Goal: Task Accomplishment & Management: Use online tool/utility

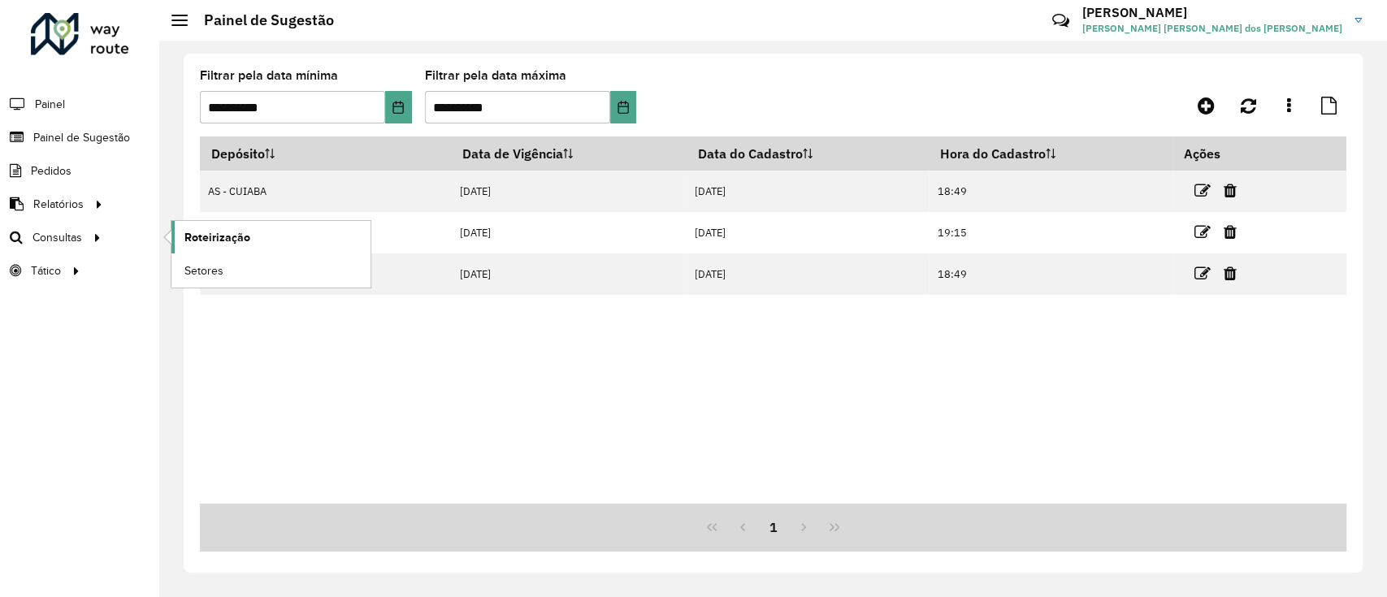
click at [250, 247] on link "Roteirização" at bounding box center [270, 237] width 199 height 33
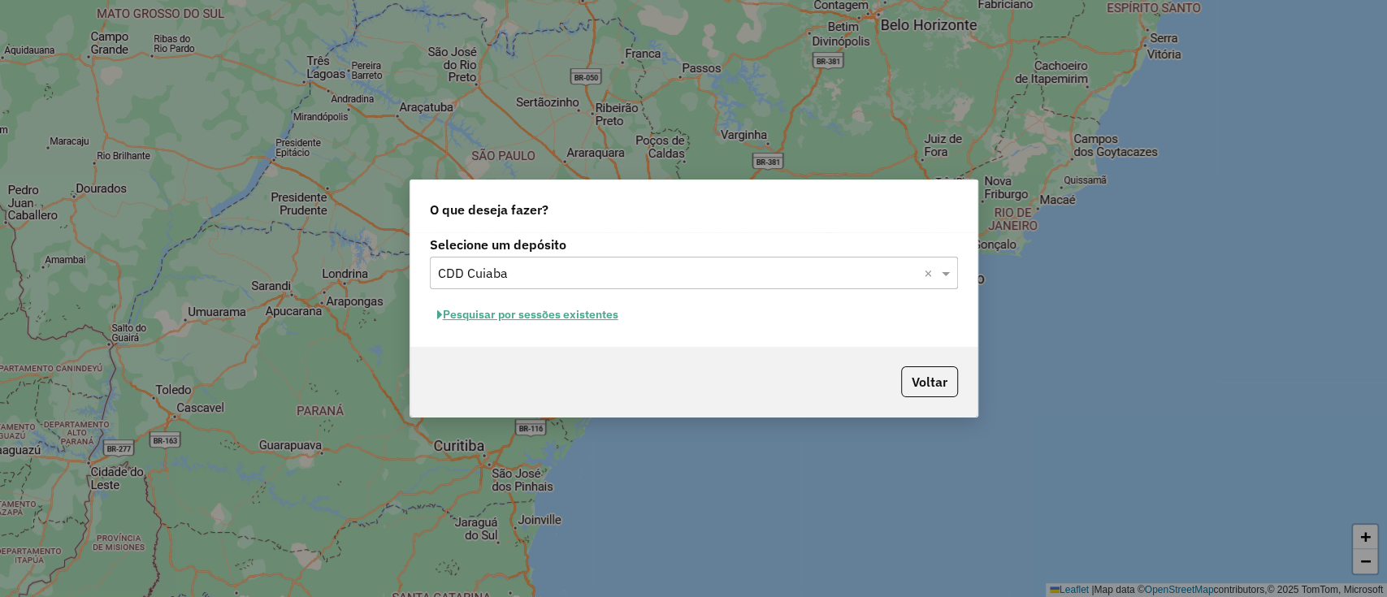
click at [548, 315] on button "Pesquisar por sessões existentes" at bounding box center [528, 314] width 196 height 25
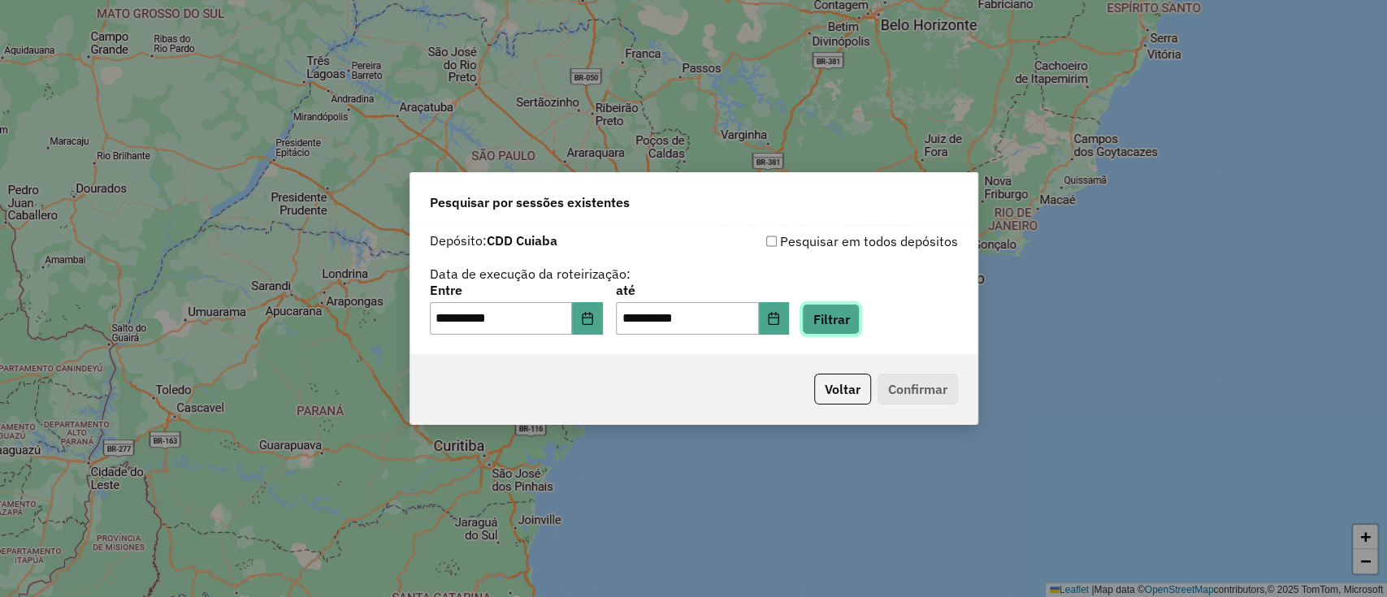
click at [830, 322] on button "Filtrar" at bounding box center [831, 319] width 58 height 31
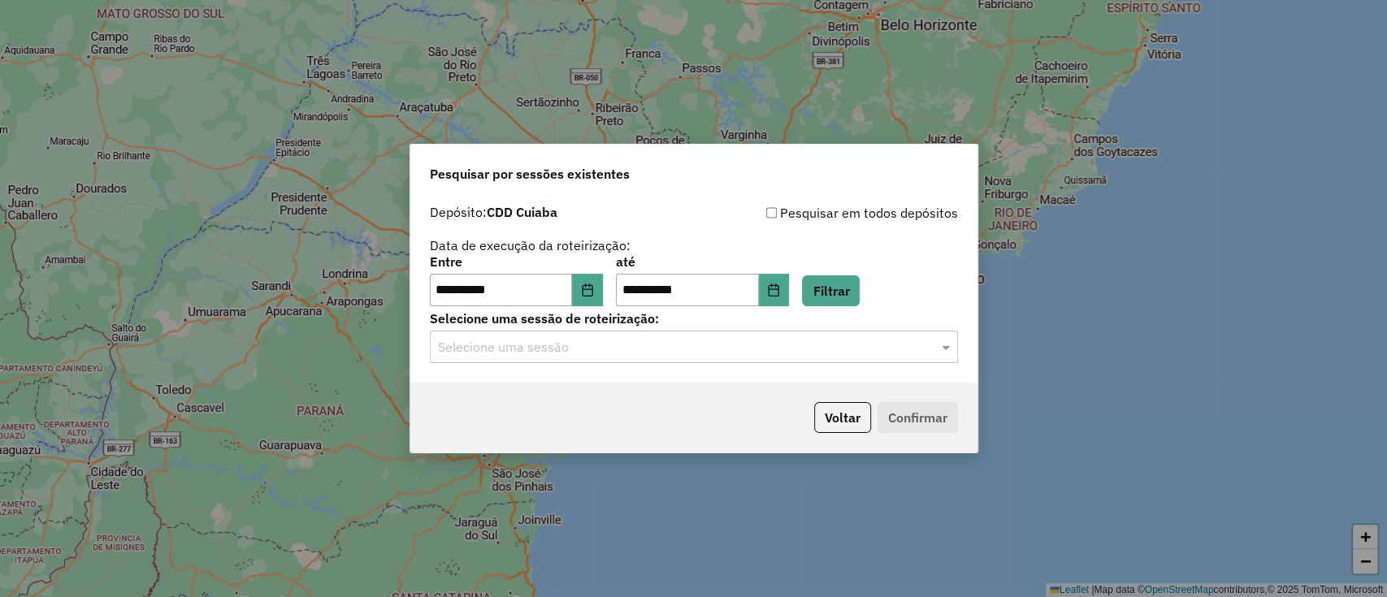
click at [642, 345] on input "text" at bounding box center [677, 348] width 479 height 20
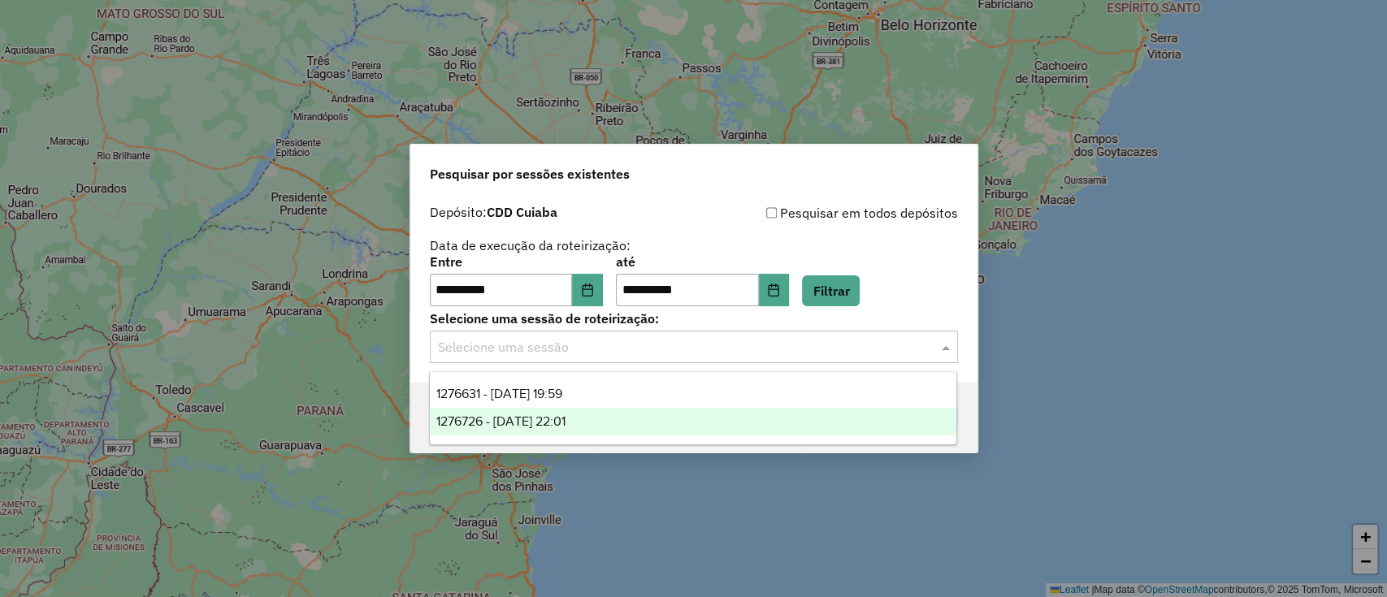
click at [525, 417] on span "1276726 - 16/09/2025 22:01" at bounding box center [500, 421] width 129 height 14
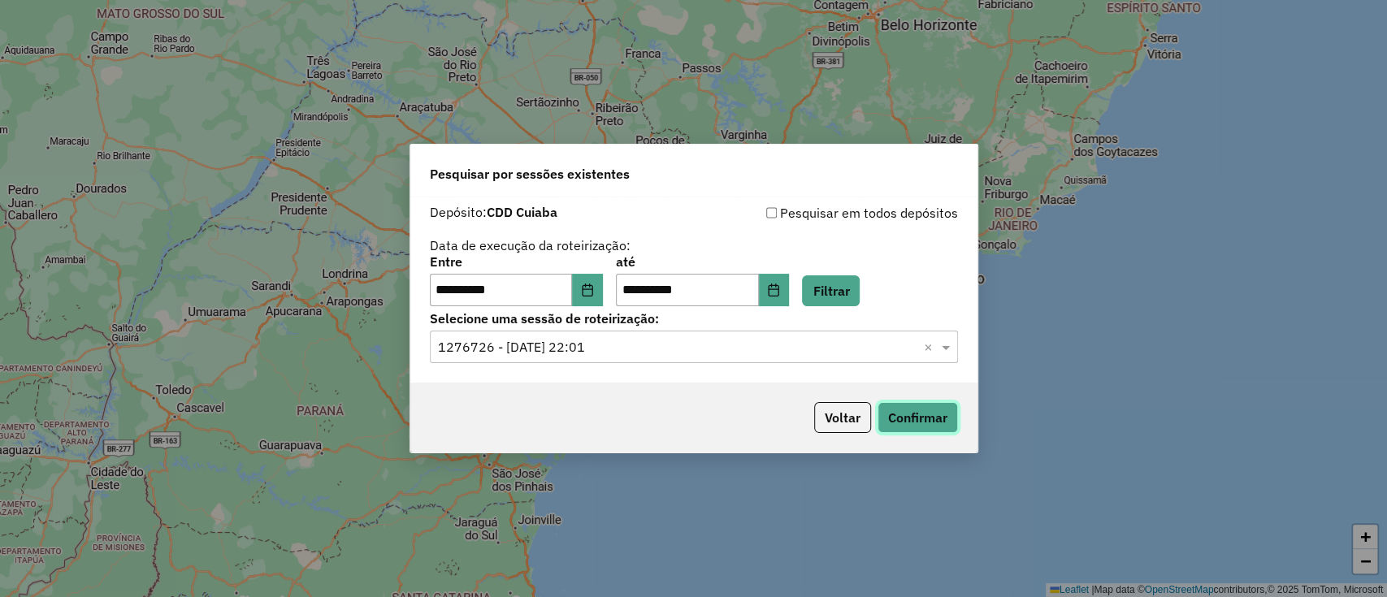
click at [933, 410] on button "Confirmar" at bounding box center [918, 417] width 80 height 31
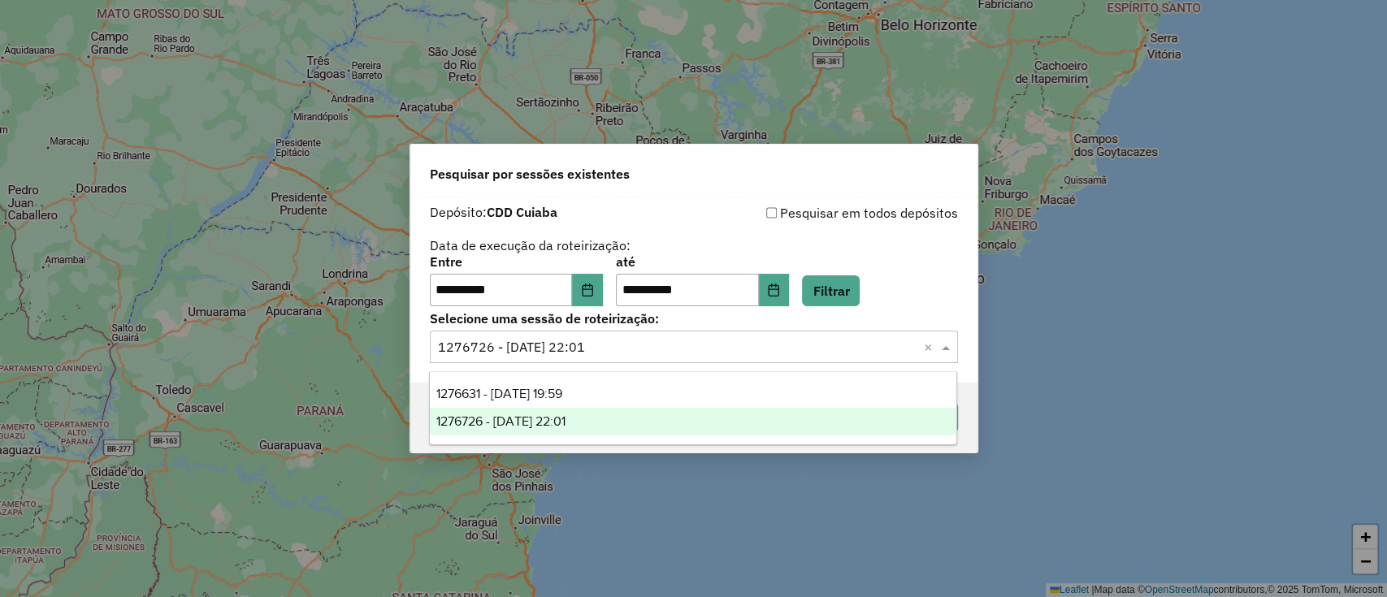
click at [692, 349] on input "text" at bounding box center [677, 348] width 479 height 20
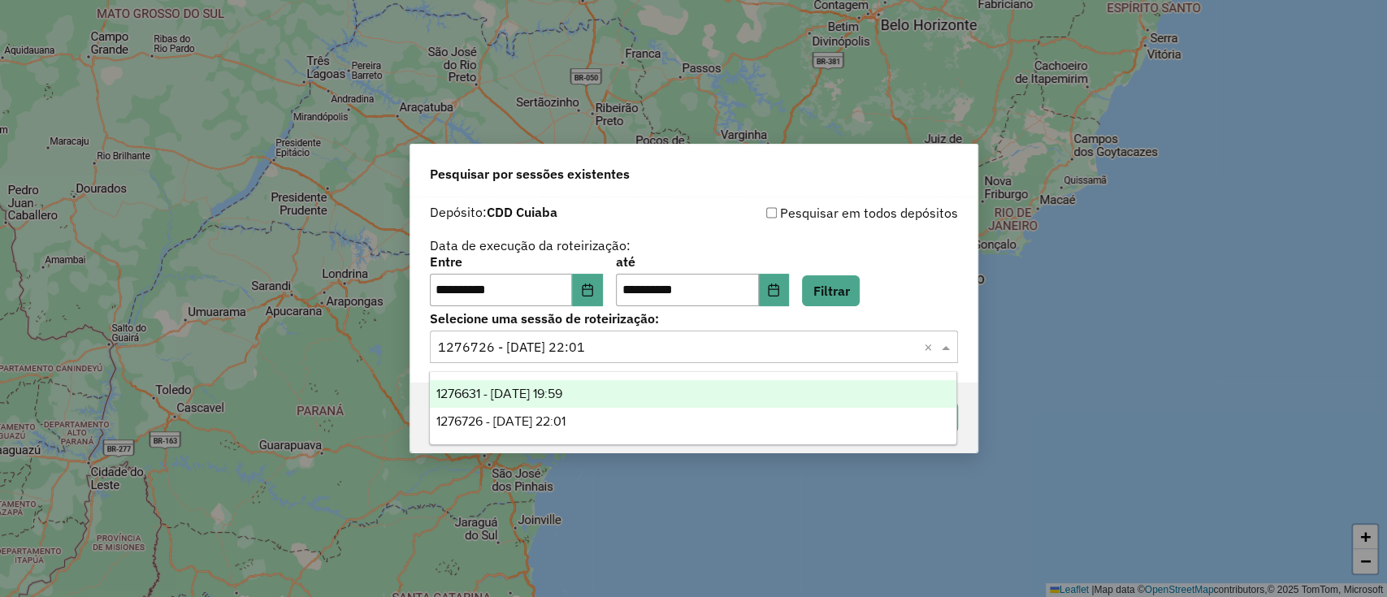
click at [612, 388] on div "1276631 - 16/09/2025 19:59" at bounding box center [693, 394] width 527 height 28
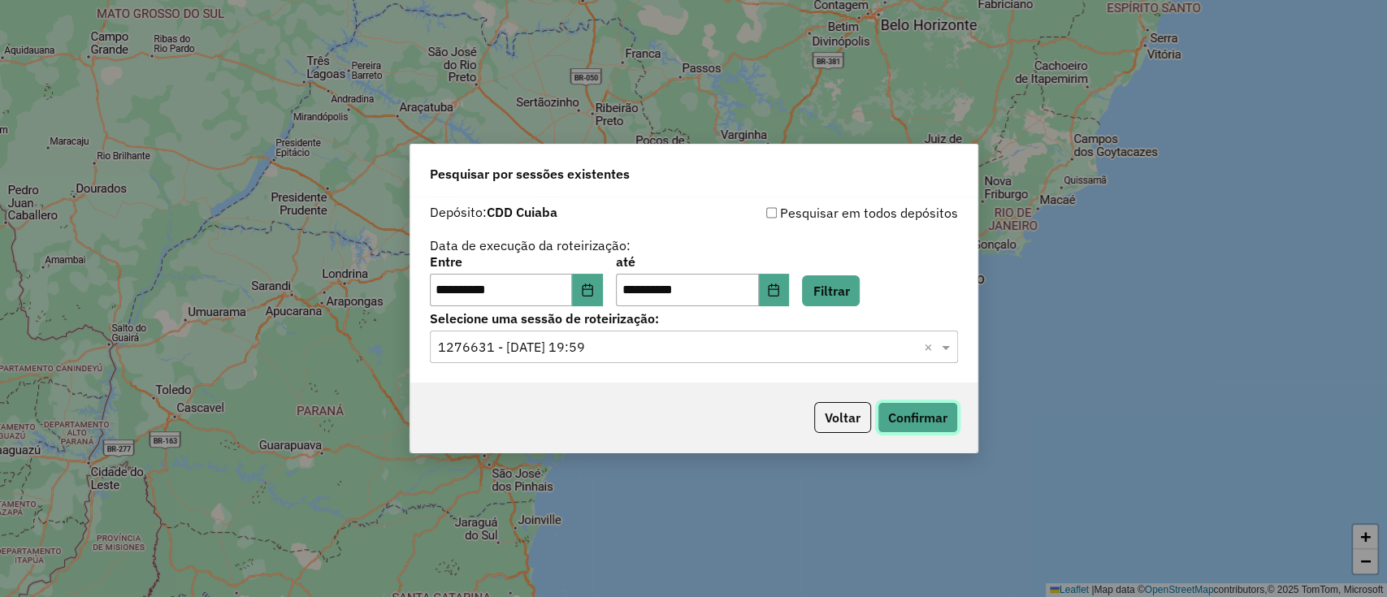
click at [923, 419] on button "Confirmar" at bounding box center [918, 417] width 80 height 31
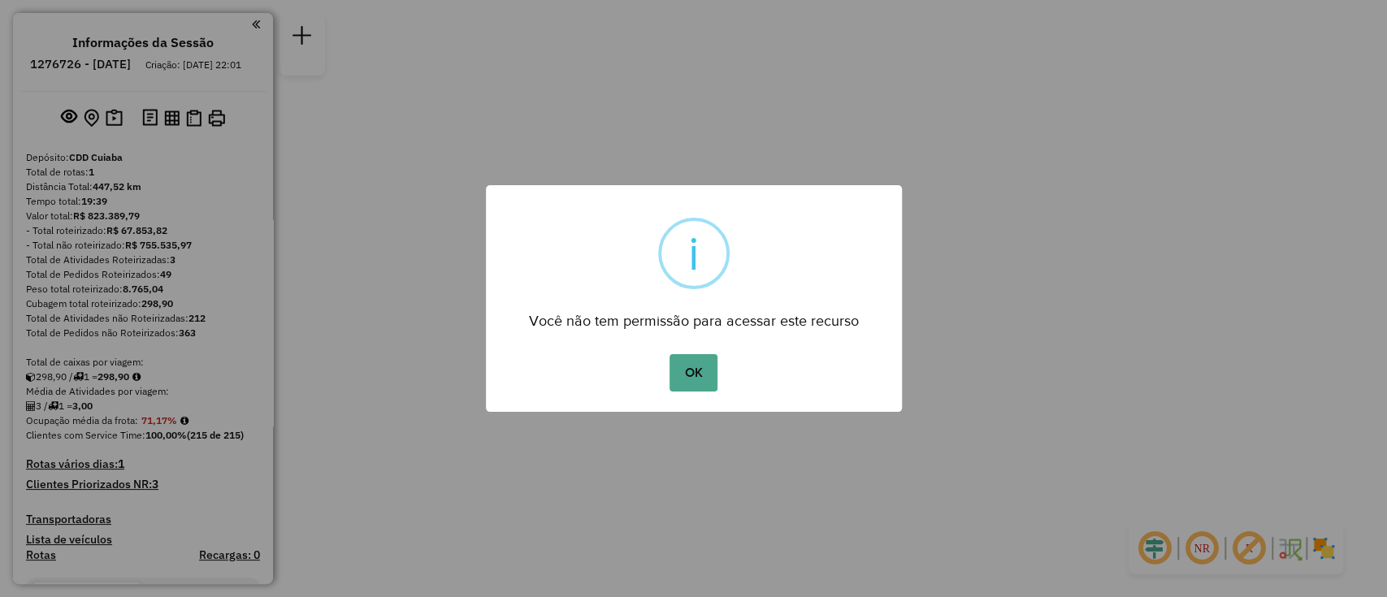
click at [670, 354] on button "OK" at bounding box center [694, 372] width 48 height 37
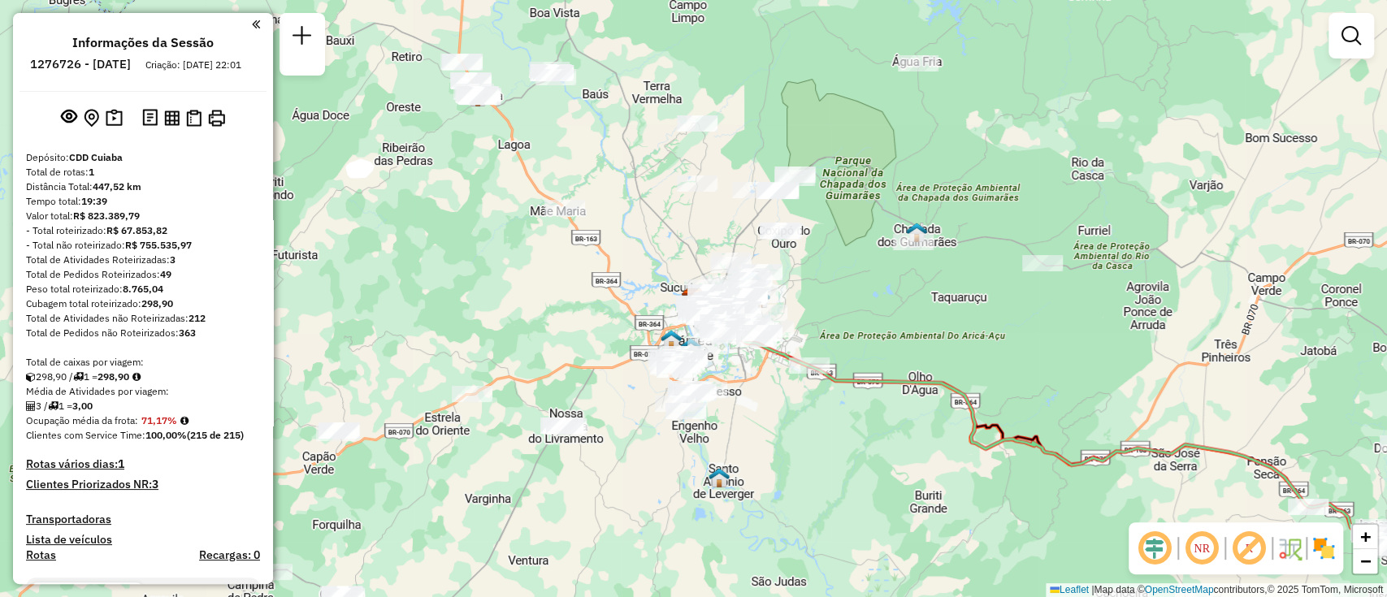
click at [252, 23] on em at bounding box center [256, 24] width 8 height 15
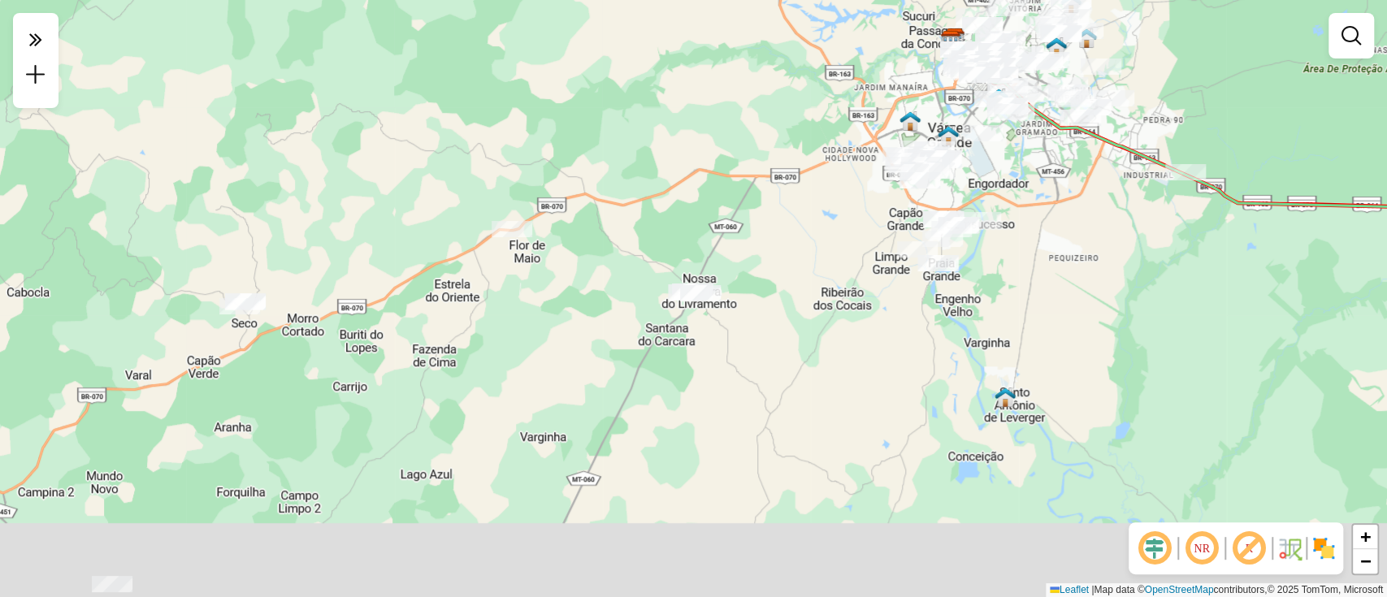
drag, startPoint x: 618, startPoint y: 399, endPoint x: 802, endPoint y: 239, distance: 244.3
click at [802, 239] on div "Janela de atendimento Grade de atendimento Capacidade Transportadoras Veículos …" at bounding box center [693, 298] width 1387 height 597
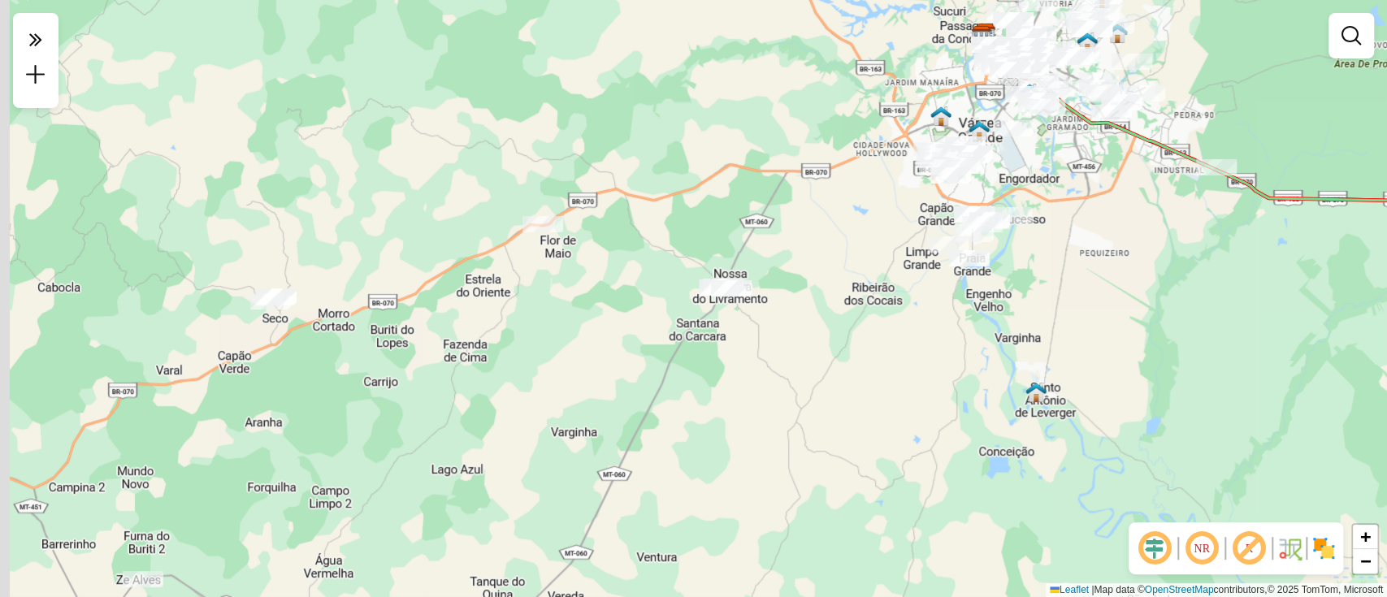
drag, startPoint x: 692, startPoint y: 235, endPoint x: 840, endPoint y: 176, distance: 158.3
click at [840, 177] on div "Janela de atendimento Grade de atendimento Capacidade Transportadoras Veículos …" at bounding box center [693, 298] width 1387 height 597
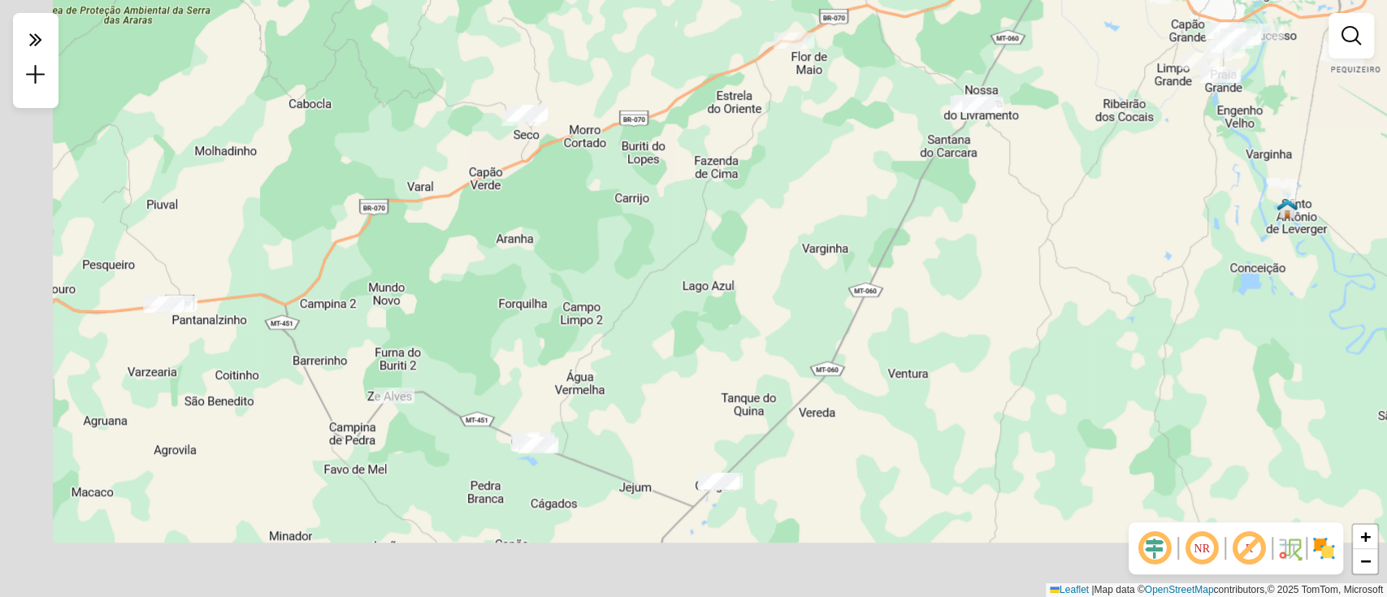
drag, startPoint x: 601, startPoint y: 450, endPoint x: 738, endPoint y: 314, distance: 193.1
click at [738, 314] on div "Janela de atendimento Grade de atendimento Capacidade Transportadoras Veículos …" at bounding box center [693, 298] width 1387 height 597
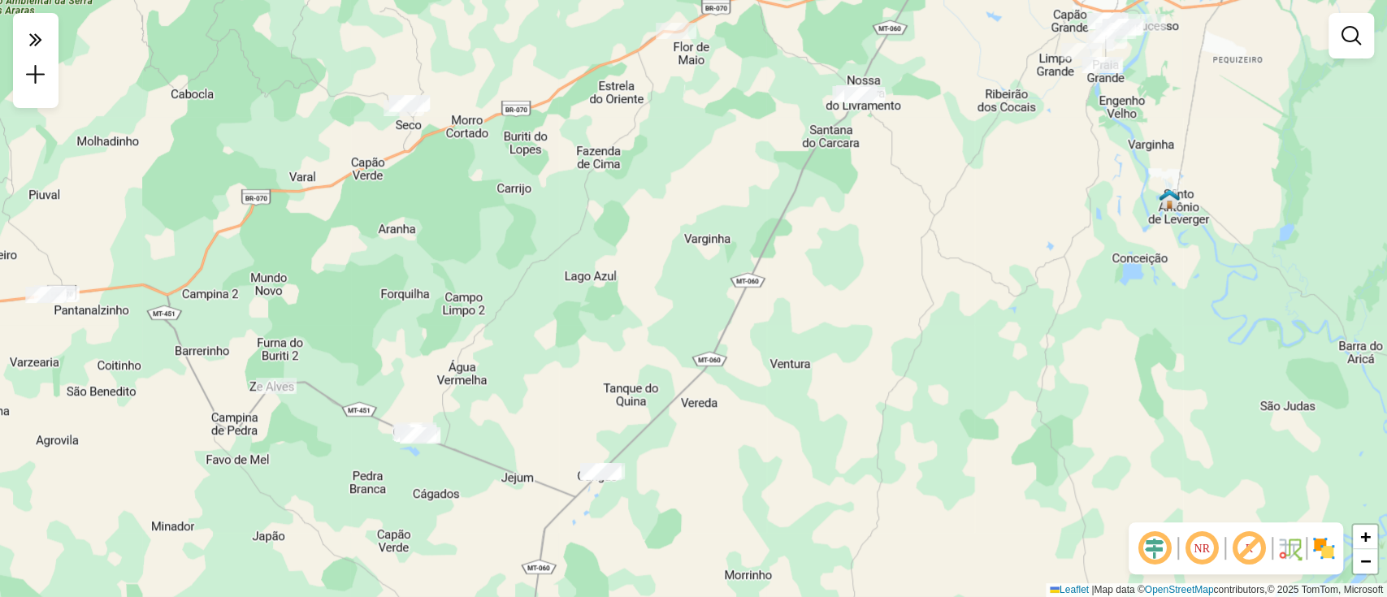
drag, startPoint x: 813, startPoint y: 287, endPoint x: 596, endPoint y: 295, distance: 217.1
click at [596, 295] on div "Janela de atendimento Grade de atendimento Capacidade Transportadoras Veículos …" at bounding box center [693, 298] width 1387 height 597
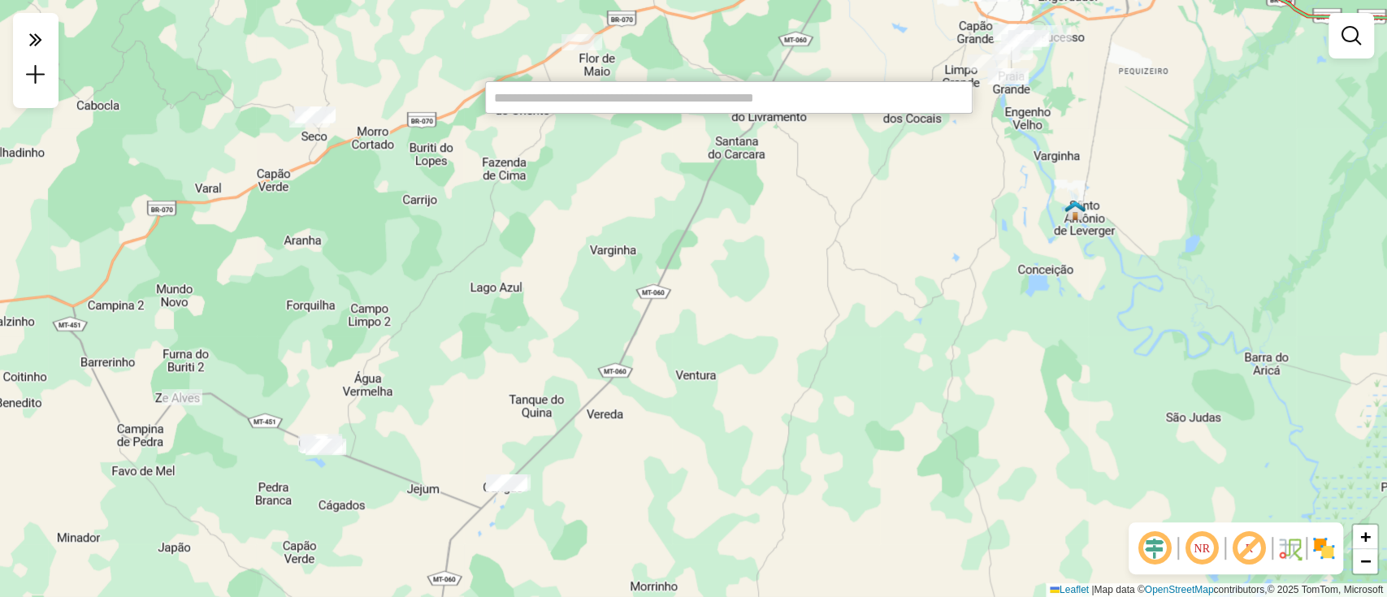
paste input "*****"
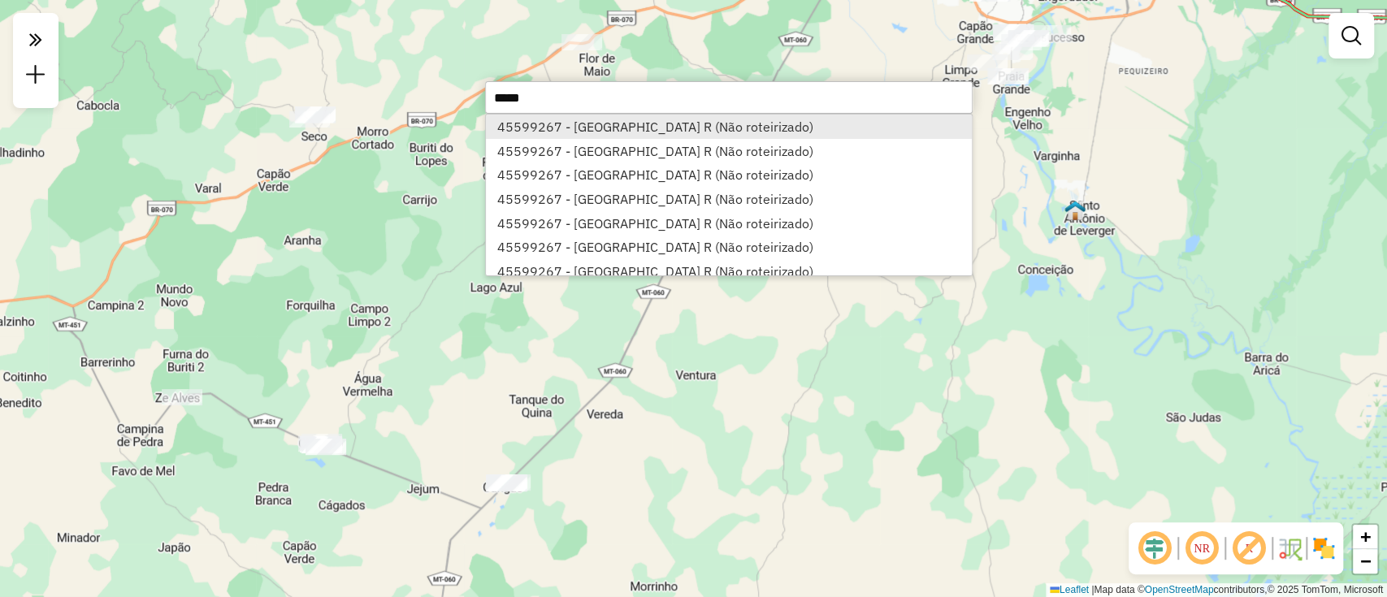
type input "*****"
click at [729, 129] on li "45599267 - [GEOGRAPHIC_DATA] R (Não roteirizado)" at bounding box center [729, 127] width 486 height 24
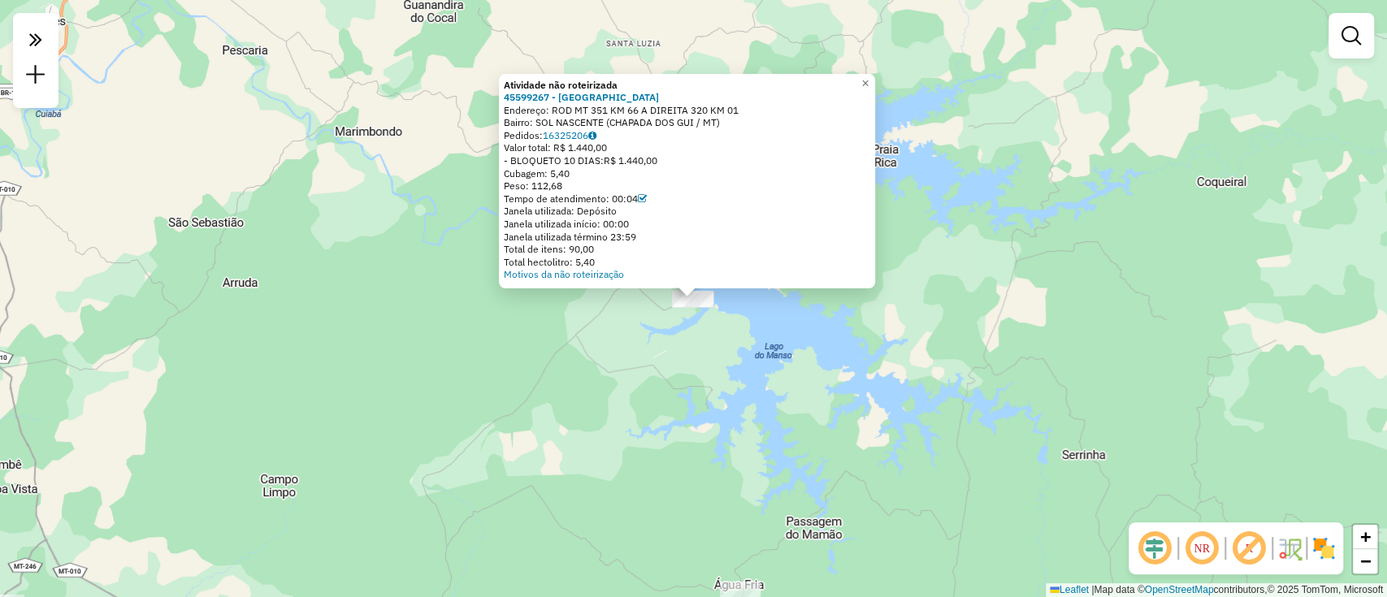
click at [361, 264] on div "Atividade não roteirizada 45599267 - [GEOGRAPHIC_DATA] R Endereço: ROD MT 351 K…" at bounding box center [693, 298] width 1387 height 597
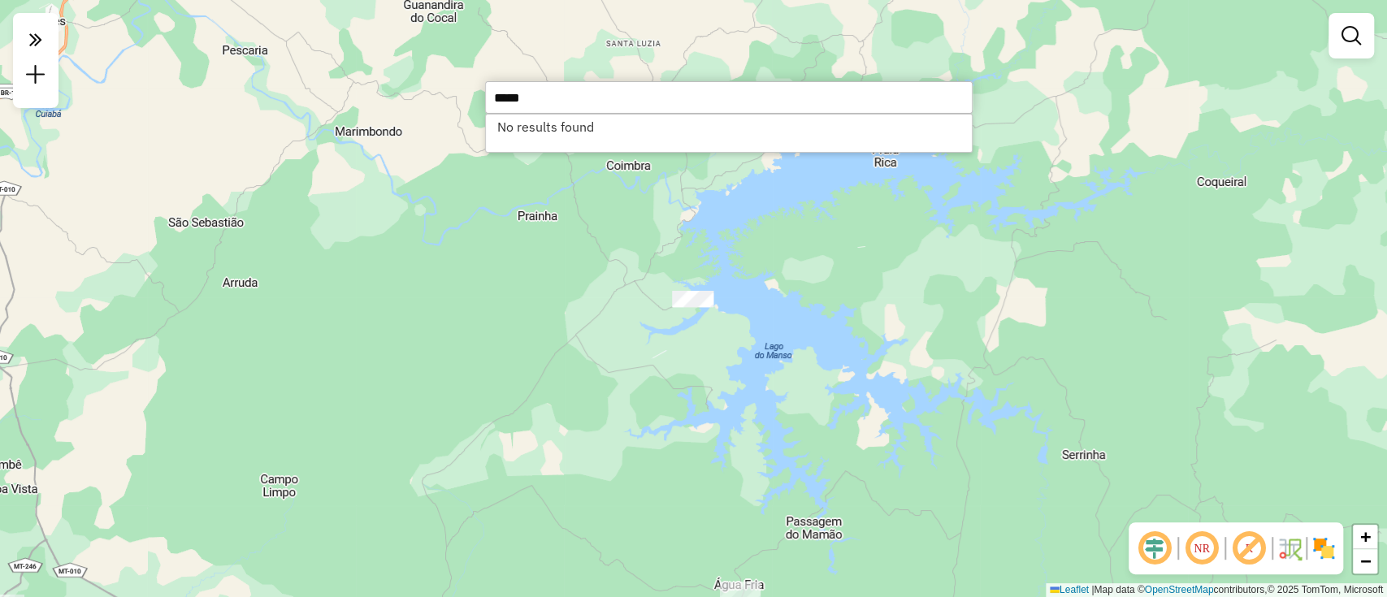
type input "*****"
click at [559, 127] on li "No results found" at bounding box center [729, 127] width 486 height 24
click at [643, 102] on input "*****" at bounding box center [729, 97] width 488 height 33
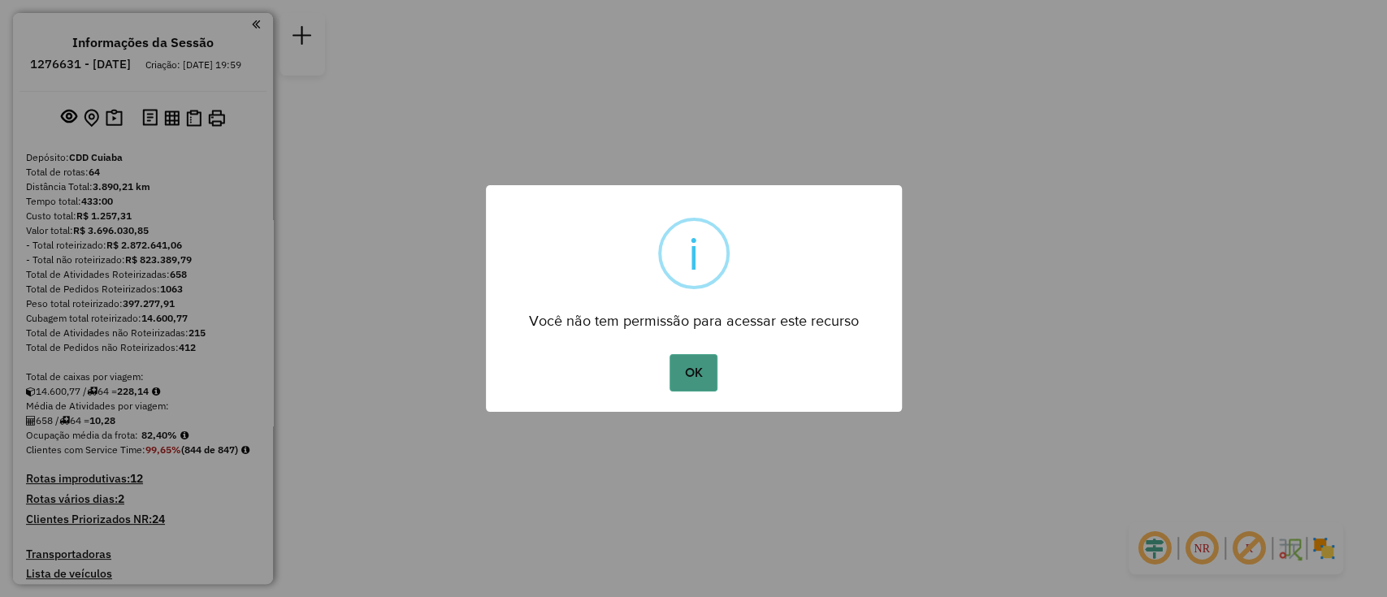
click at [694, 367] on button "OK" at bounding box center [694, 372] width 48 height 37
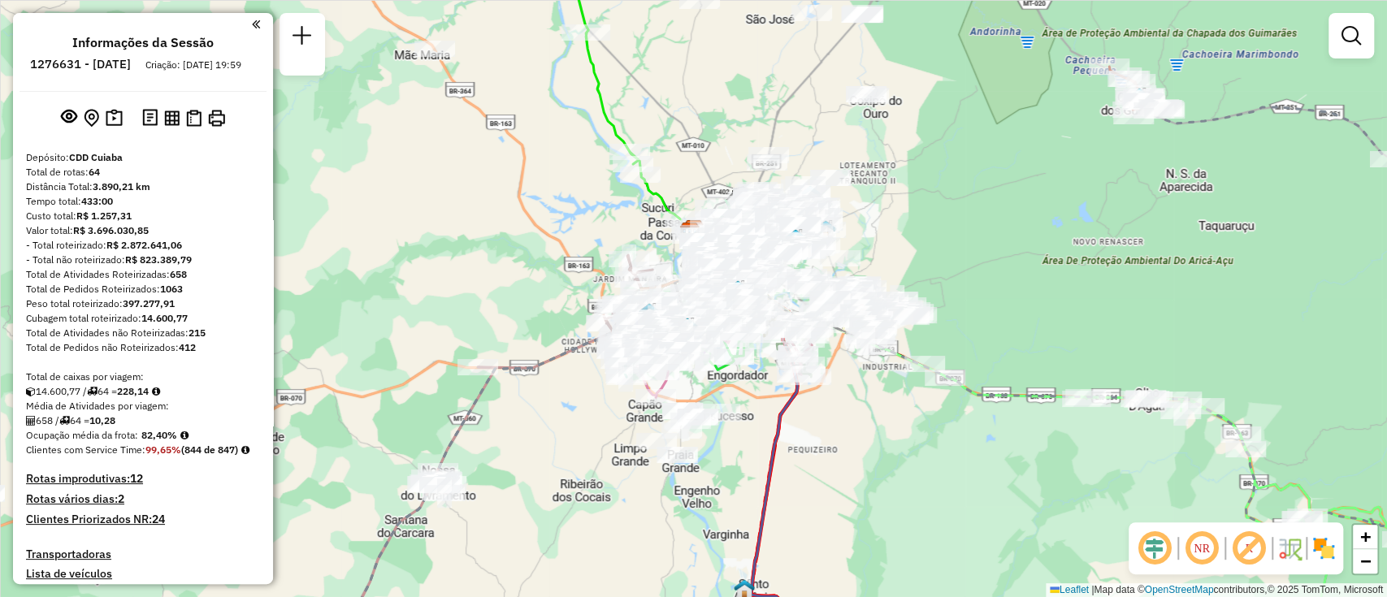
click at [1313, 553] on img at bounding box center [1324, 549] width 26 height 26
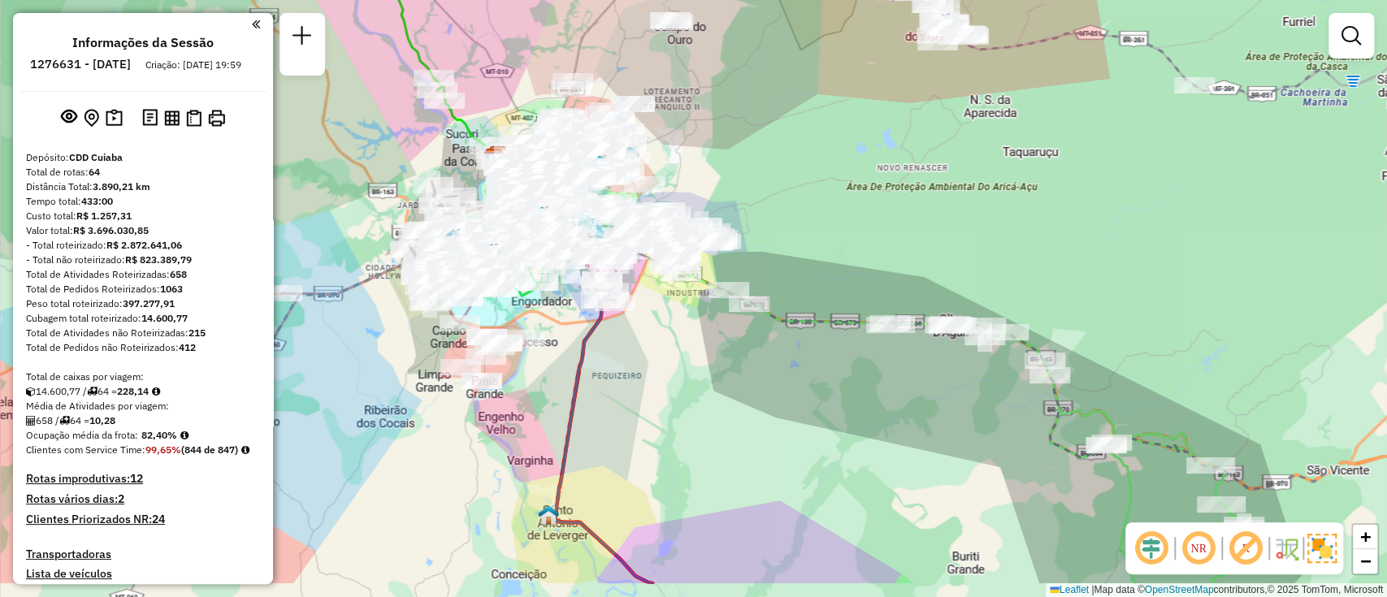
drag, startPoint x: 923, startPoint y: 406, endPoint x: 831, endPoint y: 364, distance: 101.5
click at [845, 367] on div "Janela de atendimento Grade de atendimento Capacidade Transportadoras Veículos …" at bounding box center [693, 298] width 1387 height 597
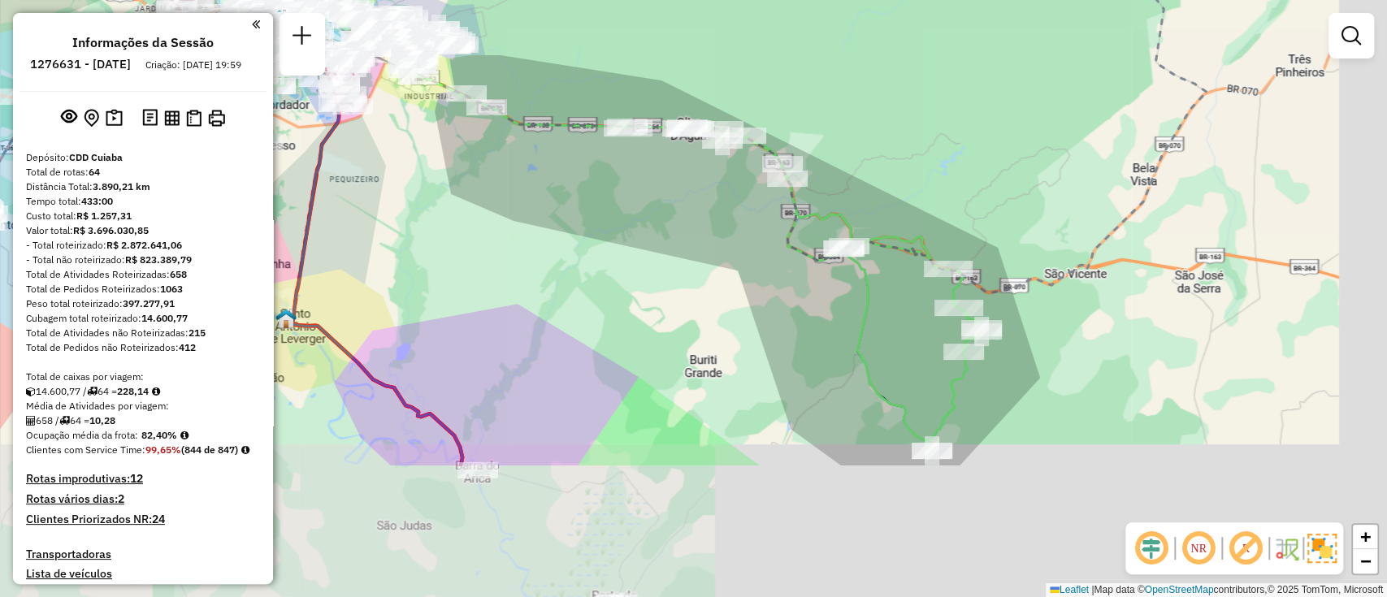
drag, startPoint x: 931, startPoint y: 358, endPoint x: 740, endPoint y: 219, distance: 235.5
click at [740, 216] on div "Janela de atendimento Grade de atendimento Capacidade Transportadoras Veículos …" at bounding box center [693, 298] width 1387 height 597
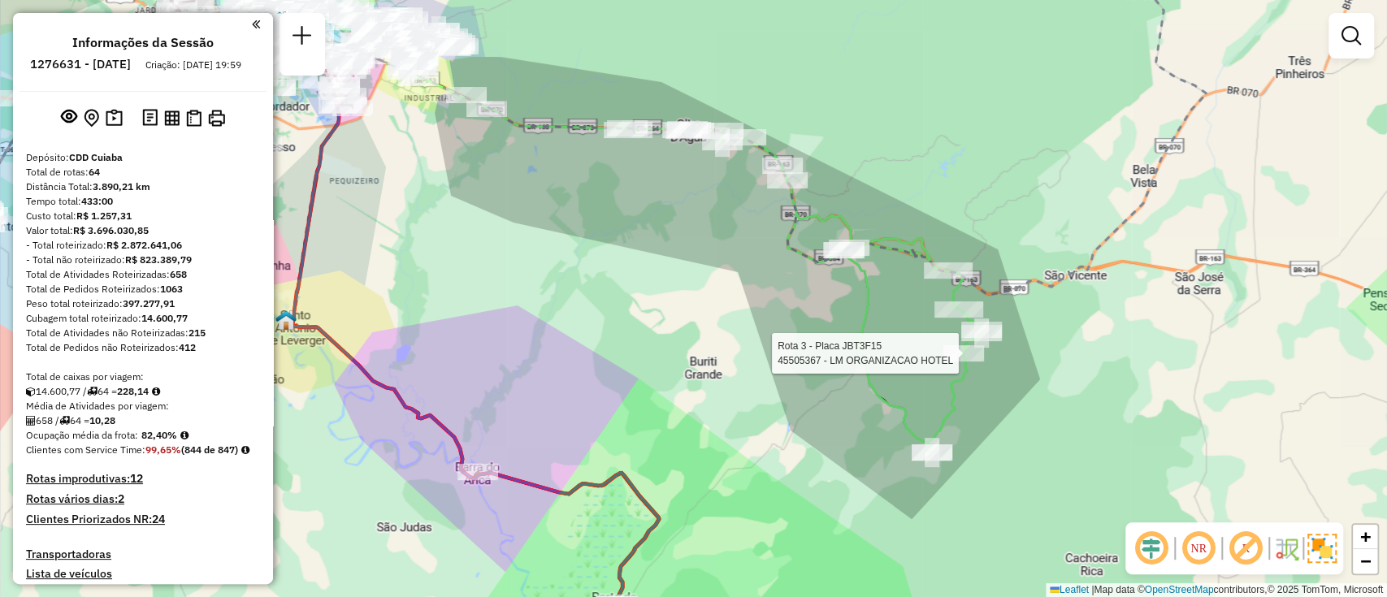
select select "**********"
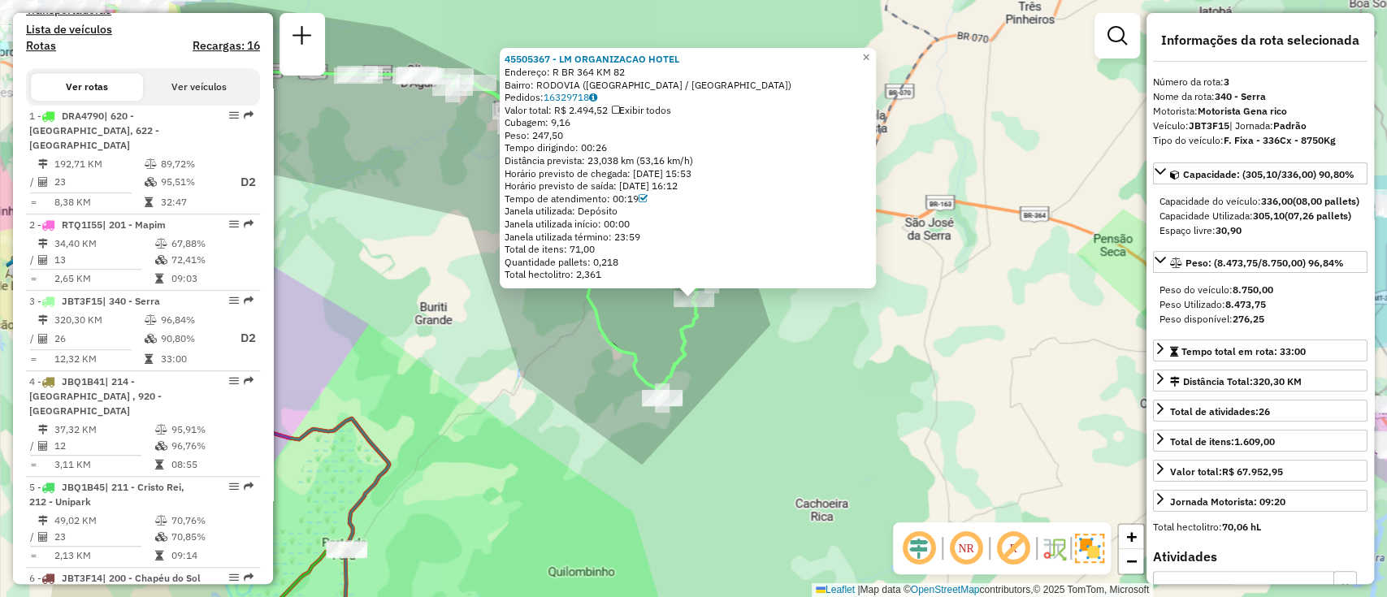
scroll to position [837, 0]
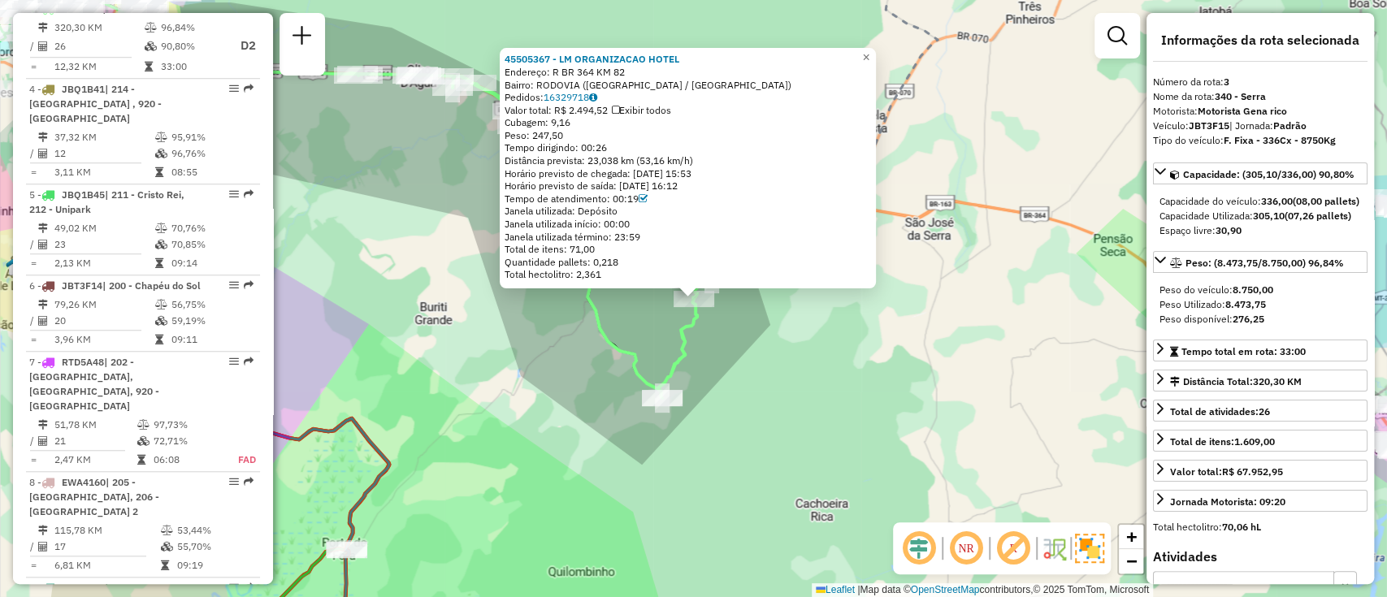
click at [818, 384] on div "45505367 - LM ORGANIZACAO HOTEL Endereço: R BR 364 KM 82 Bairro: RODOVIA (SANTO…" at bounding box center [693, 298] width 1387 height 597
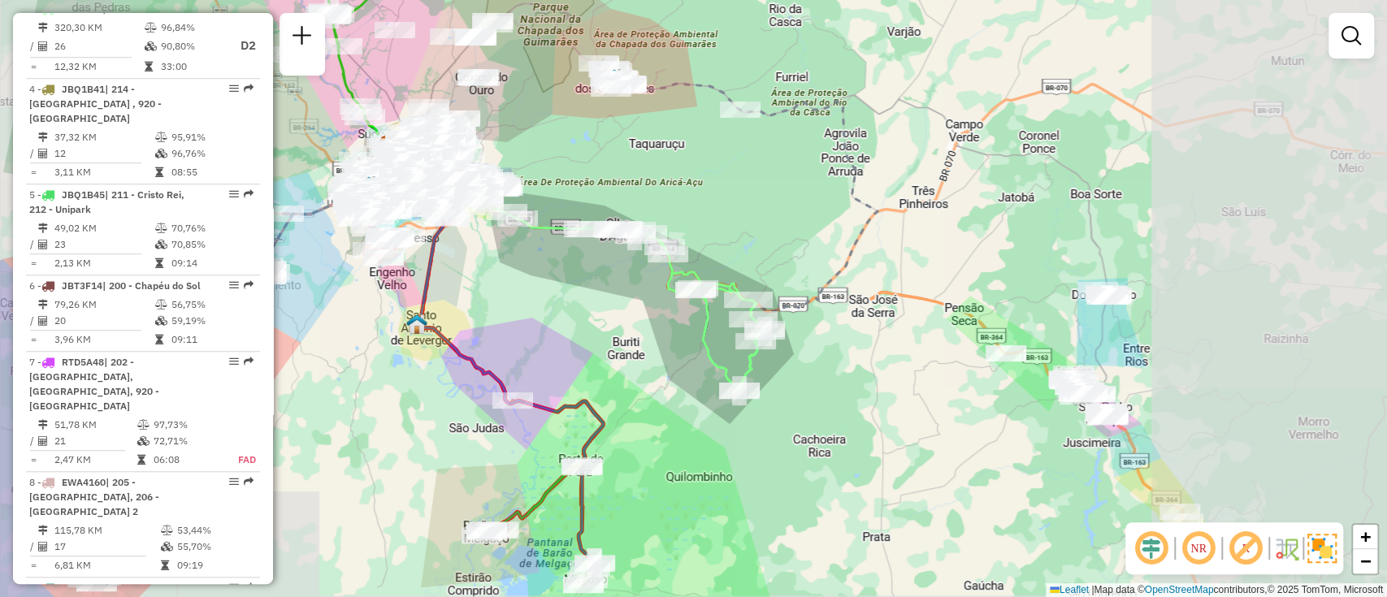
drag, startPoint x: 818, startPoint y: 384, endPoint x: 940, endPoint y: 384, distance: 122.7
click at [929, 384] on div "Janela de atendimento Grade de atendimento Capacidade Transportadoras Veículos …" at bounding box center [693, 298] width 1387 height 597
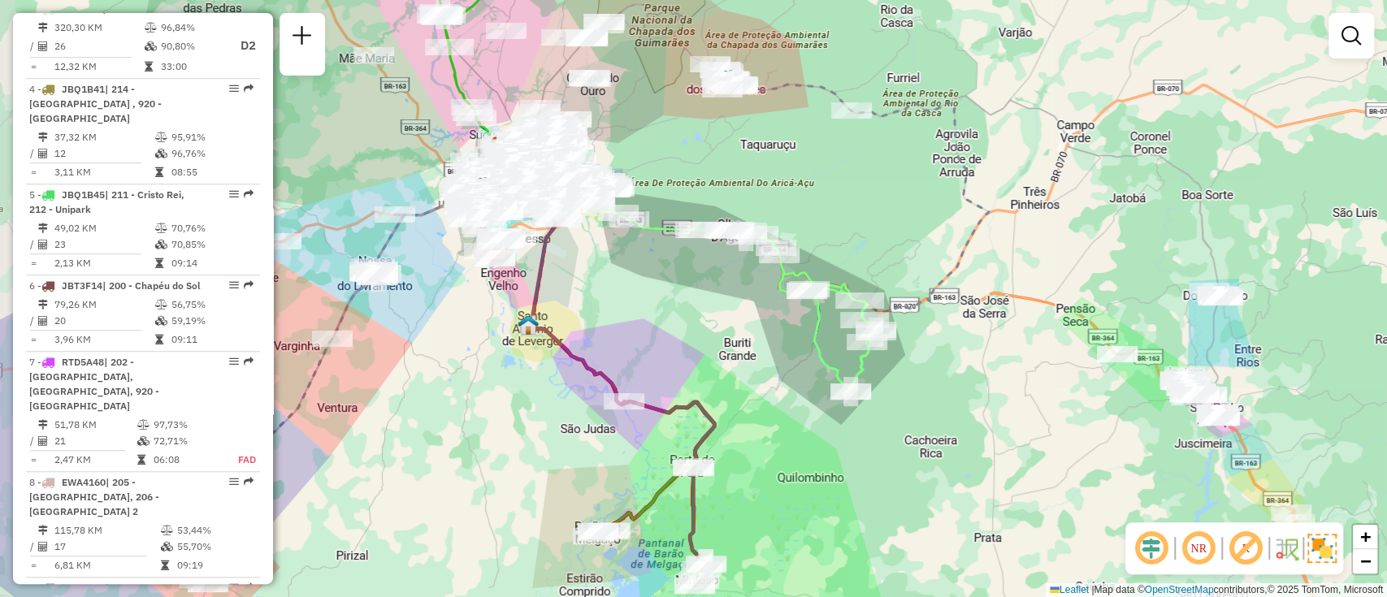
click at [986, 382] on div "Janela de atendimento Grade de atendimento Capacidade Transportadoras Veículos …" at bounding box center [693, 298] width 1387 height 597
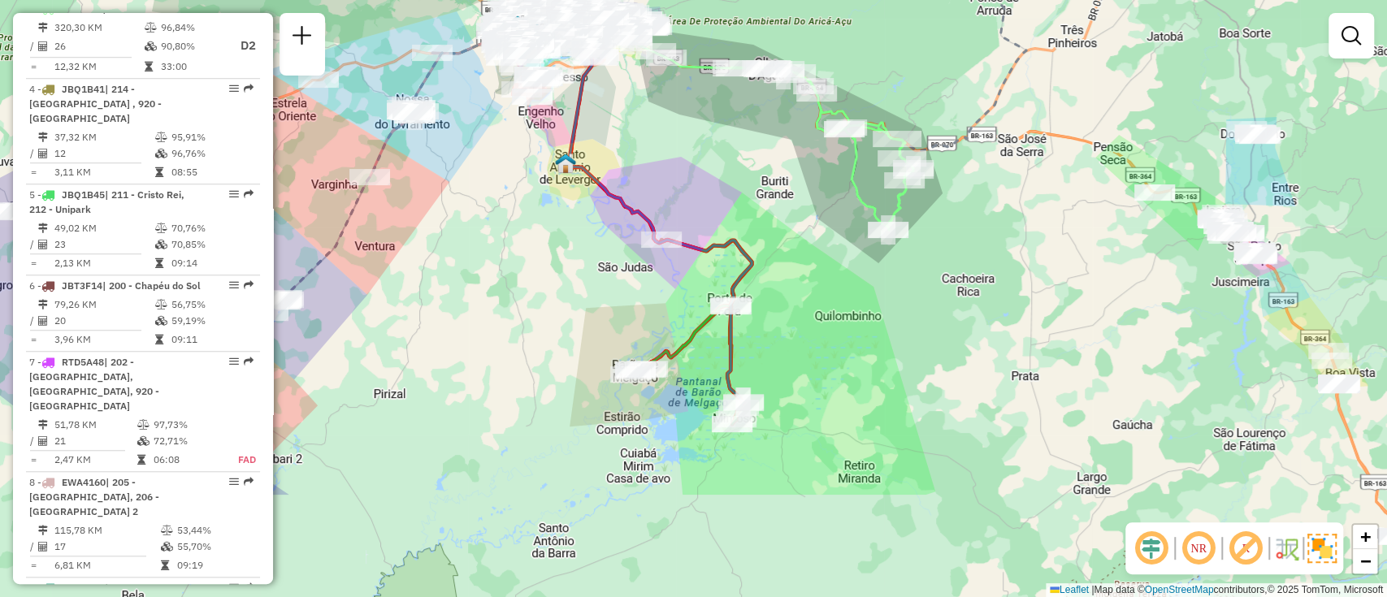
drag, startPoint x: 810, startPoint y: 484, endPoint x: 858, endPoint y: 302, distance: 188.3
click at [858, 302] on div "Janela de atendimento Grade de atendimento Capacidade Transportadoras Veículos …" at bounding box center [693, 298] width 1387 height 597
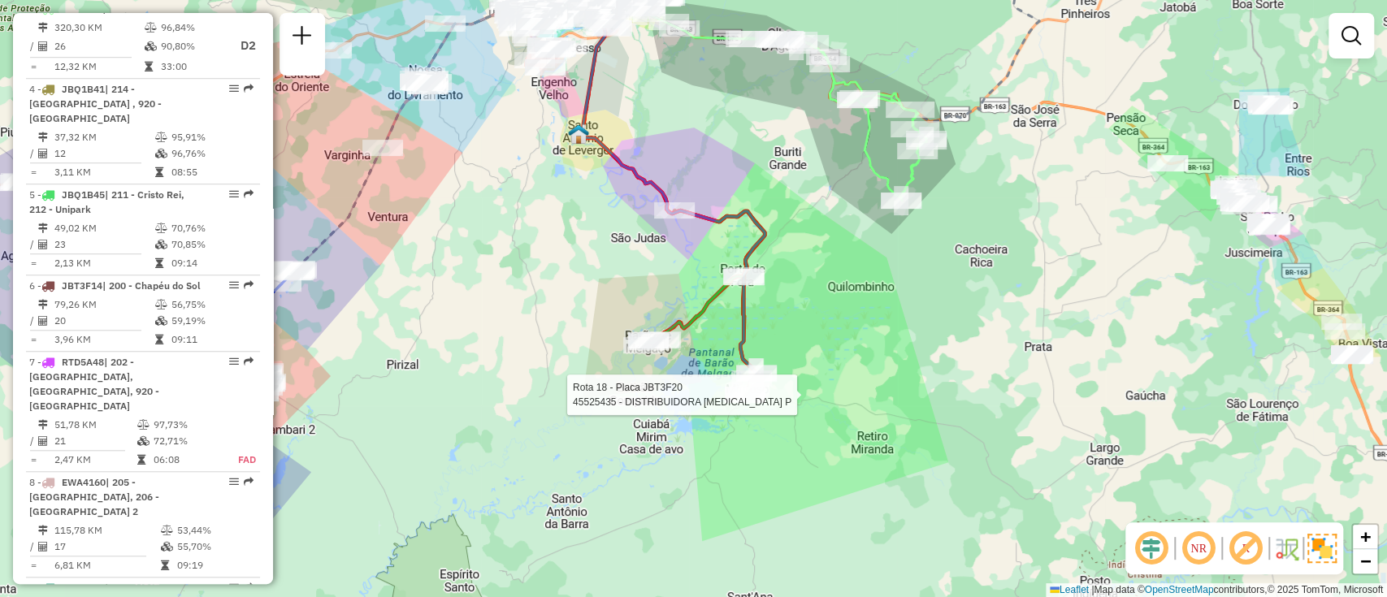
select select "**********"
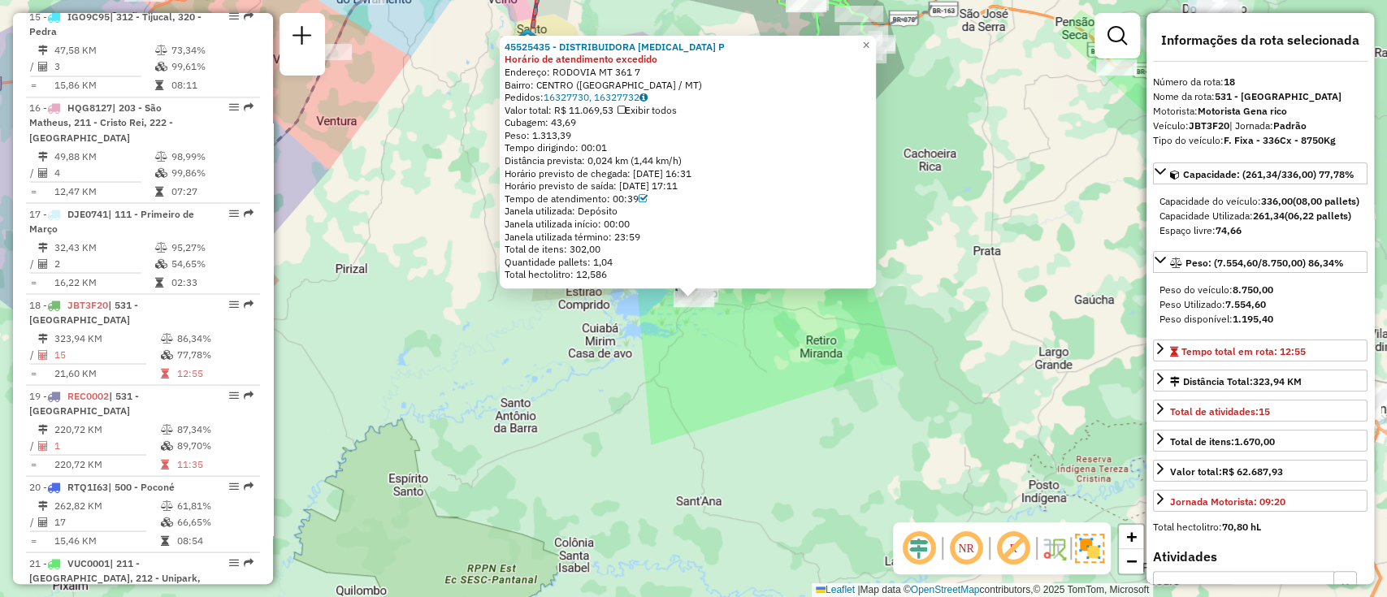
scroll to position [2233, 0]
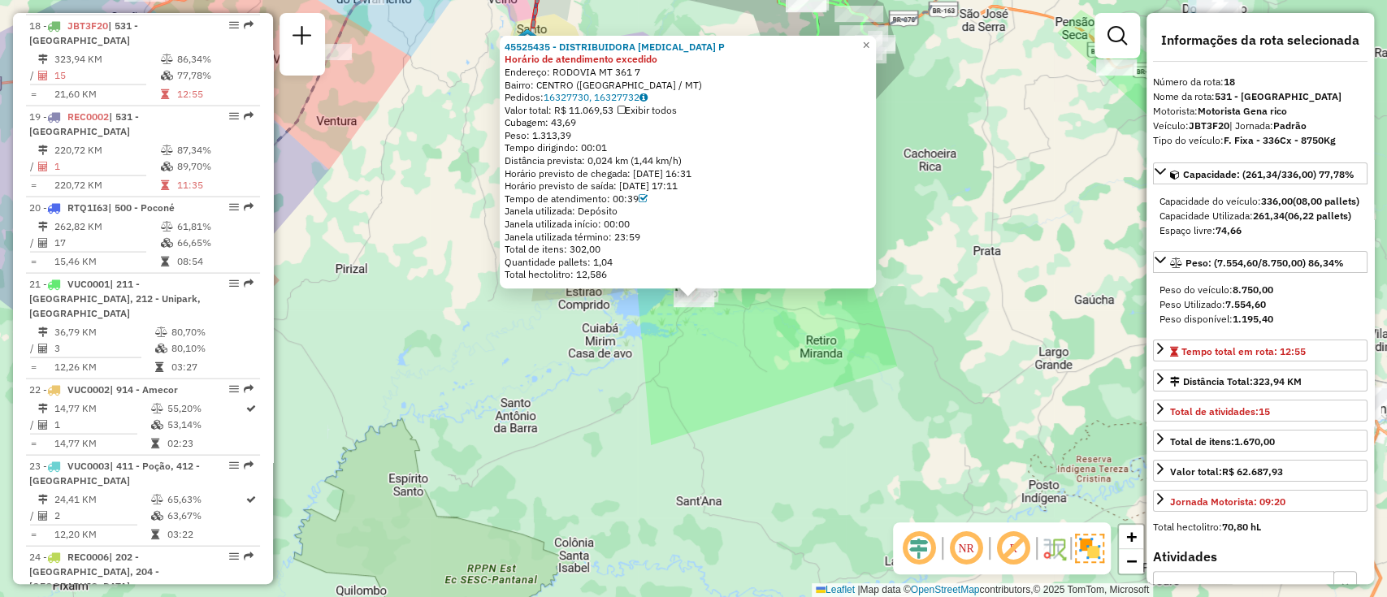
click at [777, 348] on div "45525435 - DISTRIBUIDORA PICA P Horário de atendimento excedido Endereço: RODOV…" at bounding box center [693, 298] width 1387 height 597
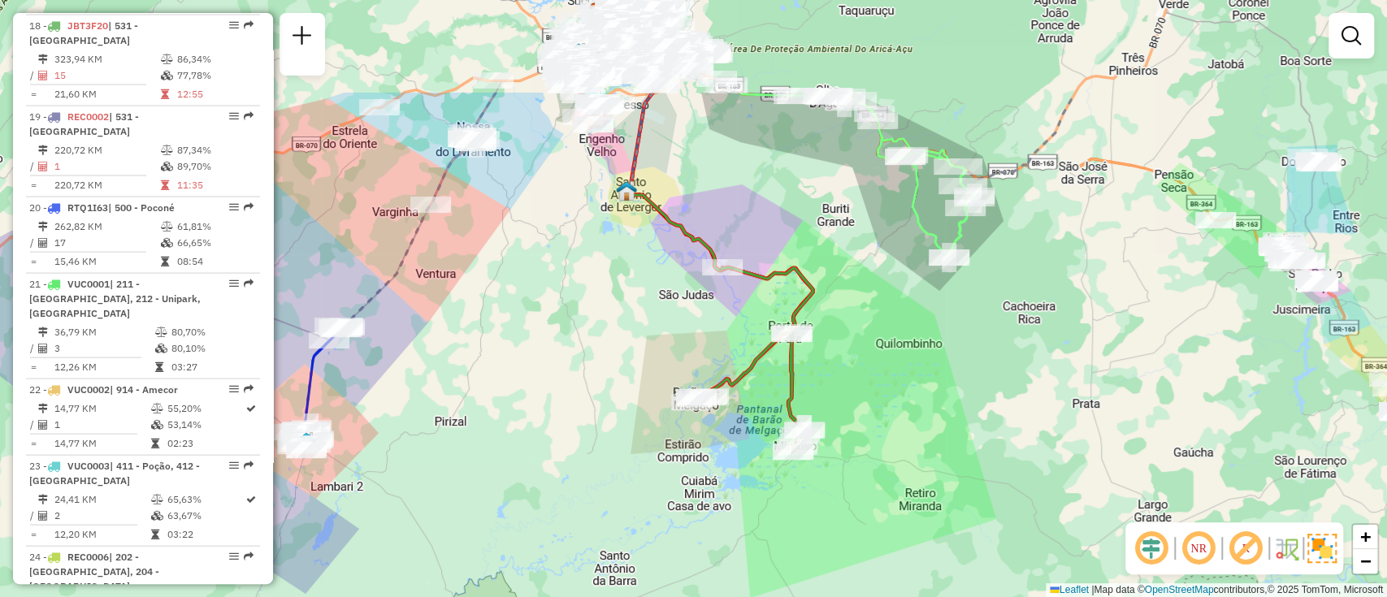
drag, startPoint x: 796, startPoint y: 176, endPoint x: 896, endPoint y: 328, distance: 182.6
click at [896, 328] on div "Janela de atendimento Grade de atendimento Capacidade Transportadoras Veículos …" at bounding box center [693, 298] width 1387 height 597
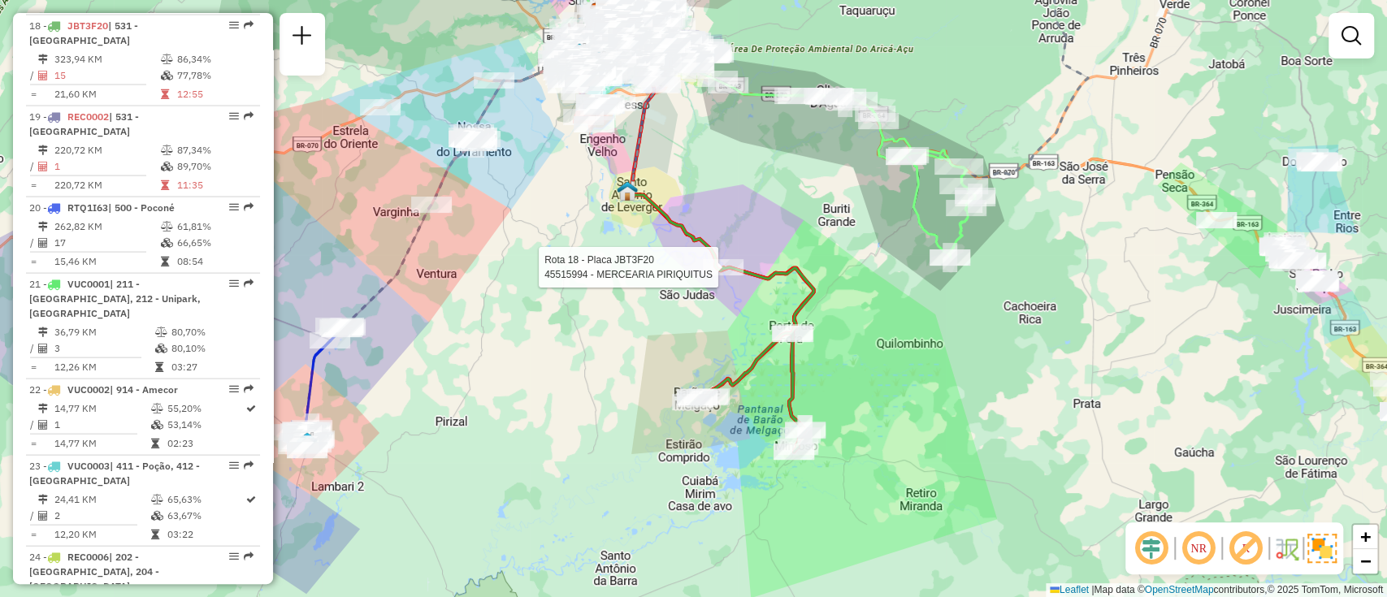
select select "**********"
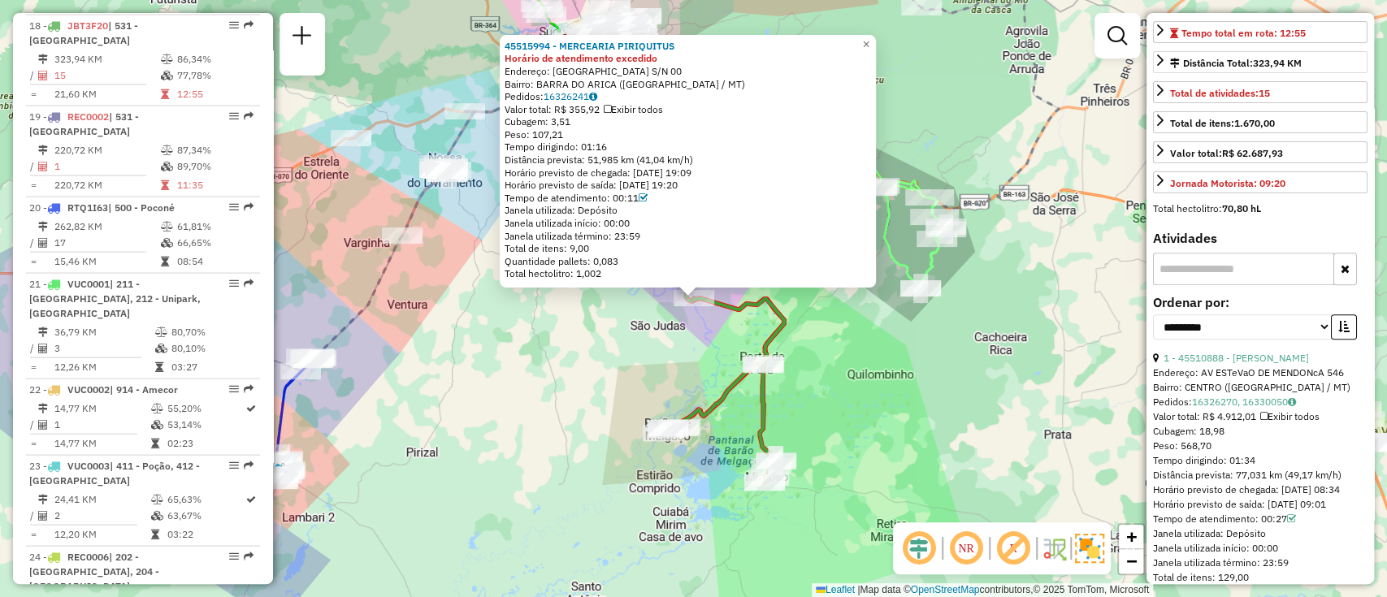
scroll to position [319, 0]
click at [922, 326] on div "45515994 - MERCEARIA PIRIQUITUS Horário de atendimento excedido Endereço: RUA B…" at bounding box center [693, 298] width 1387 height 597
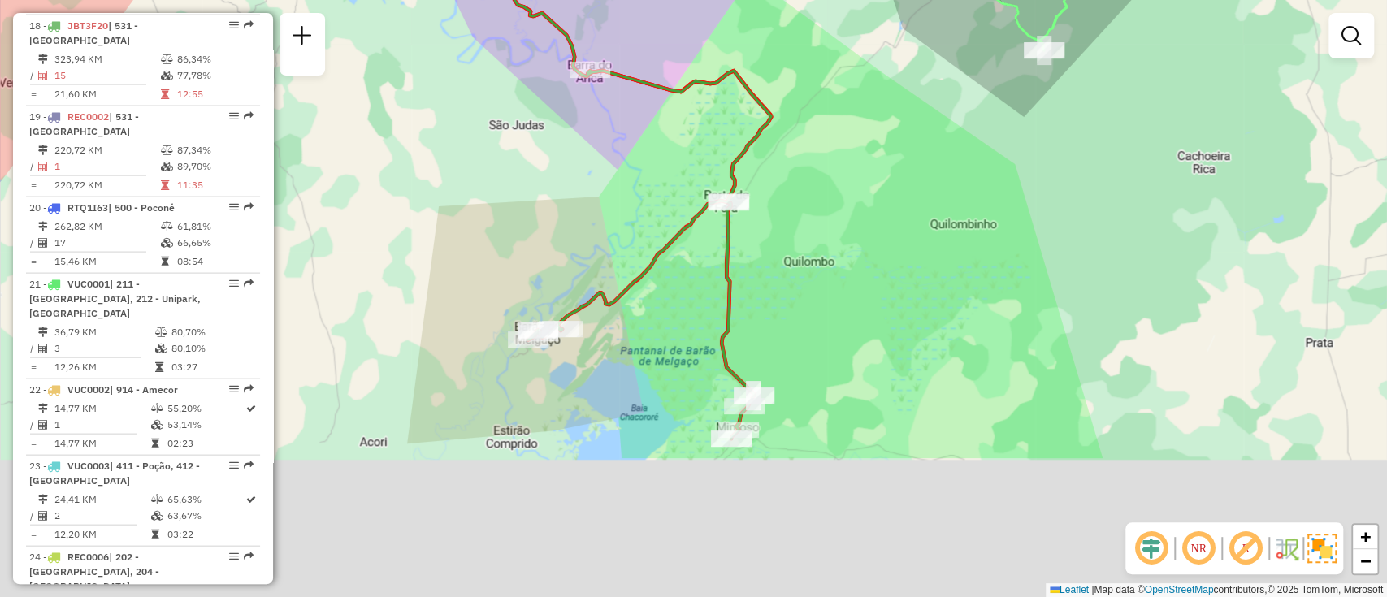
drag, startPoint x: 683, startPoint y: 419, endPoint x: 586, endPoint y: 218, distance: 223.6
click at [586, 218] on div "Janela de atendimento Grade de atendimento Capacidade Transportadoras Veículos …" at bounding box center [693, 298] width 1387 height 597
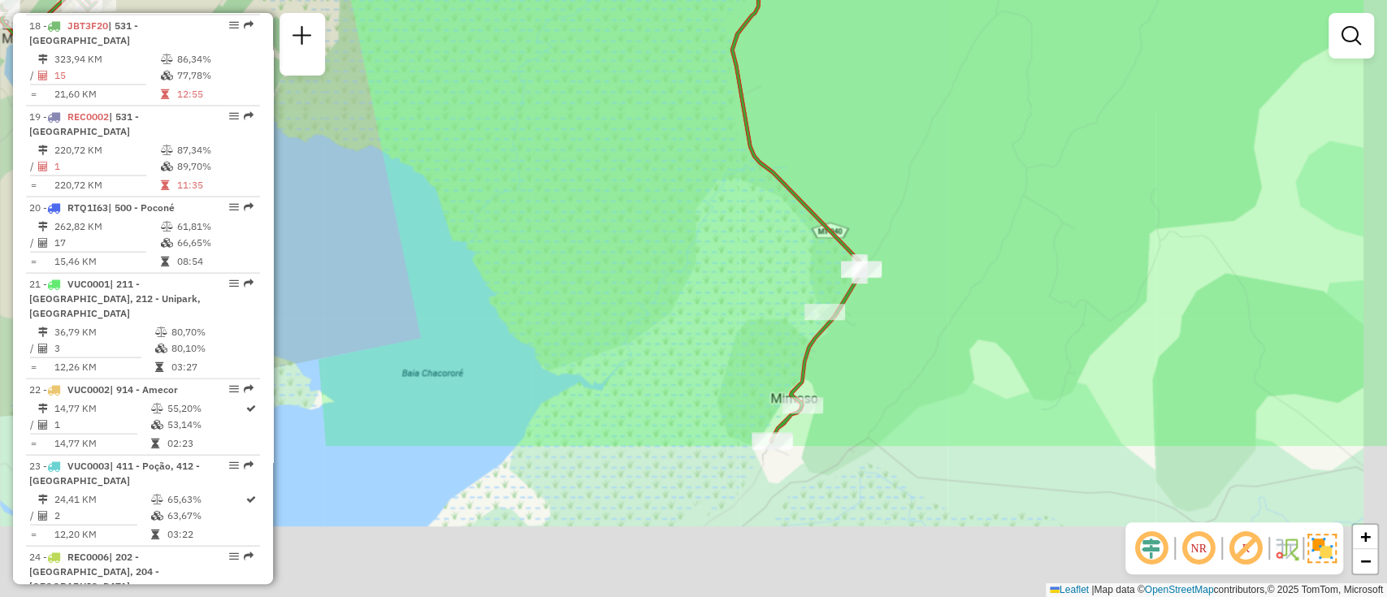
drag, startPoint x: 853, startPoint y: 465, endPoint x: 737, endPoint y: 263, distance: 232.7
click at [737, 263] on div "Janela de atendimento Grade de atendimento Capacidade Transportadoras Veículos …" at bounding box center [693, 298] width 1387 height 597
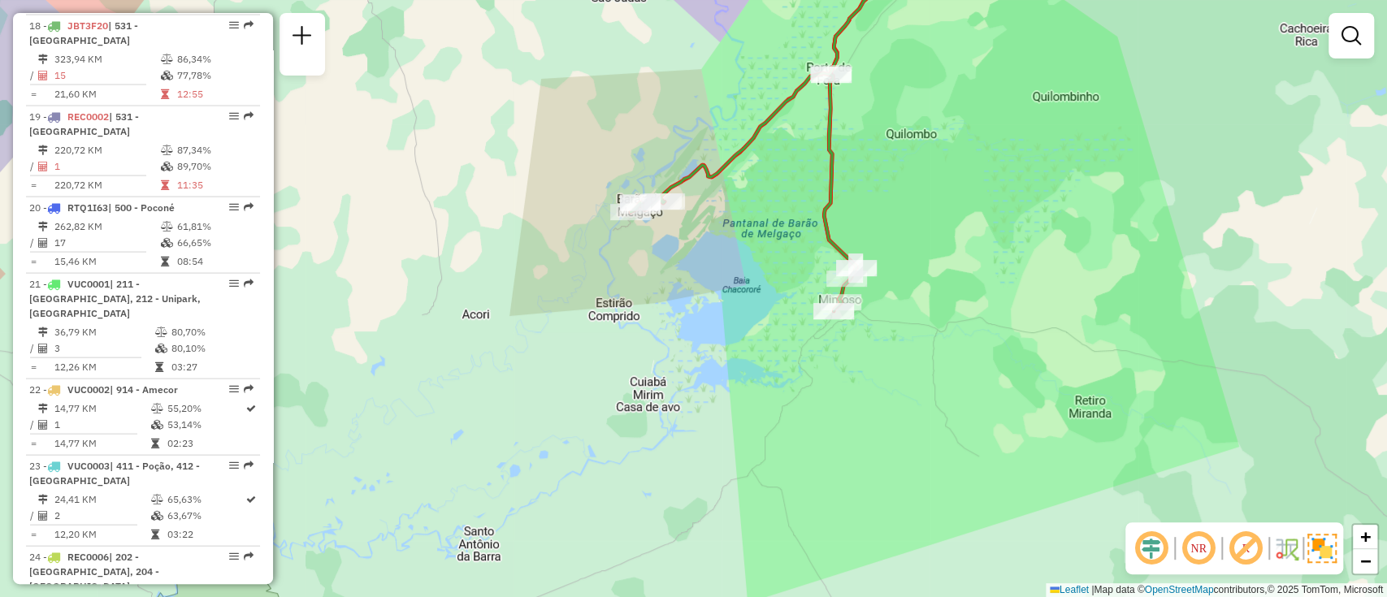
click at [748, 245] on div "Janela de atendimento Grade de atendimento Capacidade Transportadoras Veículos …" at bounding box center [693, 298] width 1387 height 597
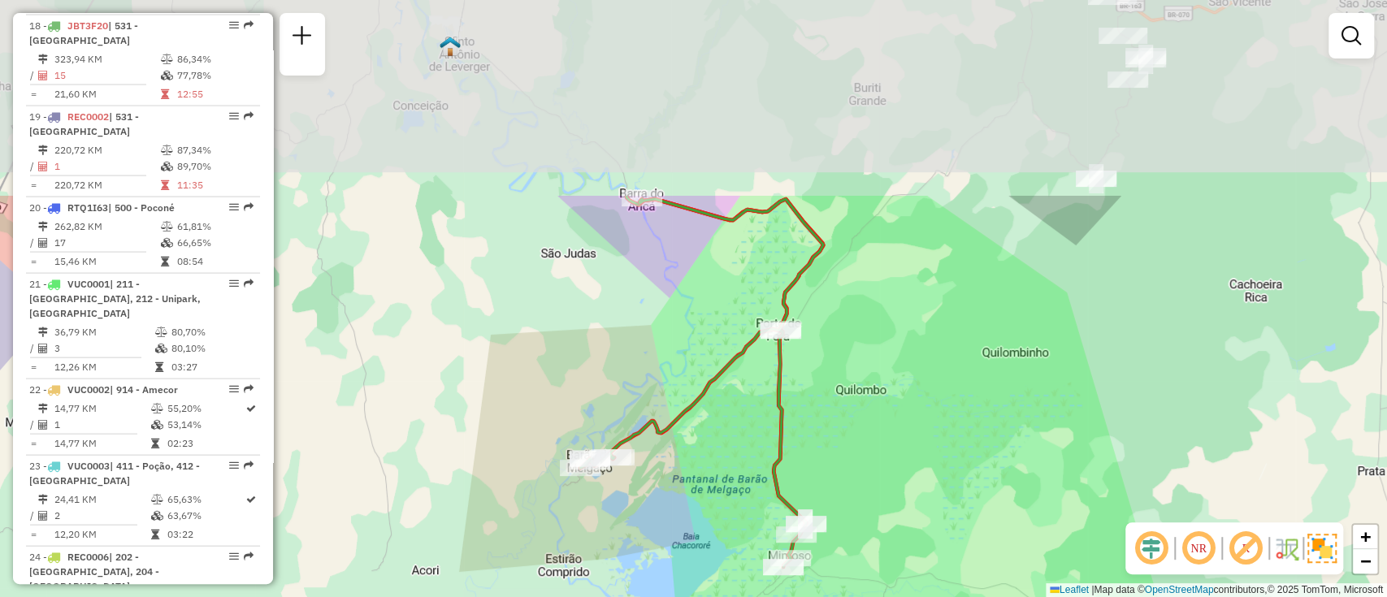
drag, startPoint x: 799, startPoint y: 193, endPoint x: 748, endPoint y: 449, distance: 260.9
click at [748, 449] on div "Janela de atendimento Grade de atendimento Capacidade Transportadoras Veículos …" at bounding box center [693, 298] width 1387 height 597
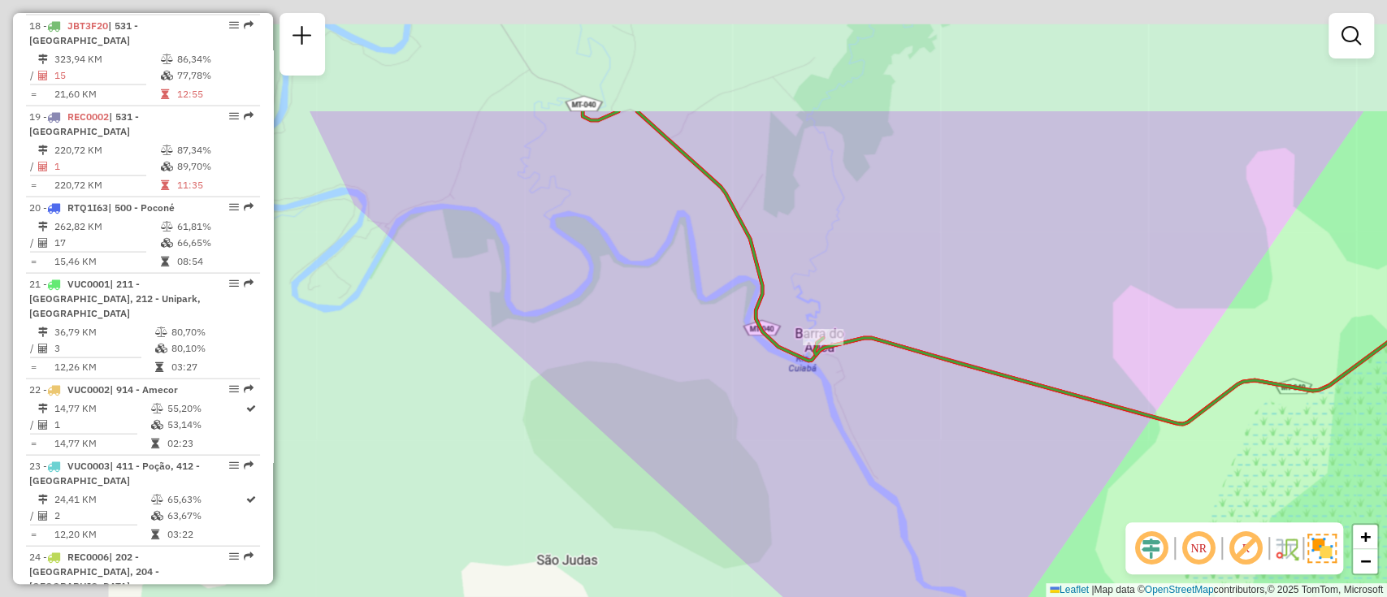
drag, startPoint x: 644, startPoint y: 210, endPoint x: 931, endPoint y: 461, distance: 380.7
click at [889, 423] on div "Janela de atendimento Grade de atendimento Capacidade Transportadoras Veículos …" at bounding box center [693, 298] width 1387 height 597
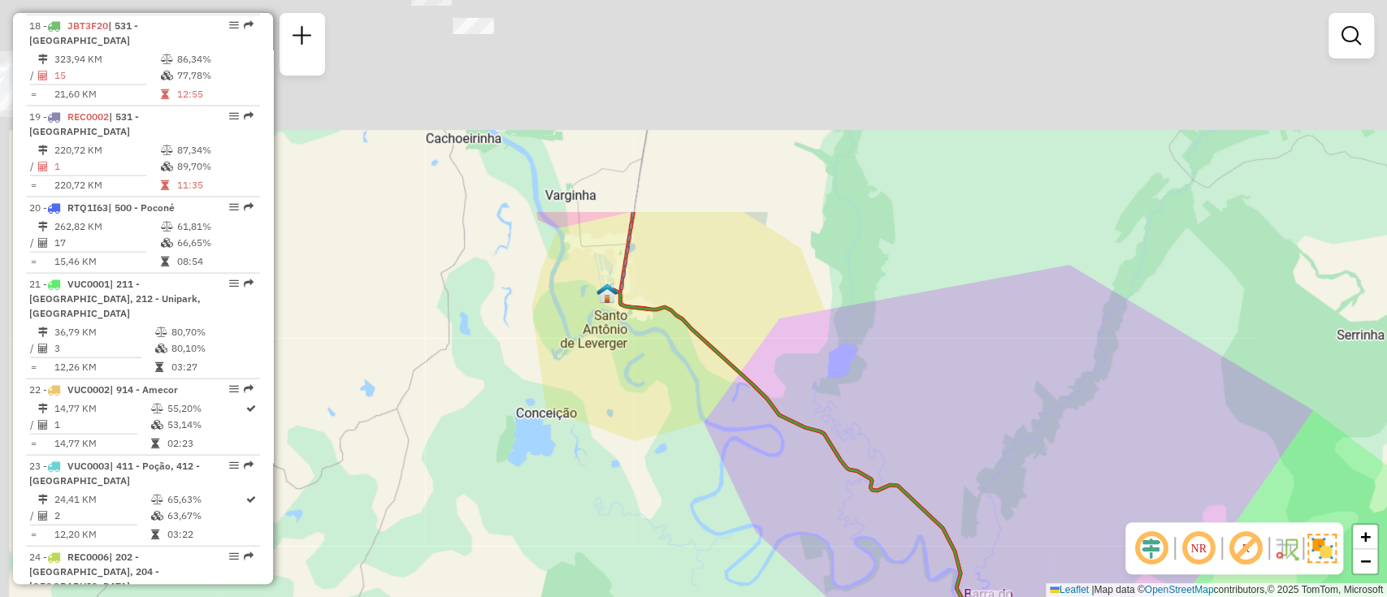
drag, startPoint x: 596, startPoint y: 178, endPoint x: 753, endPoint y: 428, distance: 295.4
click at [763, 446] on div "Janela de atendimento Grade de atendimento Capacidade Transportadoras Veículos …" at bounding box center [693, 298] width 1387 height 597
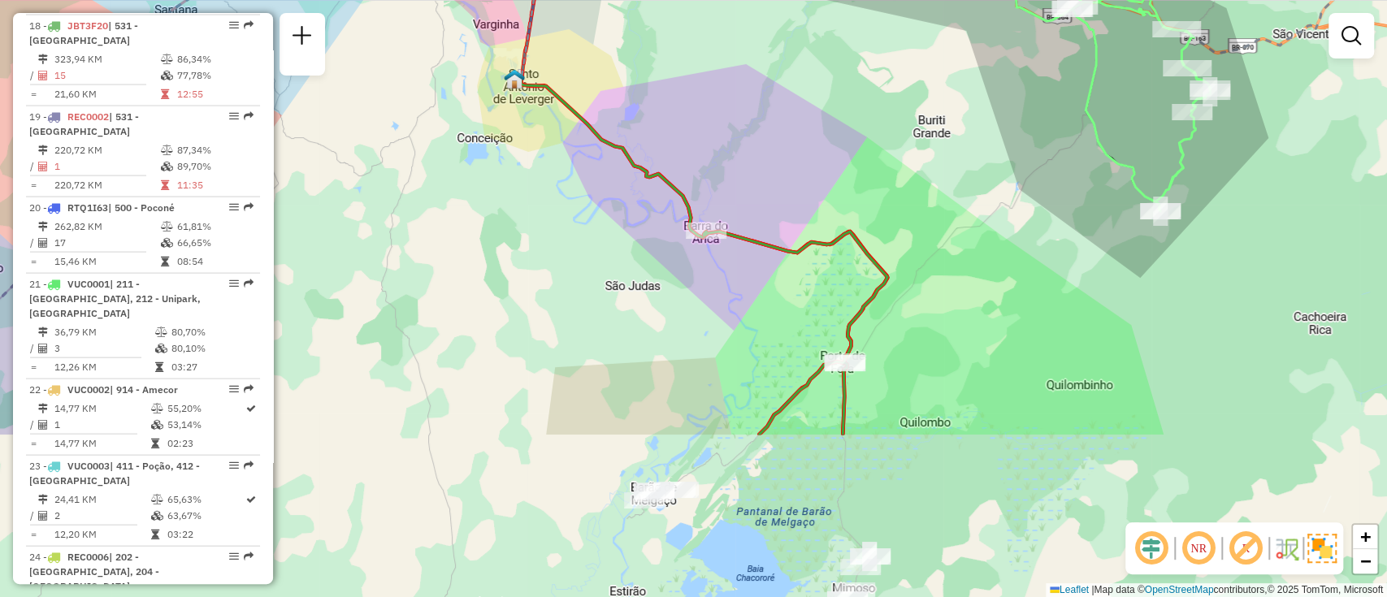
drag, startPoint x: 758, startPoint y: 242, endPoint x: 773, endPoint y: 97, distance: 146.2
click at [771, 98] on div "Janela de atendimento Grade de atendimento Capacidade Transportadoras Veículos …" at bounding box center [693, 298] width 1387 height 597
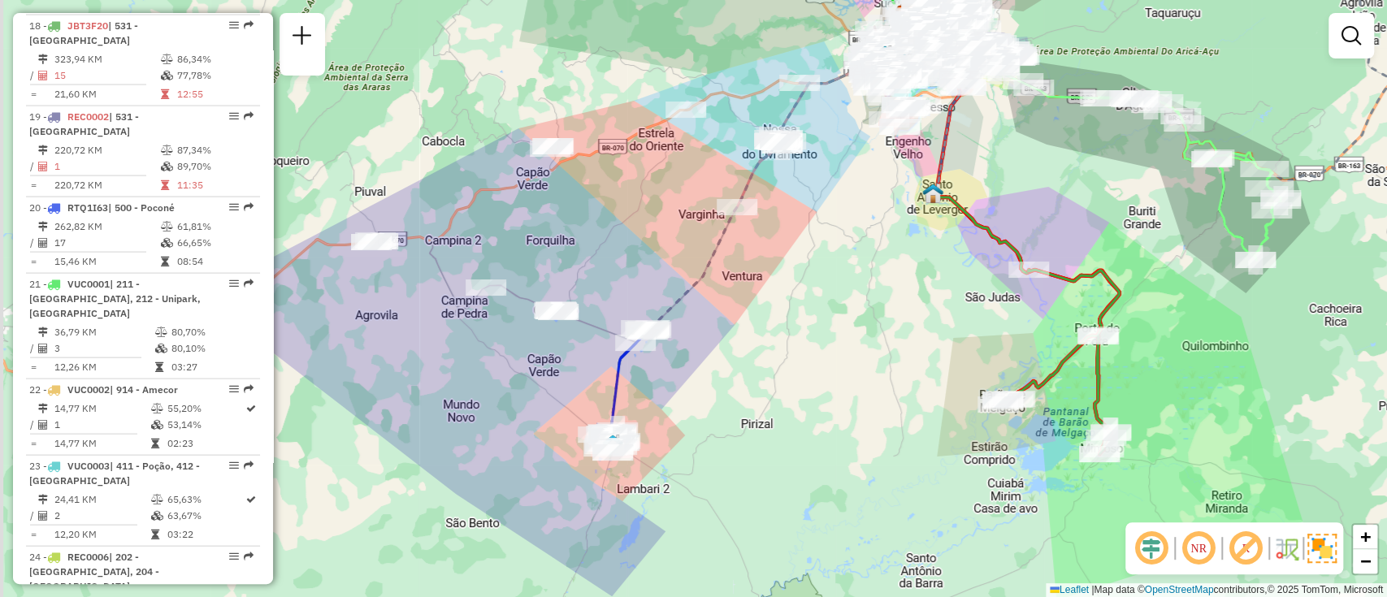
drag, startPoint x: 514, startPoint y: 406, endPoint x: 740, endPoint y: 427, distance: 227.7
click at [738, 427] on div "Janela de atendimento Grade de atendimento Capacidade Transportadoras Veículos …" at bounding box center [693, 298] width 1387 height 597
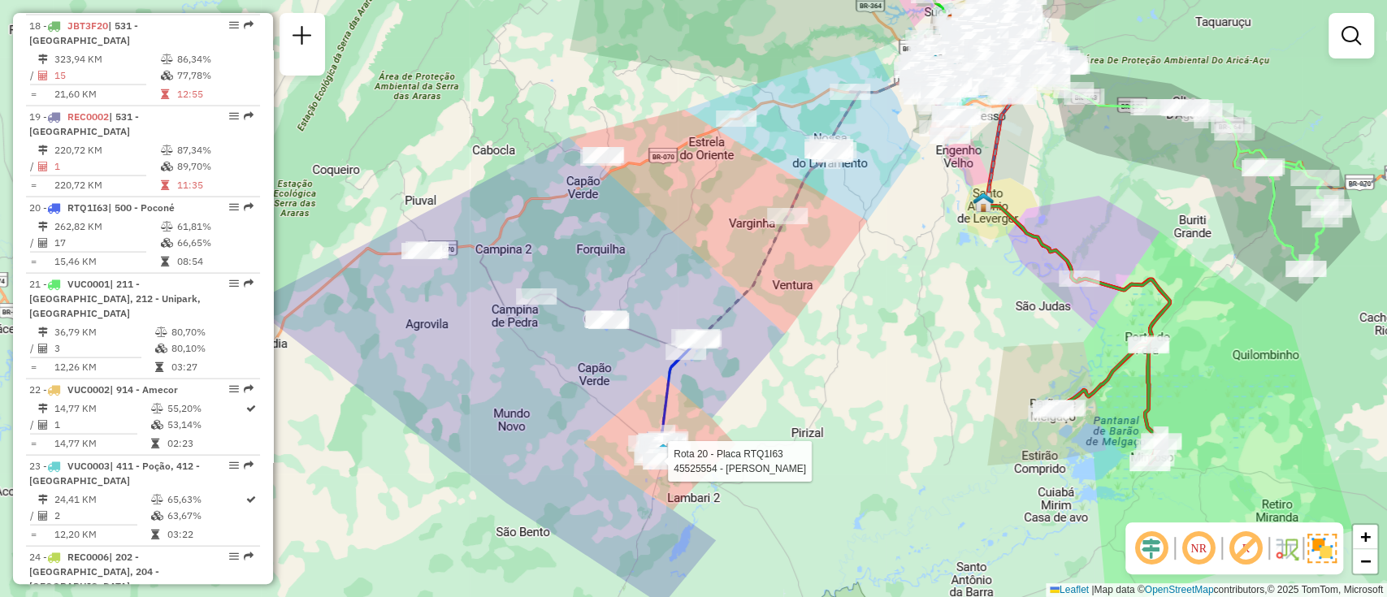
select select "**********"
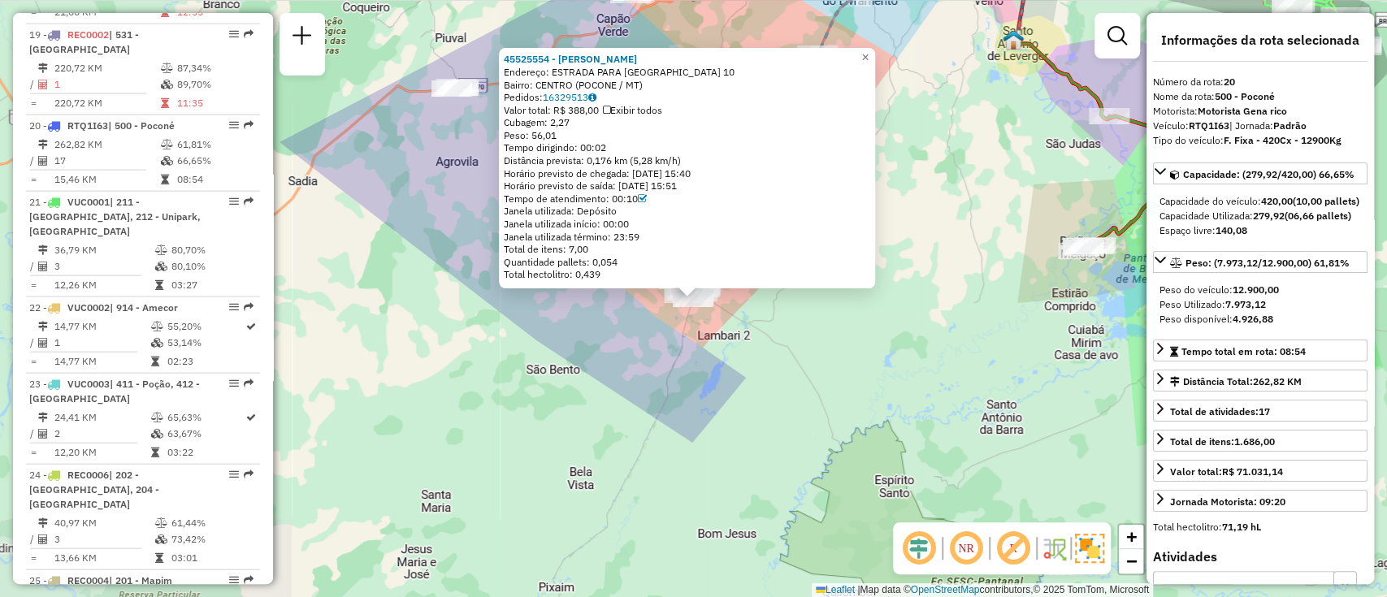
scroll to position [2415, 0]
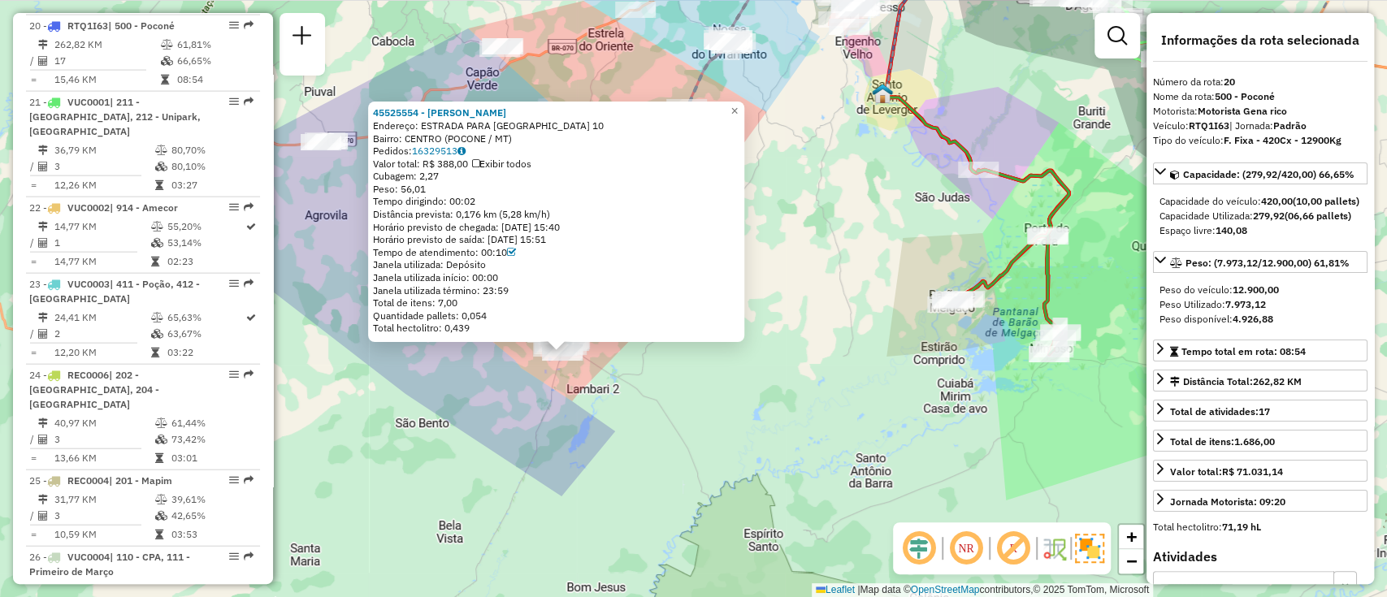
drag, startPoint x: 1069, startPoint y: 145, endPoint x: 938, endPoint y: 198, distance: 141.4
click at [938, 198] on div "45525554 - WELLEN VANNINE Endereço: ESTRADA PARA PORTO JOFRE 10 Bairro: CENTRO …" at bounding box center [693, 298] width 1387 height 597
click at [738, 104] on span "×" at bounding box center [734, 111] width 7 height 14
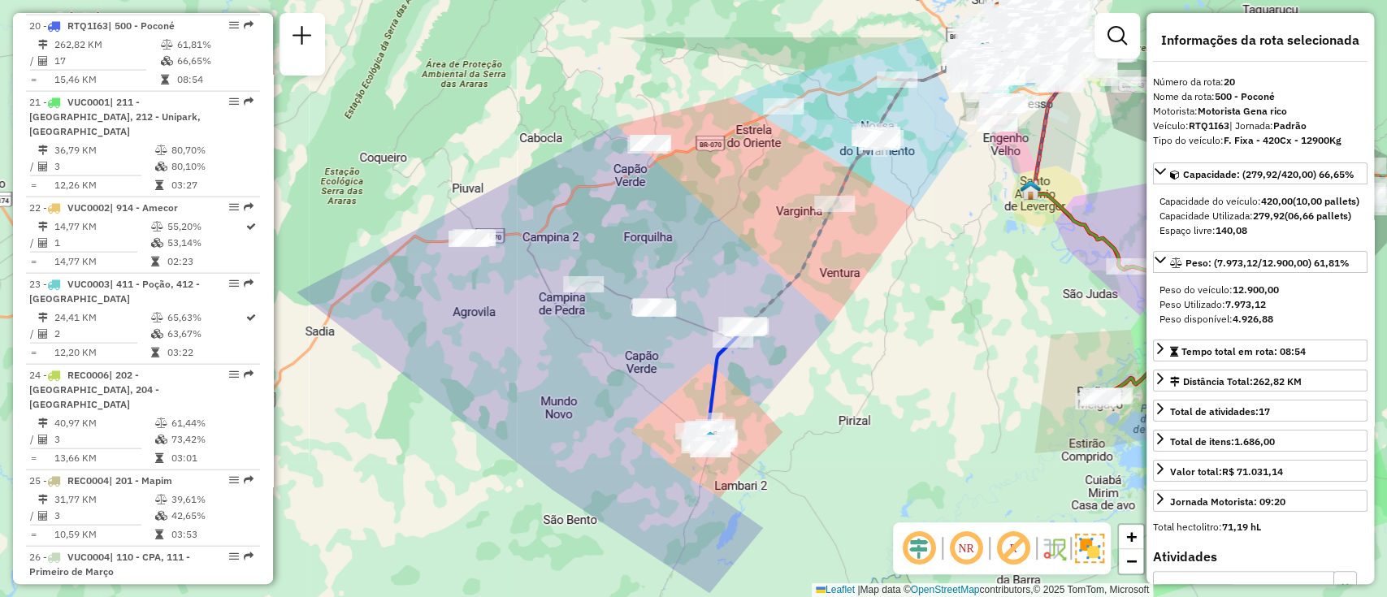
drag, startPoint x: 623, startPoint y: 309, endPoint x: 757, endPoint y: 385, distance: 153.6
click at [757, 385] on div "Janela de atendimento Grade de atendimento Capacidade Transportadoras Veículos …" at bounding box center [693, 298] width 1387 height 597
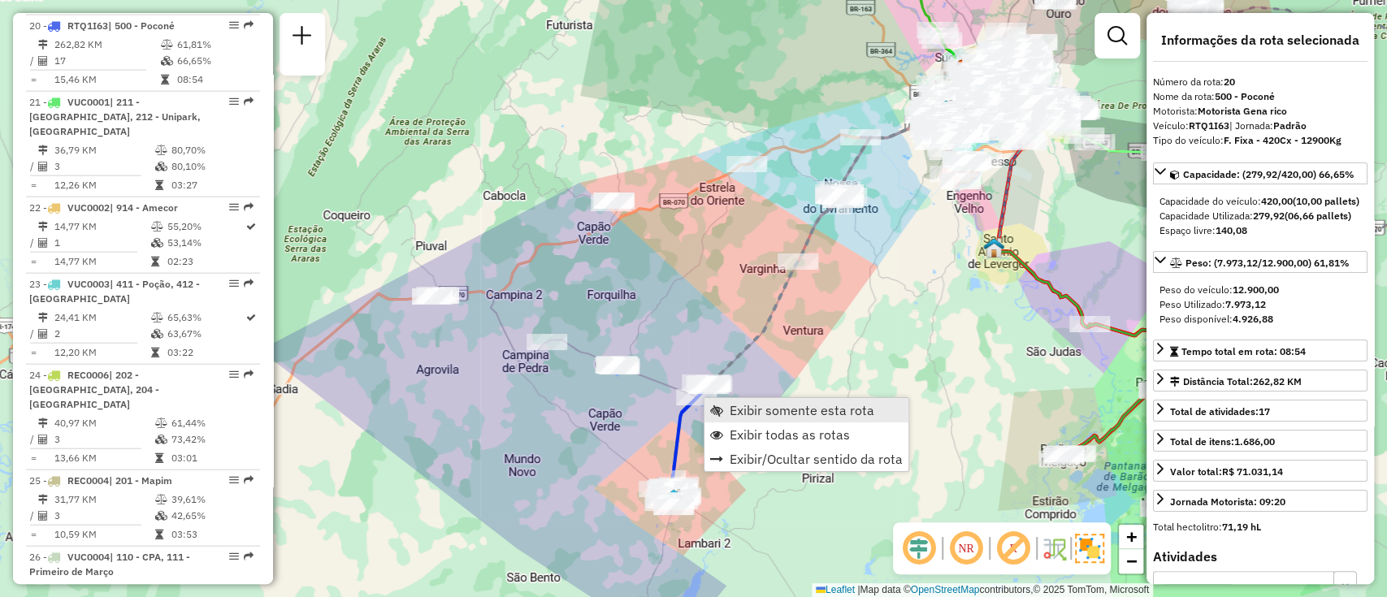
click at [733, 400] on link "Exibir somente esta rota" at bounding box center [807, 410] width 204 height 24
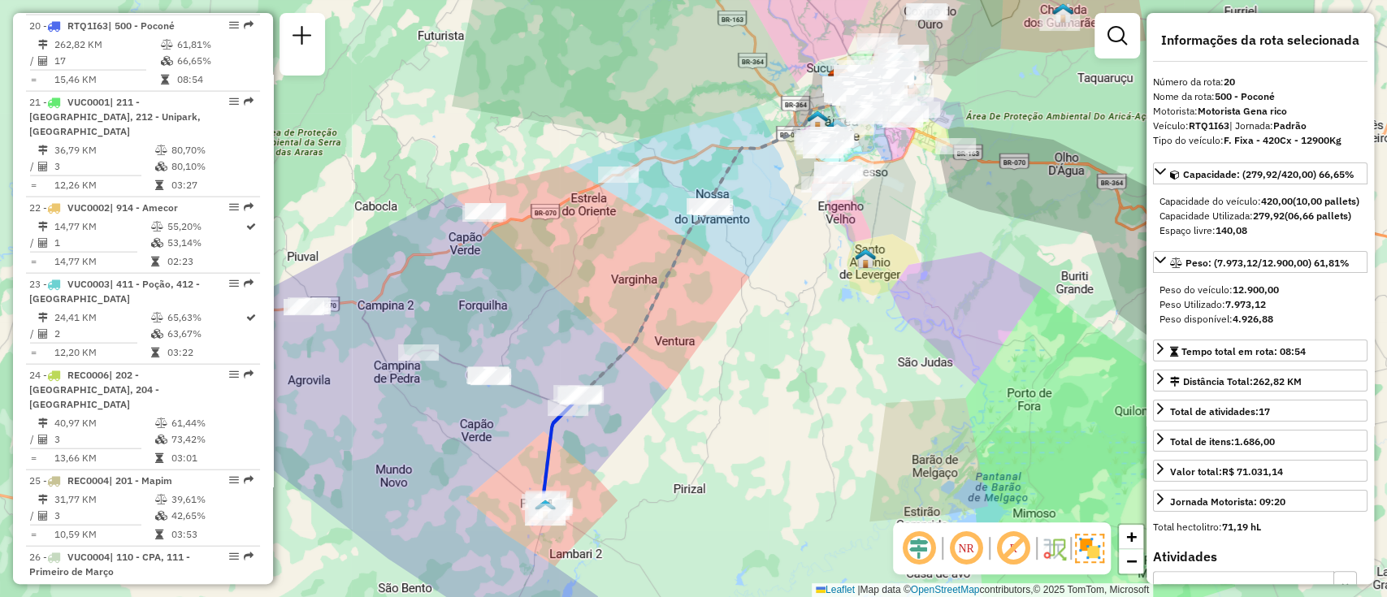
drag, startPoint x: 649, startPoint y: 411, endPoint x: 700, endPoint y: 361, distance: 71.3
click at [696, 362] on div "Janela de atendimento Grade de atendimento Capacidade Transportadoras Veículos …" at bounding box center [693, 298] width 1387 height 597
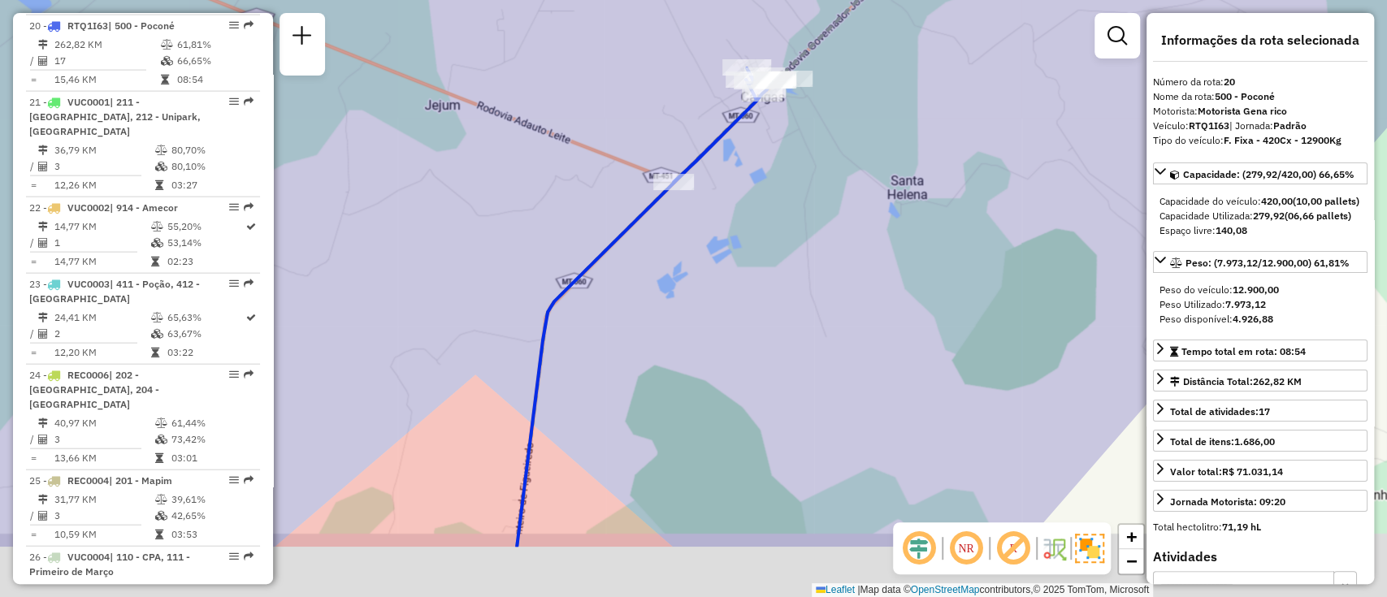
drag, startPoint x: 662, startPoint y: 501, endPoint x: 970, endPoint y: 0, distance: 588.9
click at [957, 22] on div "Janela de atendimento Grade de atendimento Capacidade Transportadoras Veículos …" at bounding box center [693, 298] width 1387 height 597
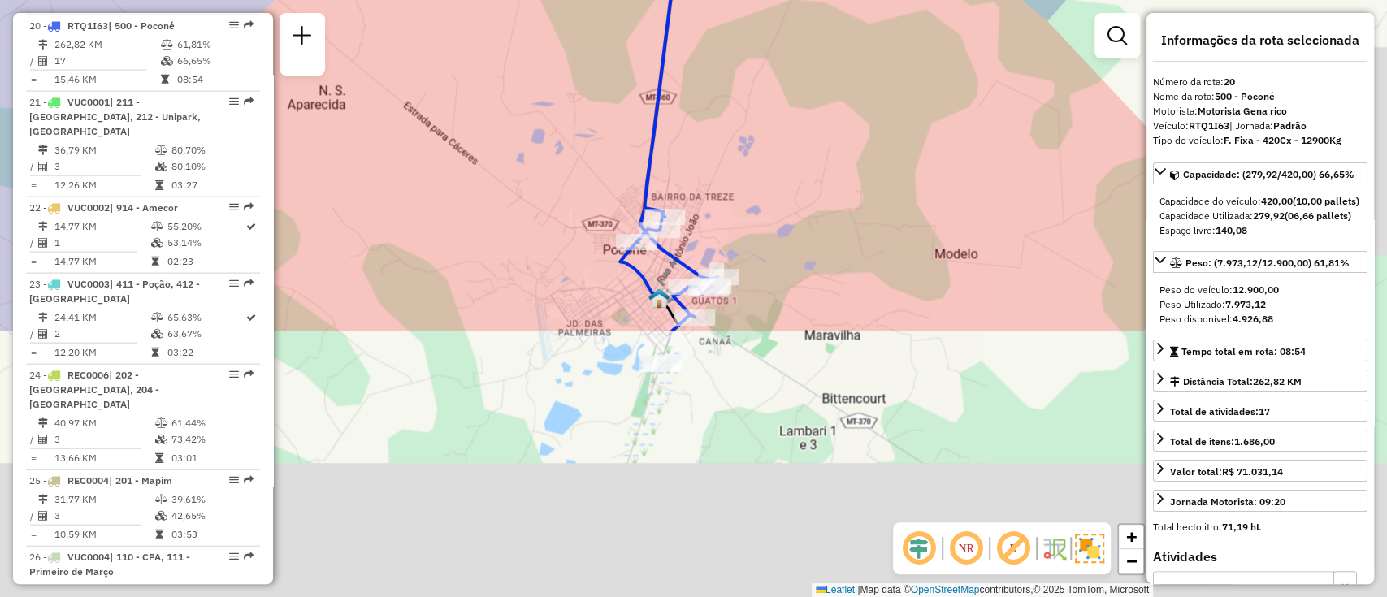
drag, startPoint x: 831, startPoint y: 400, endPoint x: 787, endPoint y: 62, distance: 340.9
click at [785, 62] on div "Janela de atendimento Grade de atendimento Capacidade Transportadoras Veículos …" at bounding box center [693, 298] width 1387 height 597
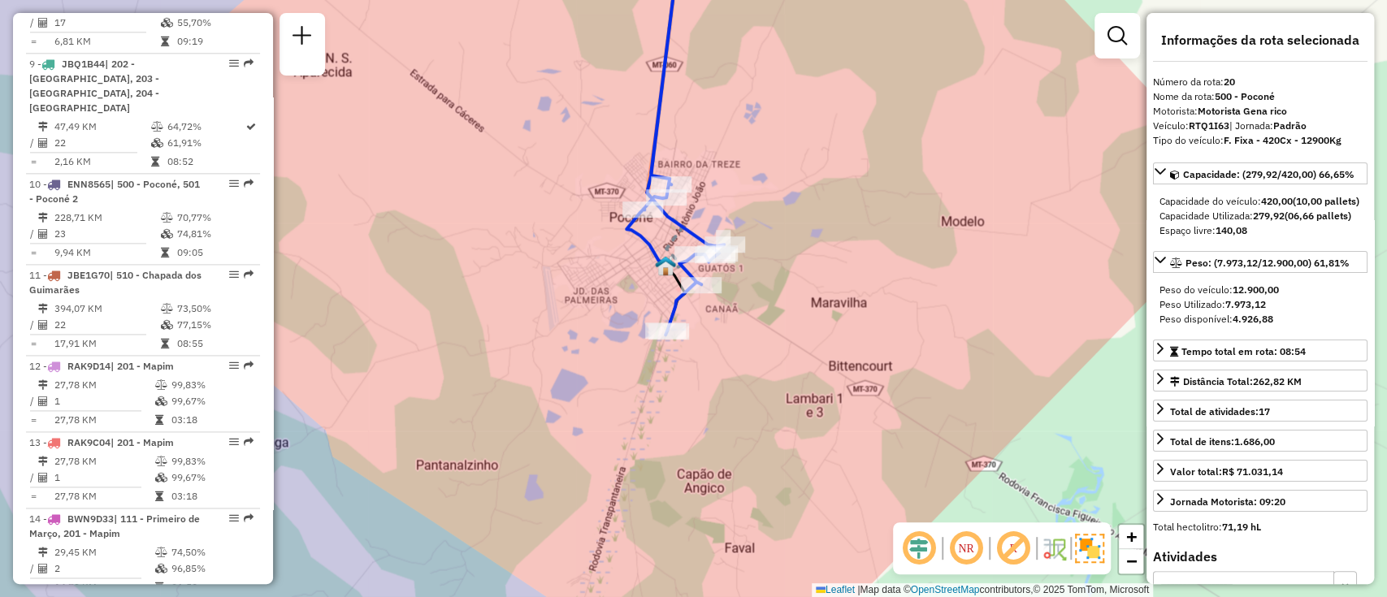
scroll to position [1359, 0]
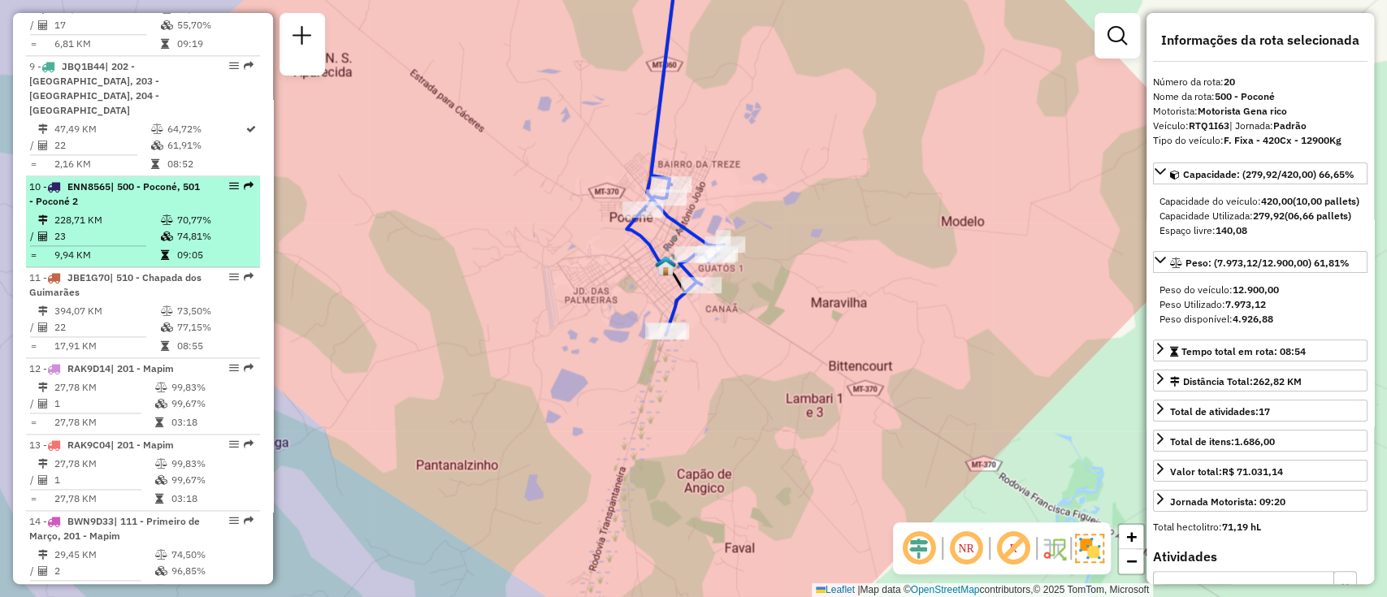
click at [139, 203] on div "10 - ENN8565 | 500 - Poconé, 501 - Poconé 2" at bounding box center [115, 194] width 172 height 29
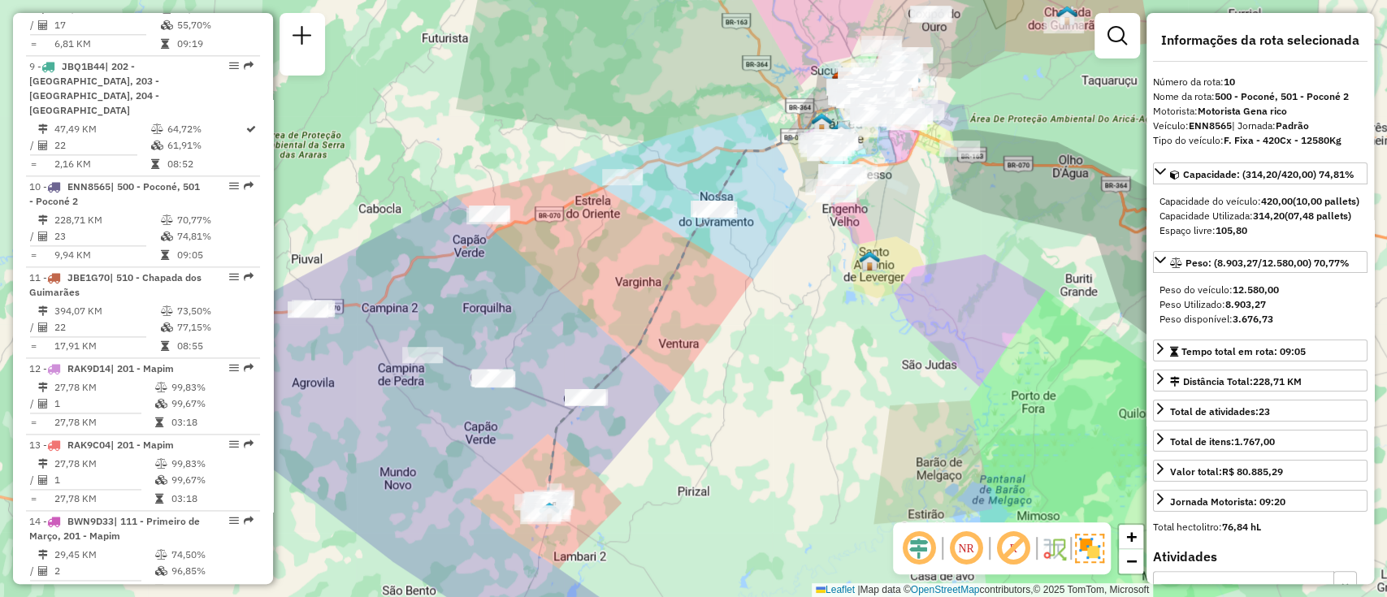
drag, startPoint x: 776, startPoint y: 313, endPoint x: 766, endPoint y: 323, distance: 13.8
click at [776, 314] on div "Janela de atendimento Grade de atendimento Capacidade Transportadoras Veículos …" at bounding box center [693, 298] width 1387 height 597
click at [758, 356] on div "Janela de atendimento Grade de atendimento Capacidade Transportadoras Veículos …" at bounding box center [693, 298] width 1387 height 597
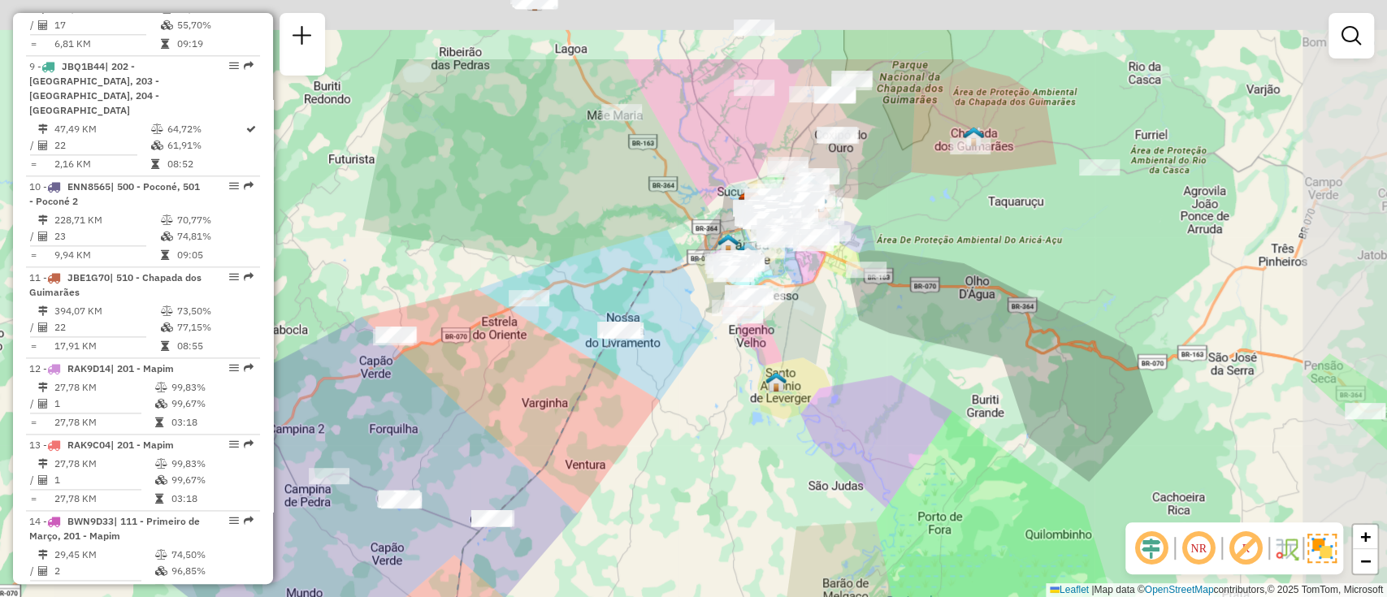
drag, startPoint x: 852, startPoint y: 301, endPoint x: 761, endPoint y: 441, distance: 167.5
click at [761, 441] on div "Janela de atendimento Grade de atendimento Capacidade Transportadoras Veículos …" at bounding box center [693, 298] width 1387 height 597
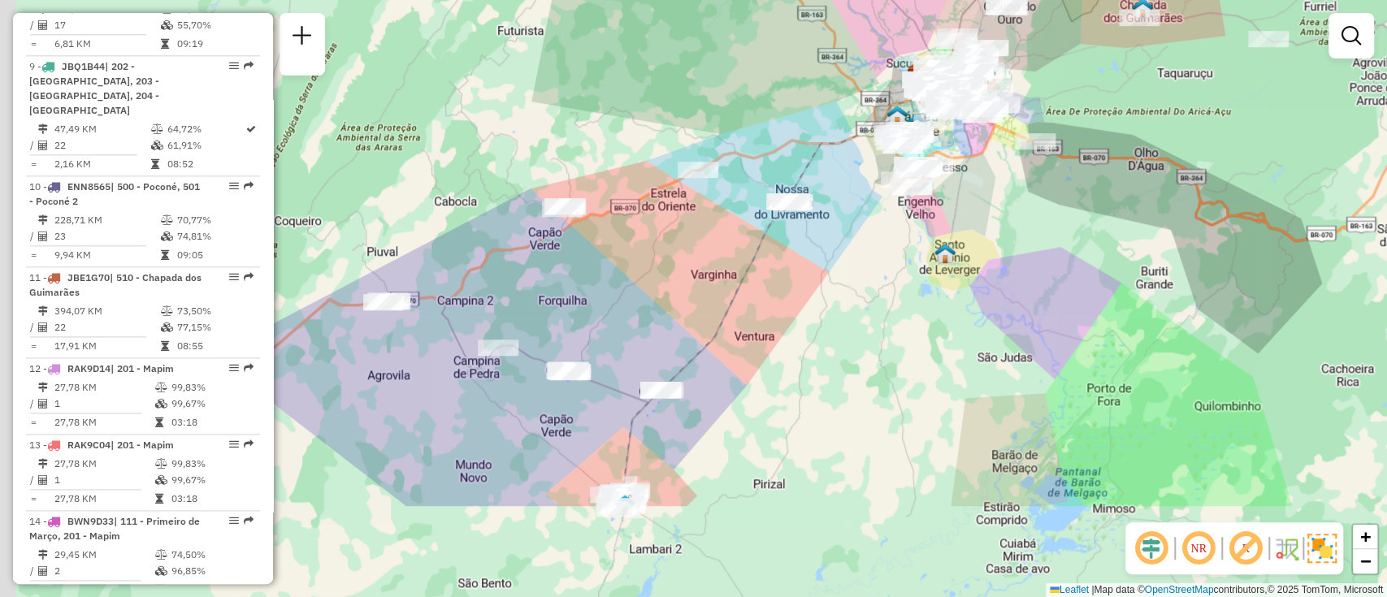
drag, startPoint x: 676, startPoint y: 436, endPoint x: 865, endPoint y: 283, distance: 242.7
click at [863, 284] on div "Janela de atendimento Grade de atendimento Capacidade Transportadoras Veículos …" at bounding box center [693, 298] width 1387 height 597
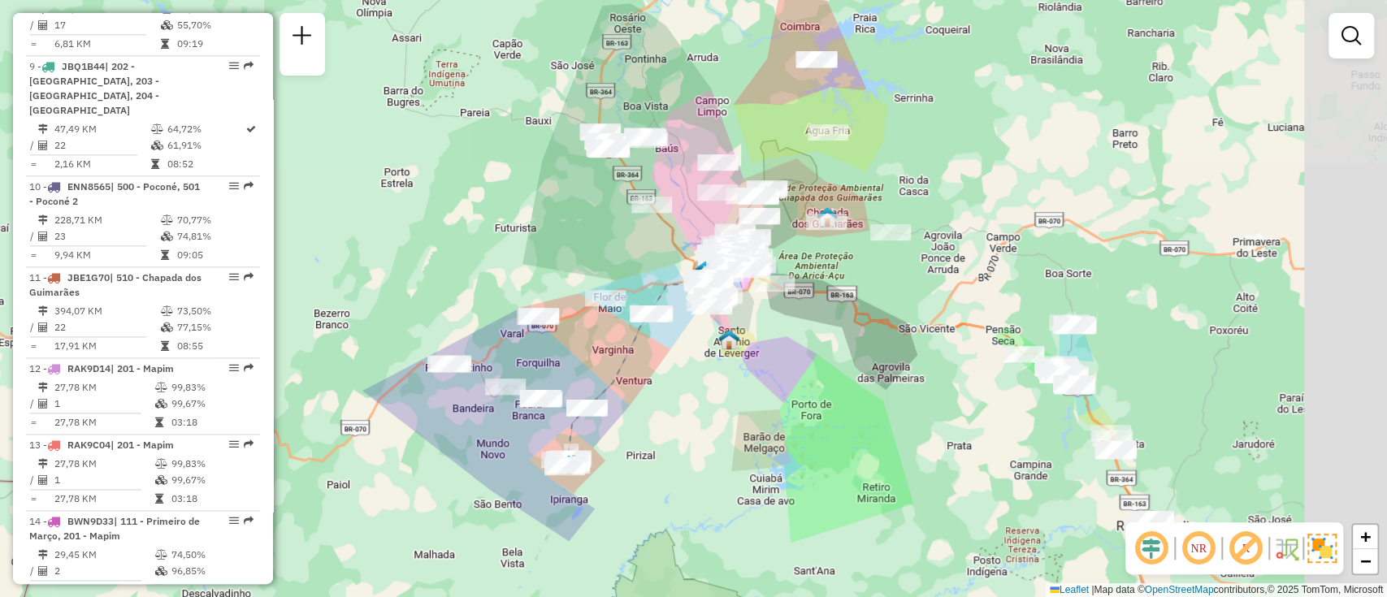
drag, startPoint x: 803, startPoint y: 367, endPoint x: 666, endPoint y: 415, distance: 145.7
click at [666, 415] on div "Janela de atendimento Grade de atendimento Capacidade Transportadoras Veículos …" at bounding box center [693, 298] width 1387 height 597
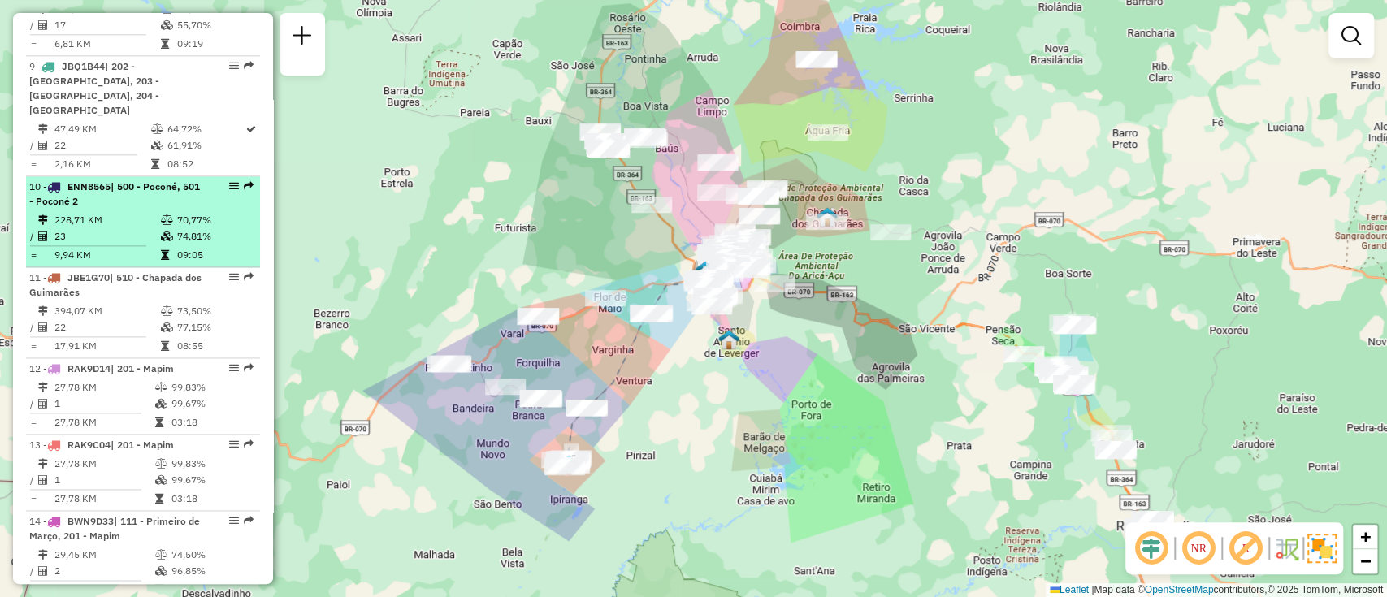
drag, startPoint x: 212, startPoint y: 187, endPoint x: 212, endPoint y: 200, distance: 13.0
click at [150, 215] on td "228,71 KM" at bounding box center [107, 220] width 106 height 16
select select "**********"
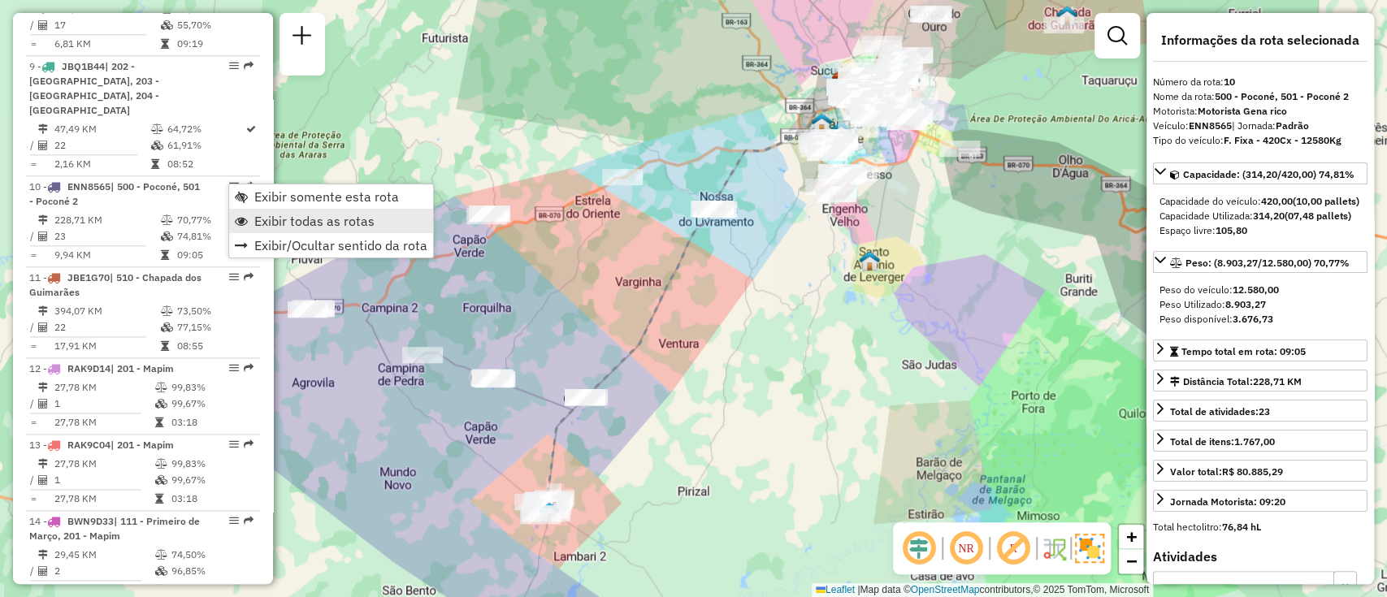
click at [285, 218] on span "Exibir todas as rotas" at bounding box center [314, 221] width 120 height 13
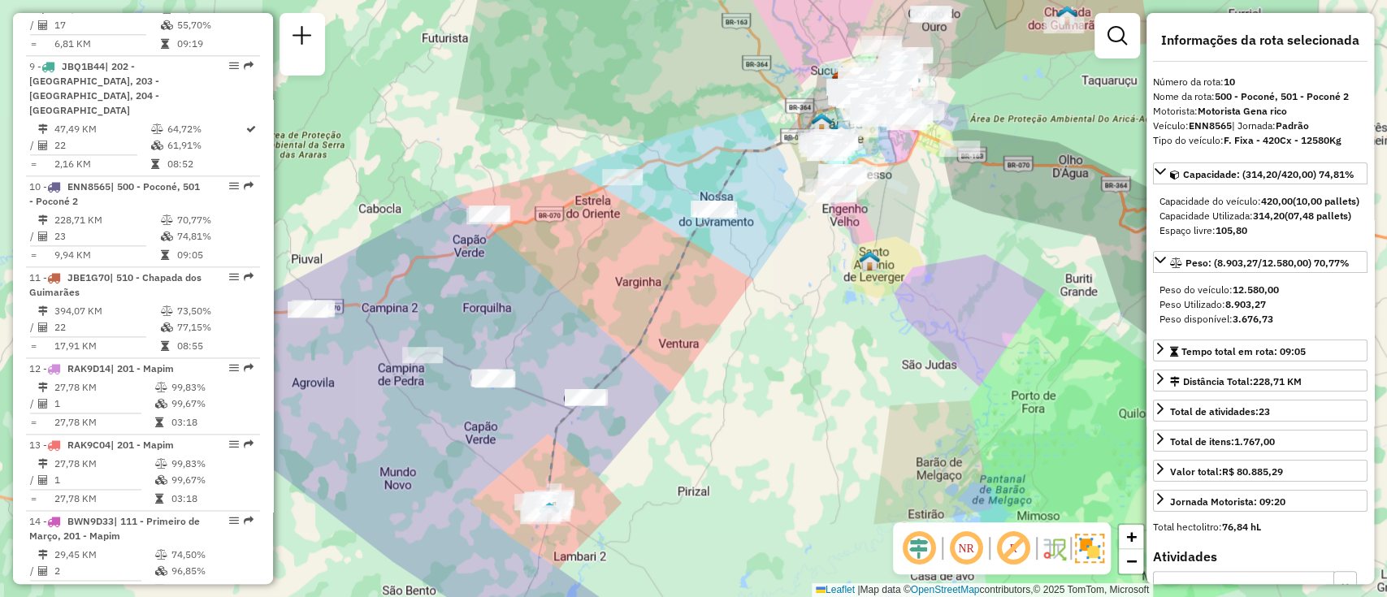
drag, startPoint x: 285, startPoint y: 218, endPoint x: 736, endPoint y: 379, distance: 478.9
click at [285, 218] on span "Exibir todas as rotas" at bounding box center [314, 221] width 120 height 13
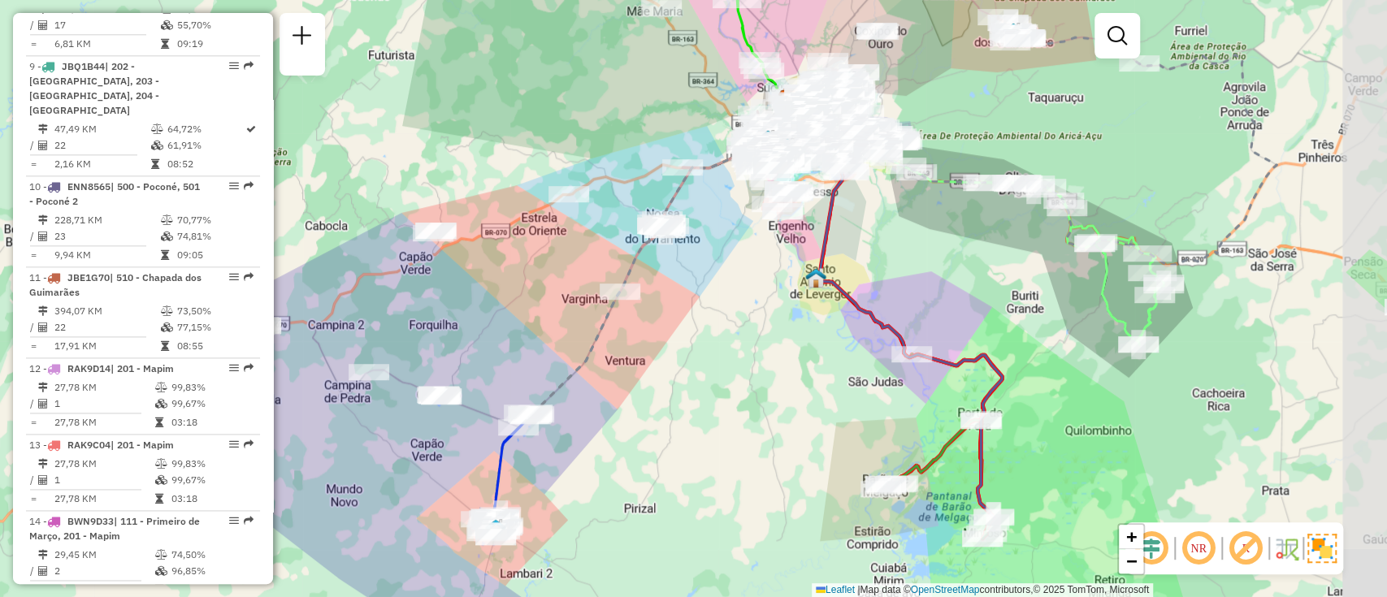
drag, startPoint x: 754, startPoint y: 353, endPoint x: 701, endPoint y: 370, distance: 56.3
click at [701, 370] on div "Janela de atendimento Grade de atendimento Capacidade Transportadoras Veículos …" at bounding box center [693, 298] width 1387 height 597
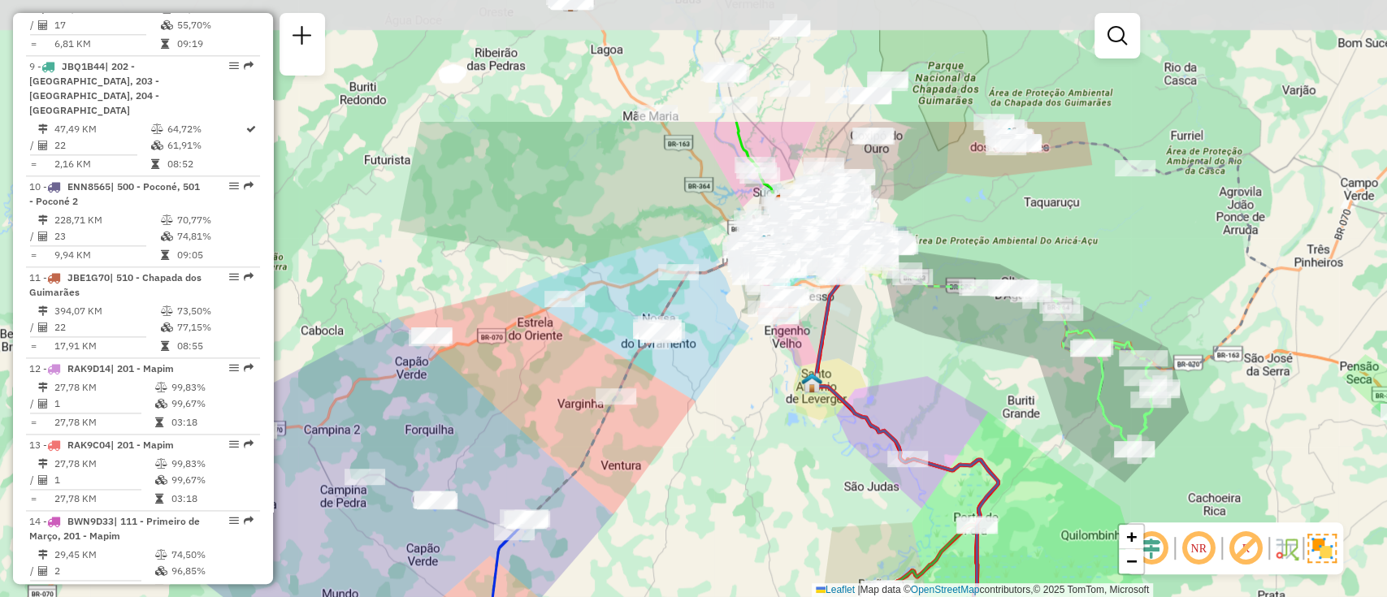
drag, startPoint x: 756, startPoint y: 215, endPoint x: 725, endPoint y: 405, distance: 191.9
click at [725, 405] on div "Janela de atendimento Grade de atendimento Capacidade Transportadoras Veículos …" at bounding box center [693, 298] width 1387 height 597
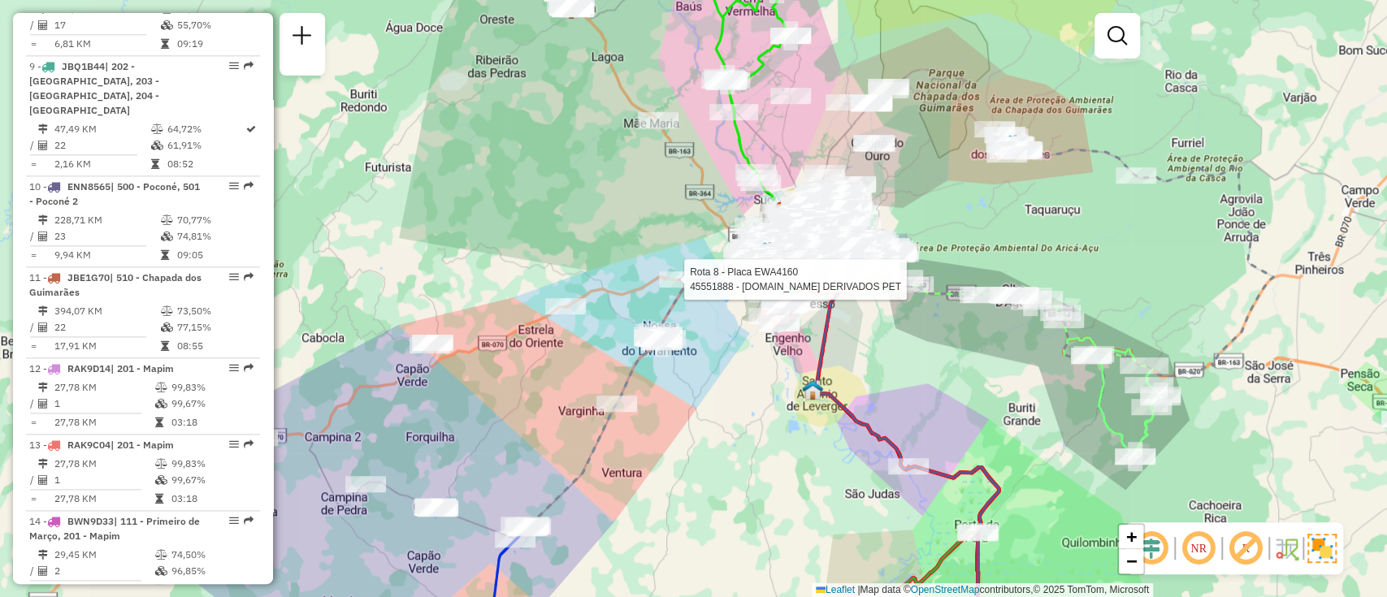
select select "**********"
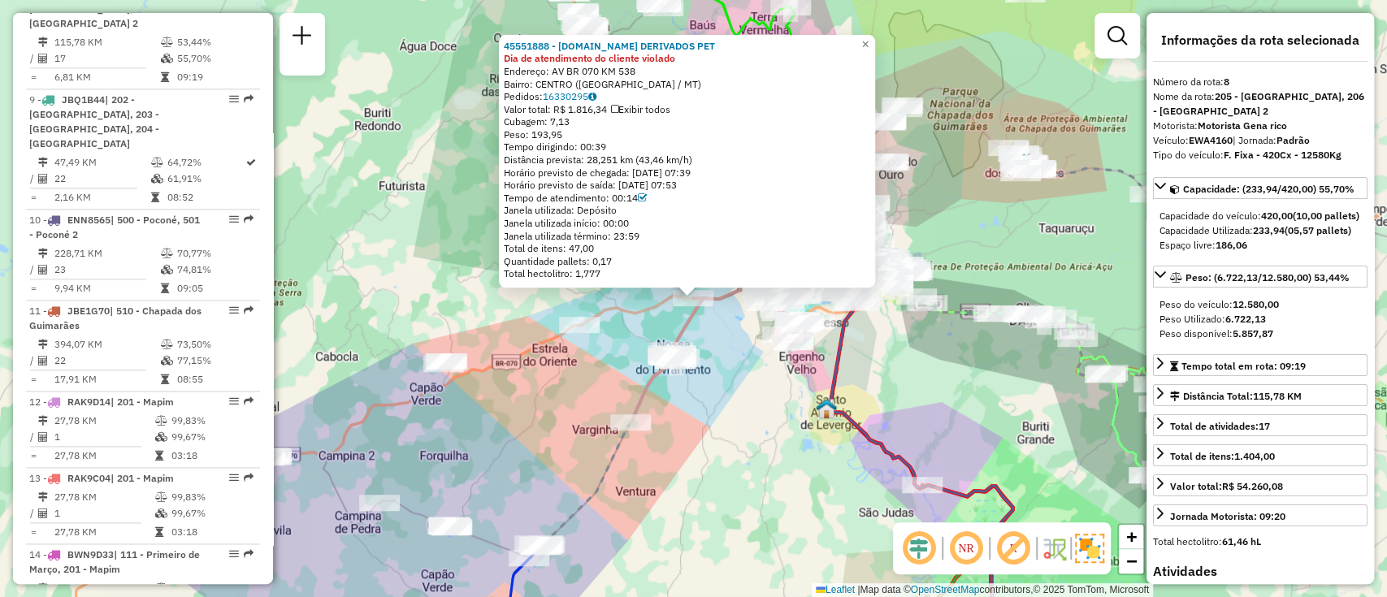
scroll to position [1310, 0]
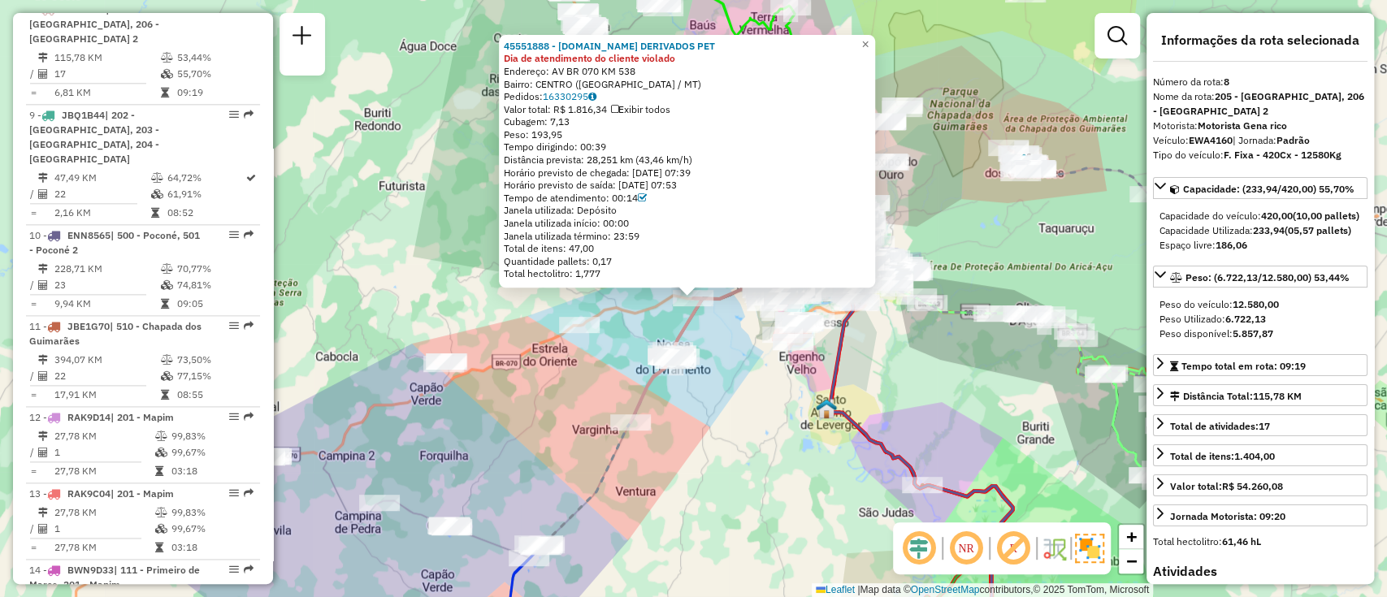
click at [709, 361] on div "45551888 - COM.DE DERIVADOS PET Dia de atendimento do cliente violado Endereço:…" at bounding box center [693, 298] width 1387 height 597
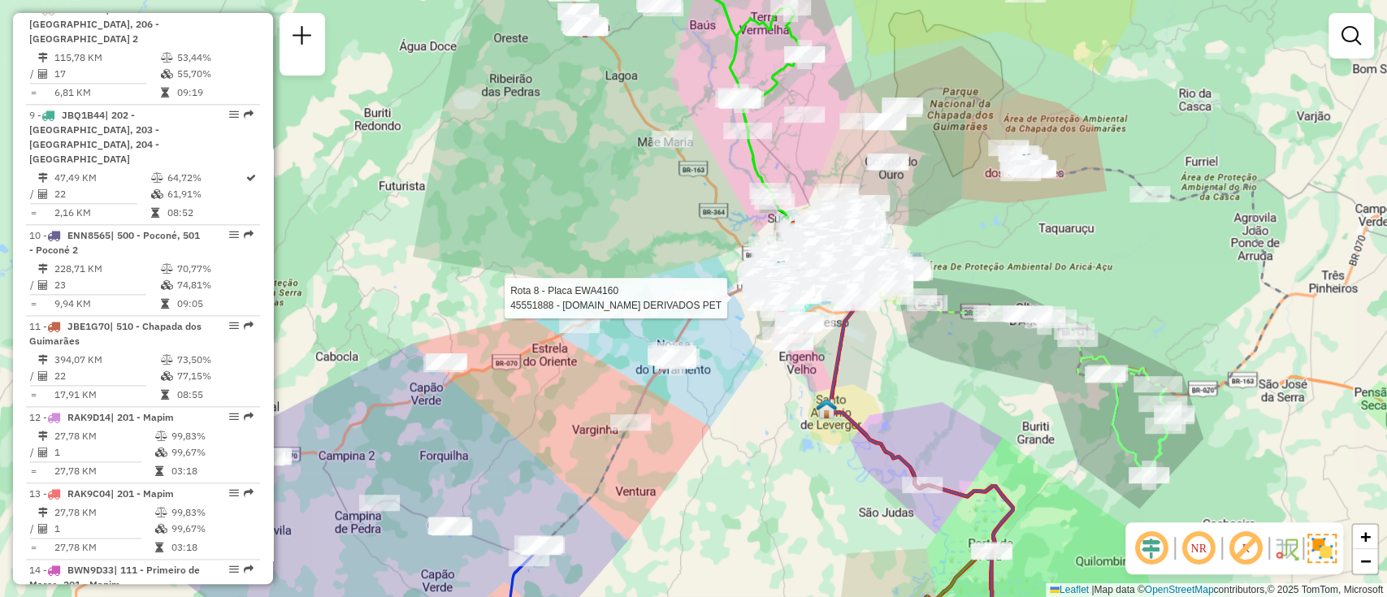
select select "**********"
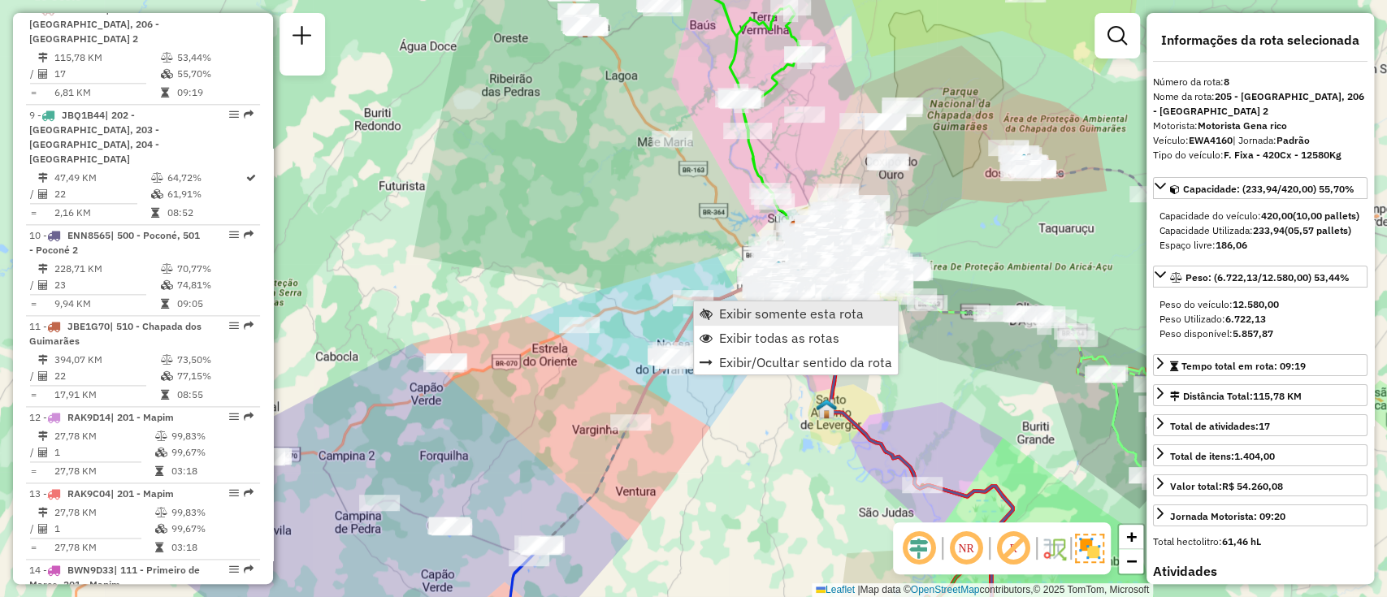
click at [719, 315] on span "Exibir somente esta rota" at bounding box center [791, 313] width 145 height 13
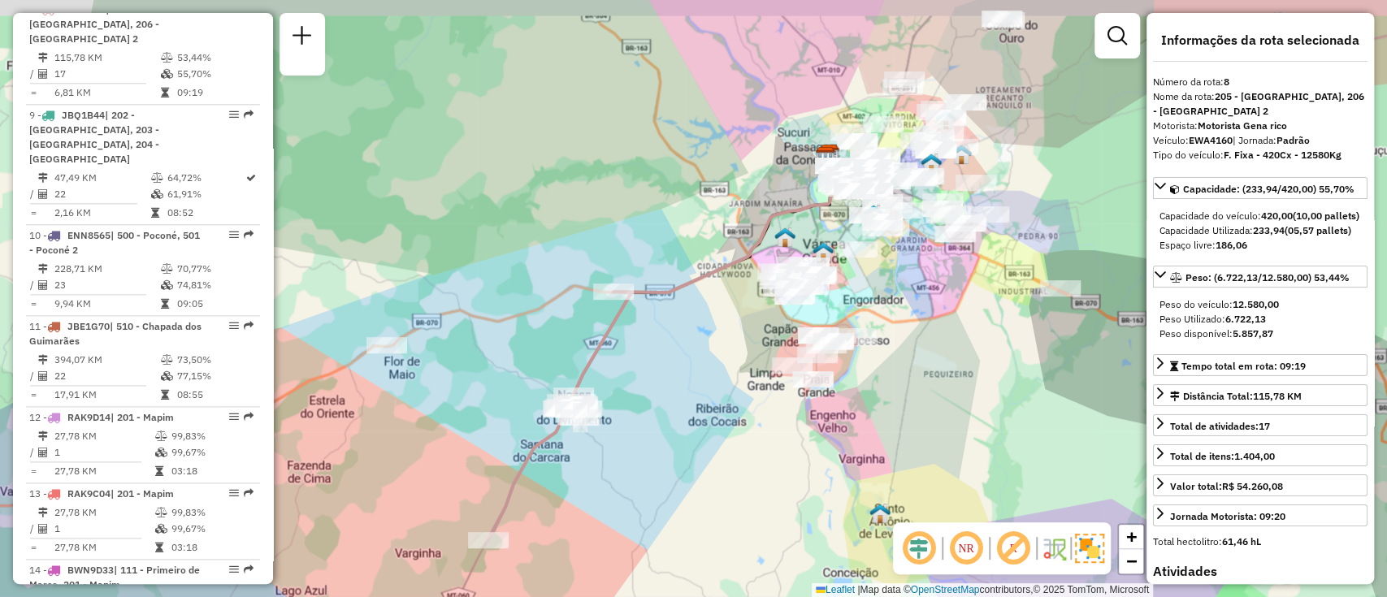
click at [690, 371] on div "Janela de atendimento Grade de atendimento Capacidade Transportadoras Veículos …" at bounding box center [693, 298] width 1387 height 597
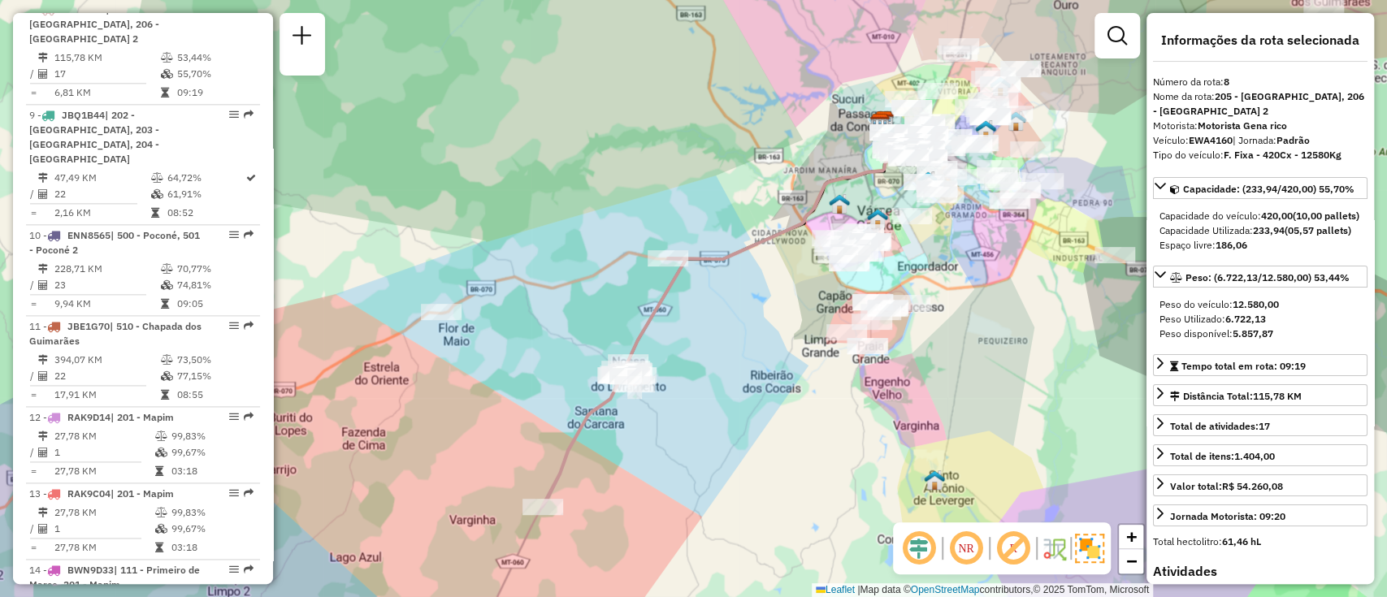
drag, startPoint x: 690, startPoint y: 373, endPoint x: 749, endPoint y: 338, distance: 68.9
click at [748, 338] on div "Janela de atendimento Grade de atendimento Capacidade Transportadoras Veículos …" at bounding box center [693, 298] width 1387 height 597
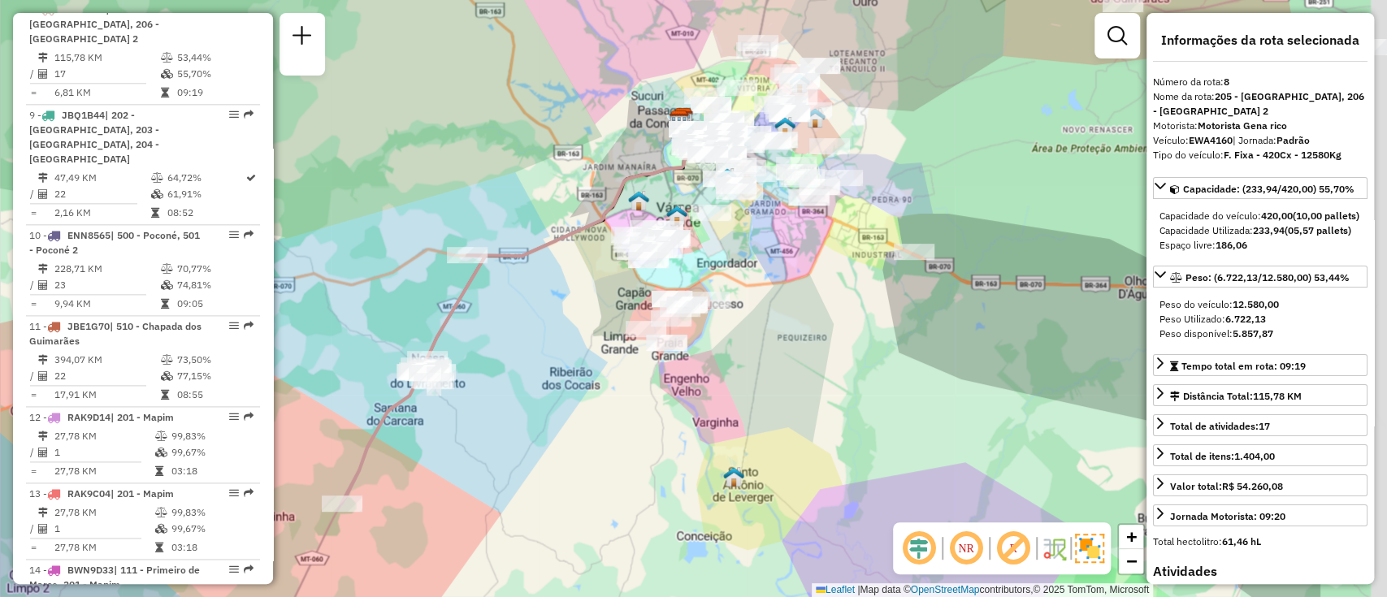
drag, startPoint x: 975, startPoint y: 358, endPoint x: 772, endPoint y: 358, distance: 203.2
click at [772, 358] on div "Janela de atendimento Grade de atendimento Capacidade Transportadoras Veículos …" at bounding box center [693, 298] width 1387 height 597
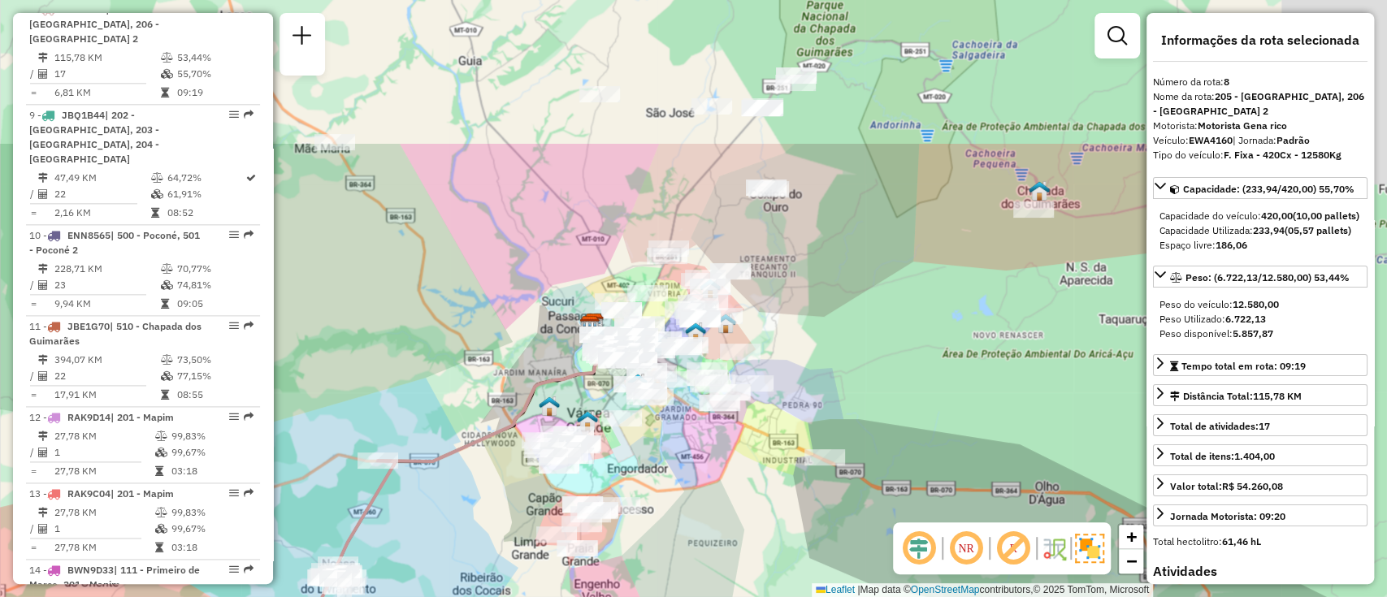
drag, startPoint x: 883, startPoint y: 176, endPoint x: 816, endPoint y: 336, distance: 173.7
click at [816, 336] on div "Janela de atendimento Grade de atendimento Capacidade Transportadoras Veículos …" at bounding box center [693, 298] width 1387 height 597
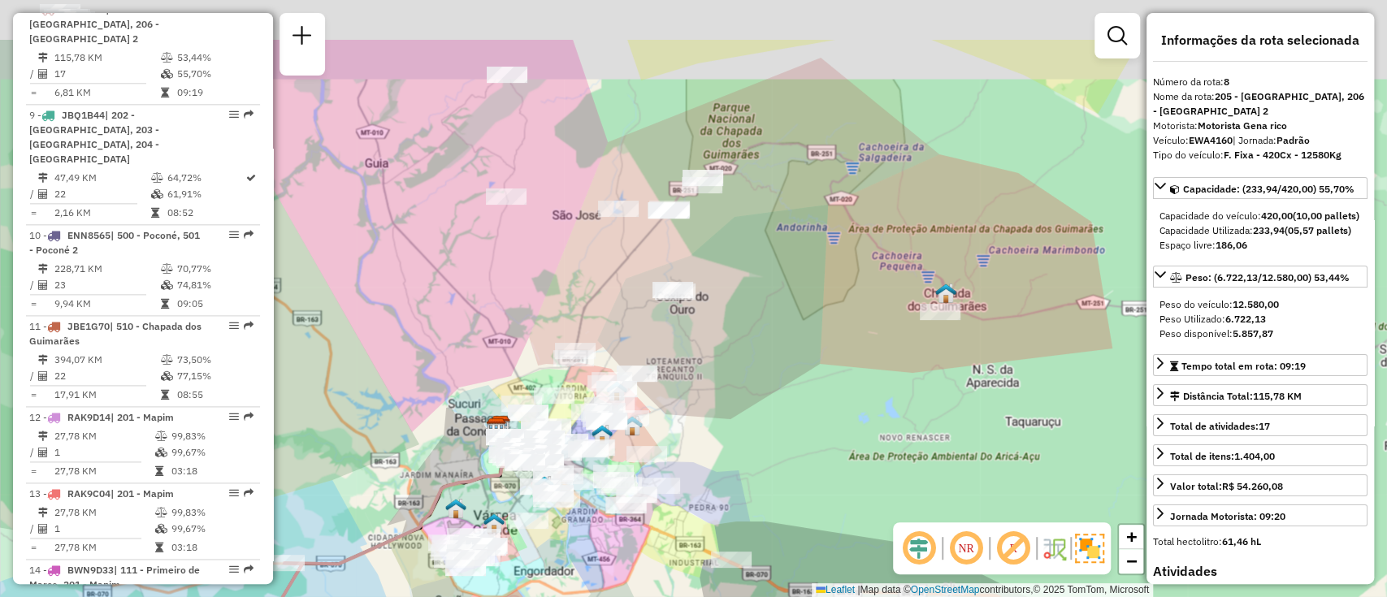
drag, startPoint x: 917, startPoint y: 356, endPoint x: 846, endPoint y: 430, distance: 102.3
click at [846, 430] on div "Janela de atendimento Grade de atendimento Capacidade Transportadoras Veículos …" at bounding box center [693, 298] width 1387 height 597
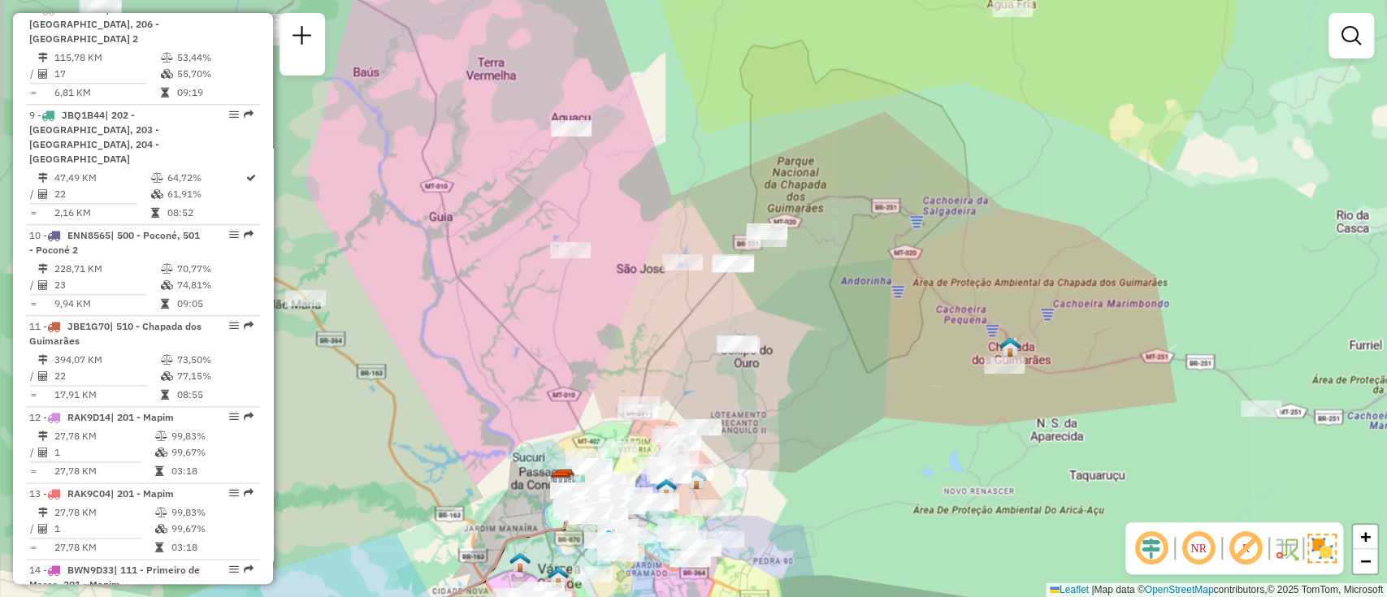
drag, startPoint x: 1111, startPoint y: 276, endPoint x: 1250, endPoint y: 350, distance: 157.4
click at [1250, 350] on div "Janela de atendimento Grade de atendimento Capacidade Transportadoras Veículos …" at bounding box center [693, 298] width 1387 height 597
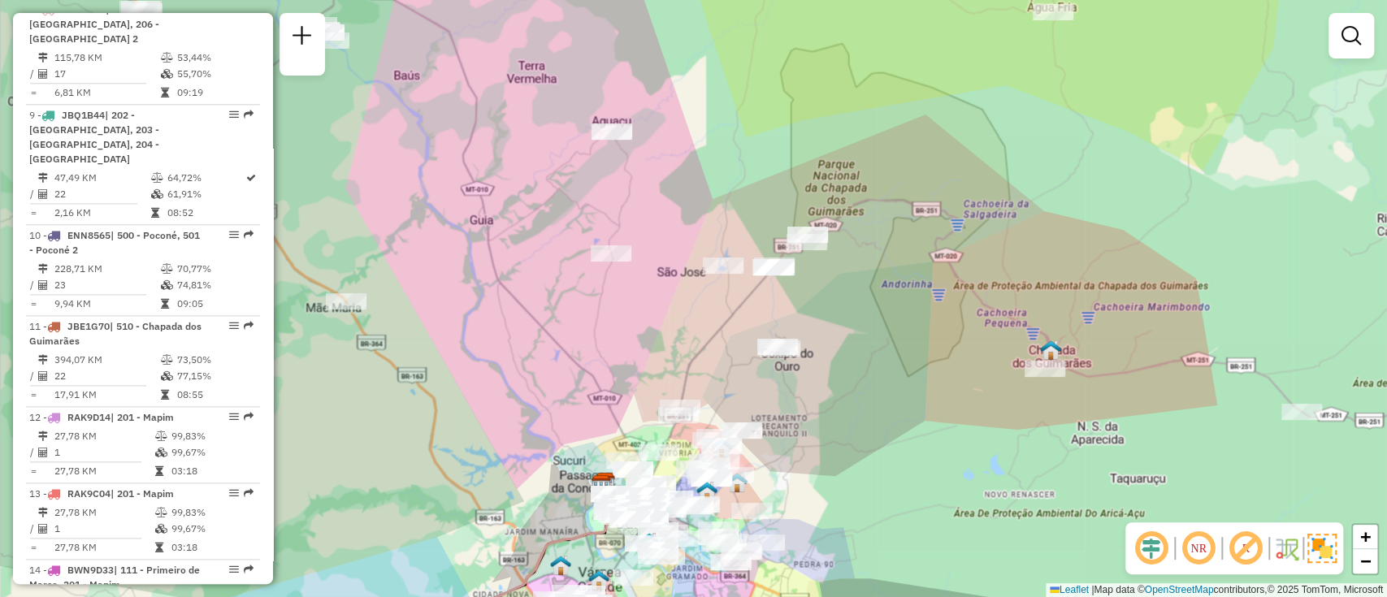
drag, startPoint x: 759, startPoint y: 460, endPoint x: 801, endPoint y: 463, distance: 41.6
click at [801, 463] on div "Janela de atendimento Grade de atendimento Capacidade Transportadoras Veículos …" at bounding box center [693, 298] width 1387 height 597
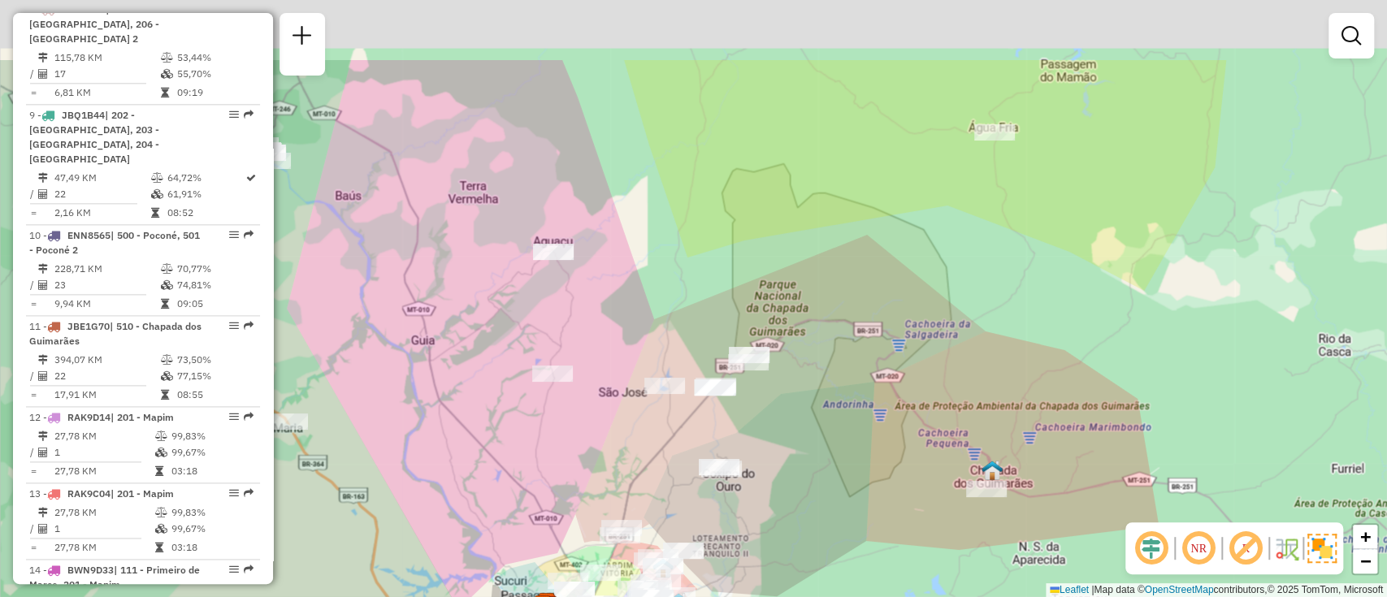
drag, startPoint x: 1045, startPoint y: 138, endPoint x: 985, endPoint y: 259, distance: 135.2
click at [985, 259] on div "Janela de atendimento Grade de atendimento Capacidade Transportadoras Veículos …" at bounding box center [693, 298] width 1387 height 597
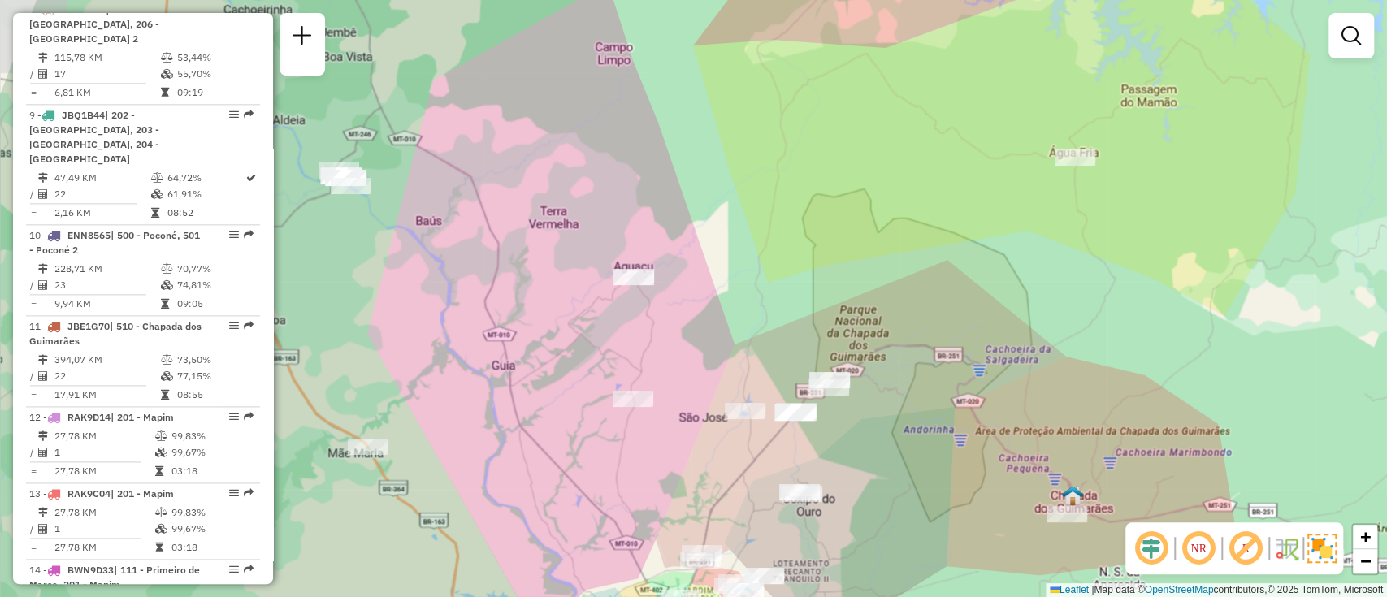
drag, startPoint x: 983, startPoint y: 259, endPoint x: 1089, endPoint y: 192, distance: 125.3
click at [1065, 283] on div "Janela de atendimento Grade de atendimento Capacidade Transportadoras Veículos …" at bounding box center [693, 298] width 1387 height 597
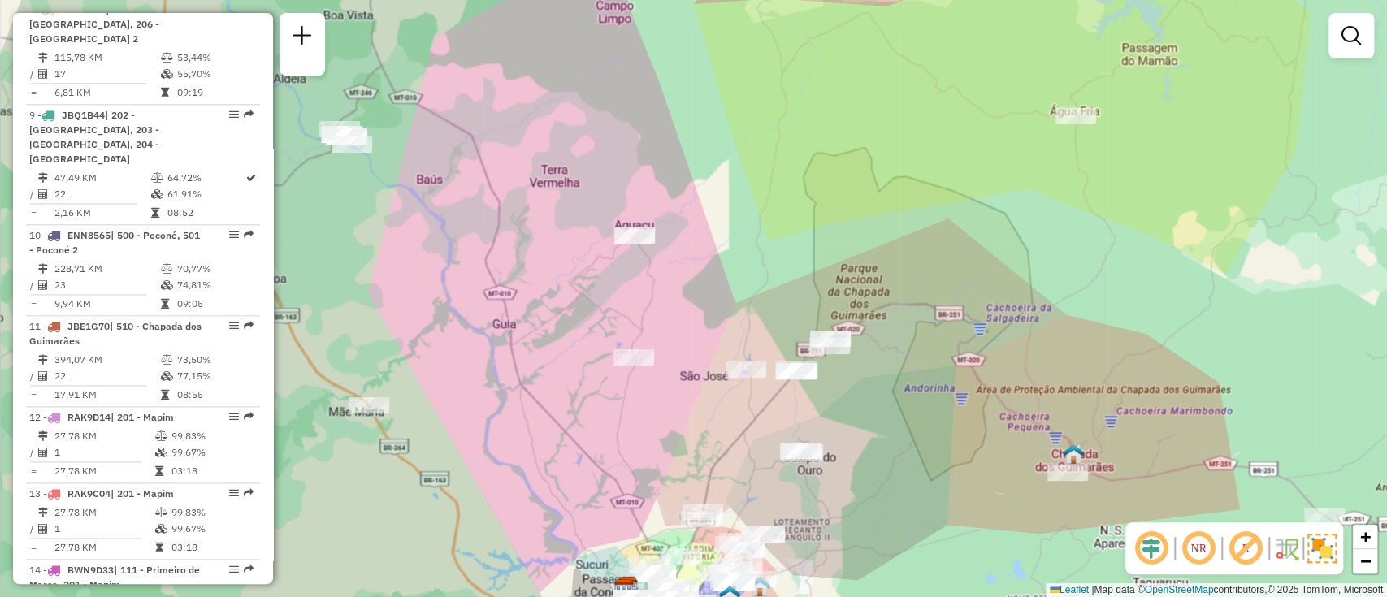
drag, startPoint x: 1026, startPoint y: 310, endPoint x: 1027, endPoint y: 207, distance: 103.2
click at [1031, 242] on div "Janela de atendimento Grade de atendimento Capacidade Transportadoras Veículos …" at bounding box center [693, 298] width 1387 height 597
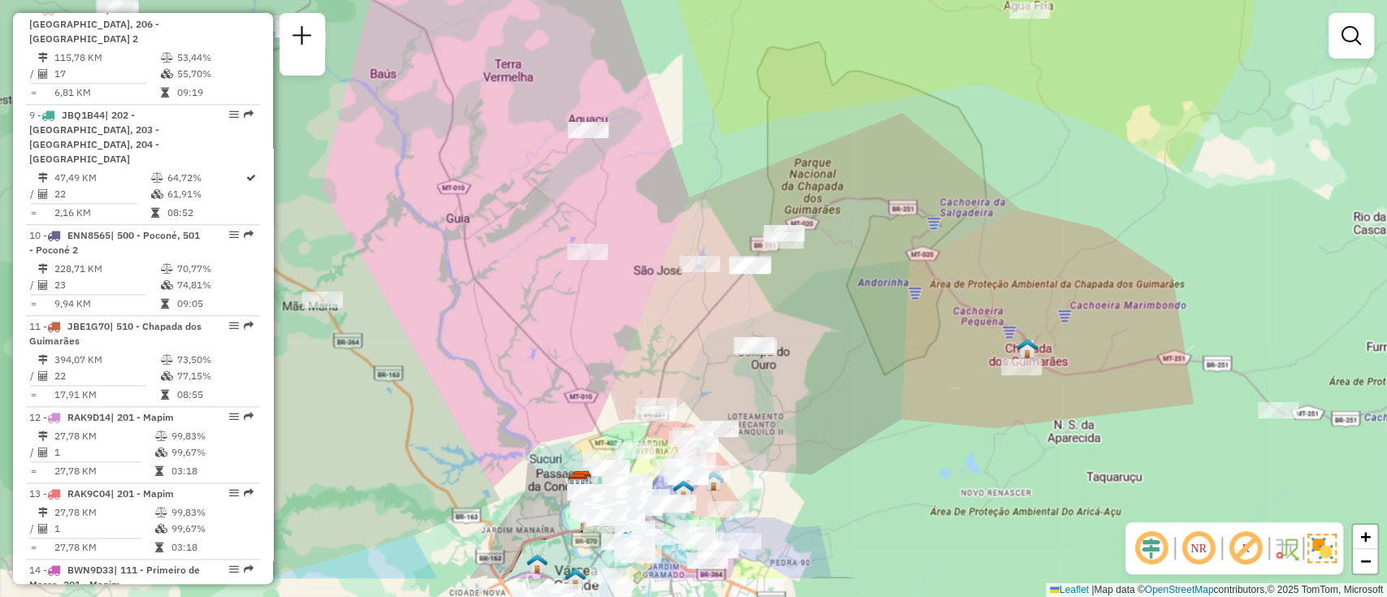
drag, startPoint x: 1027, startPoint y: 207, endPoint x: 973, endPoint y: 134, distance: 91.2
click at [974, 136] on div "Janela de atendimento Grade de atendimento Capacidade Transportadoras Veículos …" at bounding box center [693, 298] width 1387 height 597
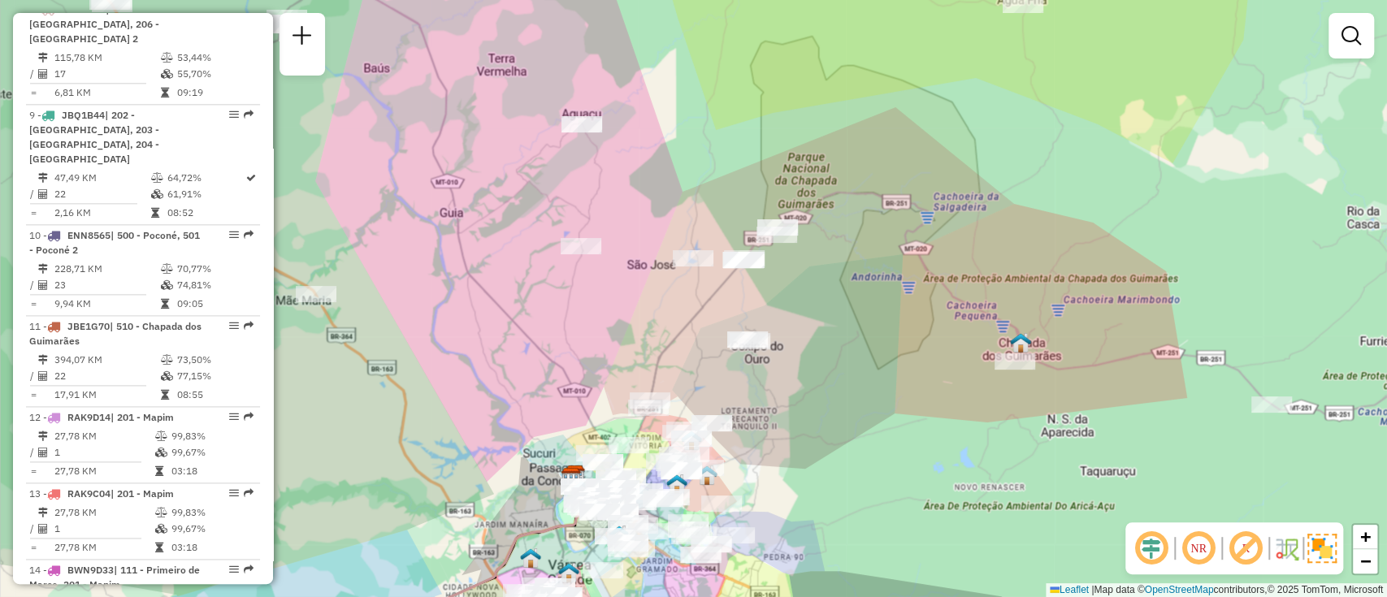
drag, startPoint x: 479, startPoint y: 286, endPoint x: 531, endPoint y: 406, distance: 130.3
click at [523, 385] on div "Janela de atendimento Grade de atendimento Capacidade Transportadoras Veículos …" at bounding box center [693, 298] width 1387 height 597
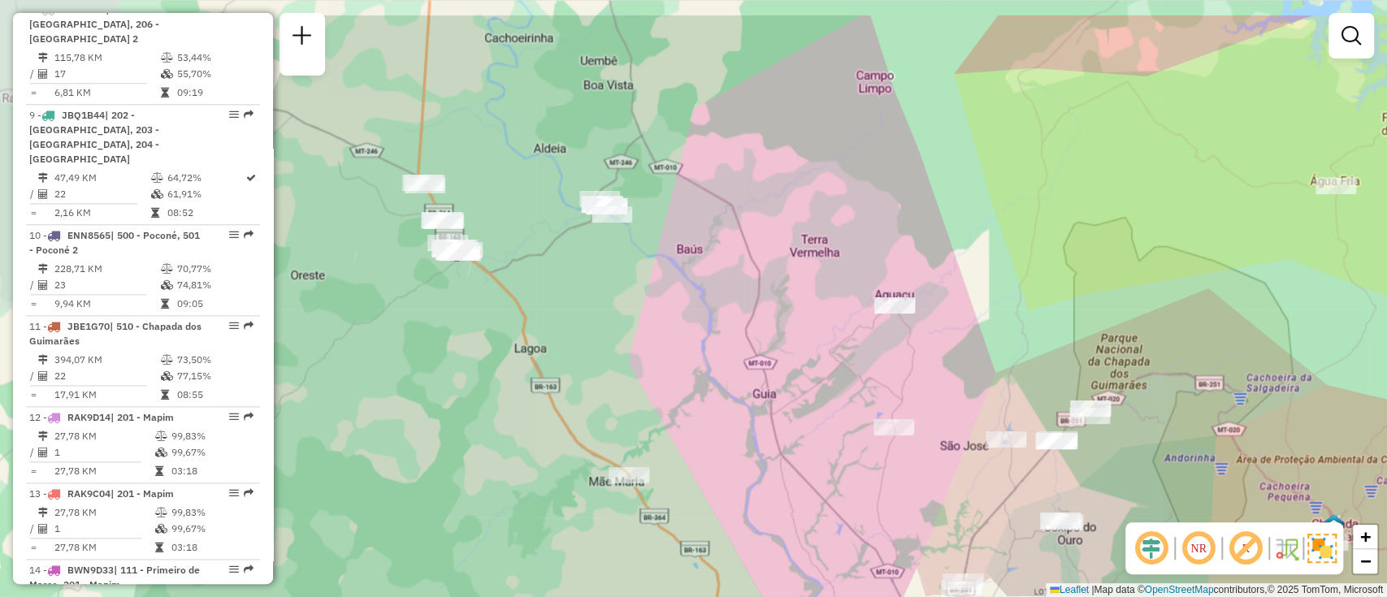
drag, startPoint x: 562, startPoint y: 379, endPoint x: 796, endPoint y: 444, distance: 242.9
click at [796, 444] on div "Janela de atendimento Grade de atendimento Capacidade Transportadoras Veículos …" at bounding box center [693, 298] width 1387 height 597
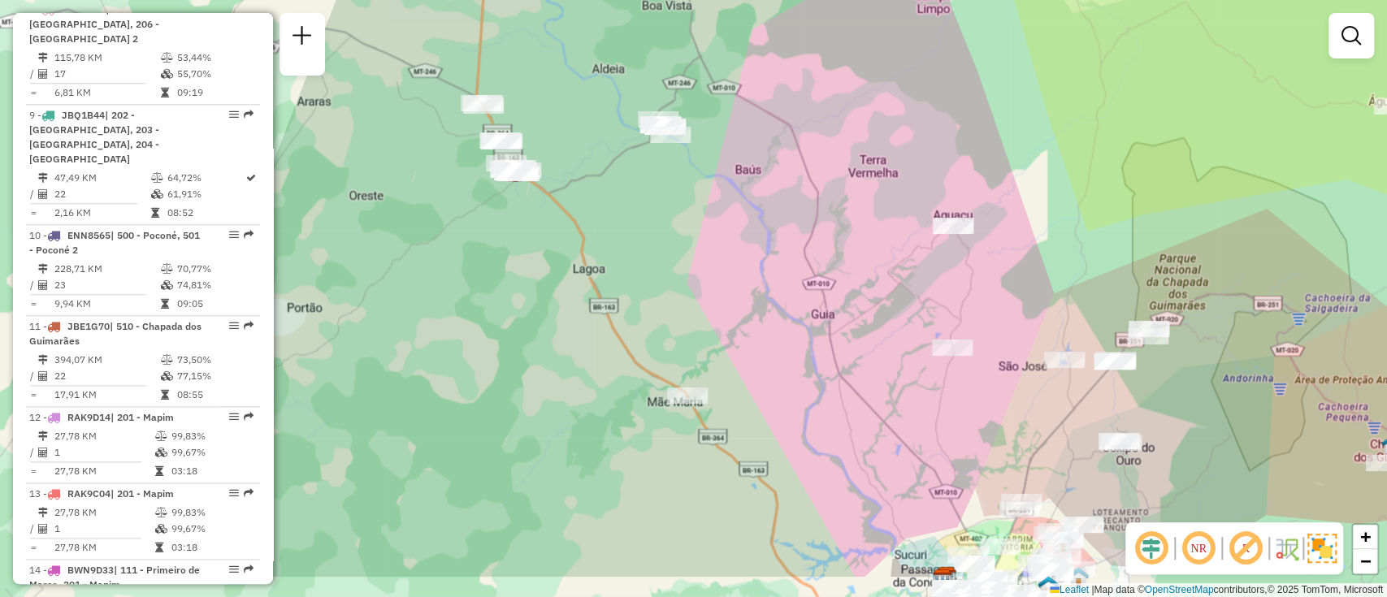
drag, startPoint x: 515, startPoint y: 179, endPoint x: 566, endPoint y: 98, distance: 94.9
click at [566, 98] on div "Janela de atendimento Grade de atendimento Capacidade Transportadoras Veículos …" at bounding box center [693, 298] width 1387 height 597
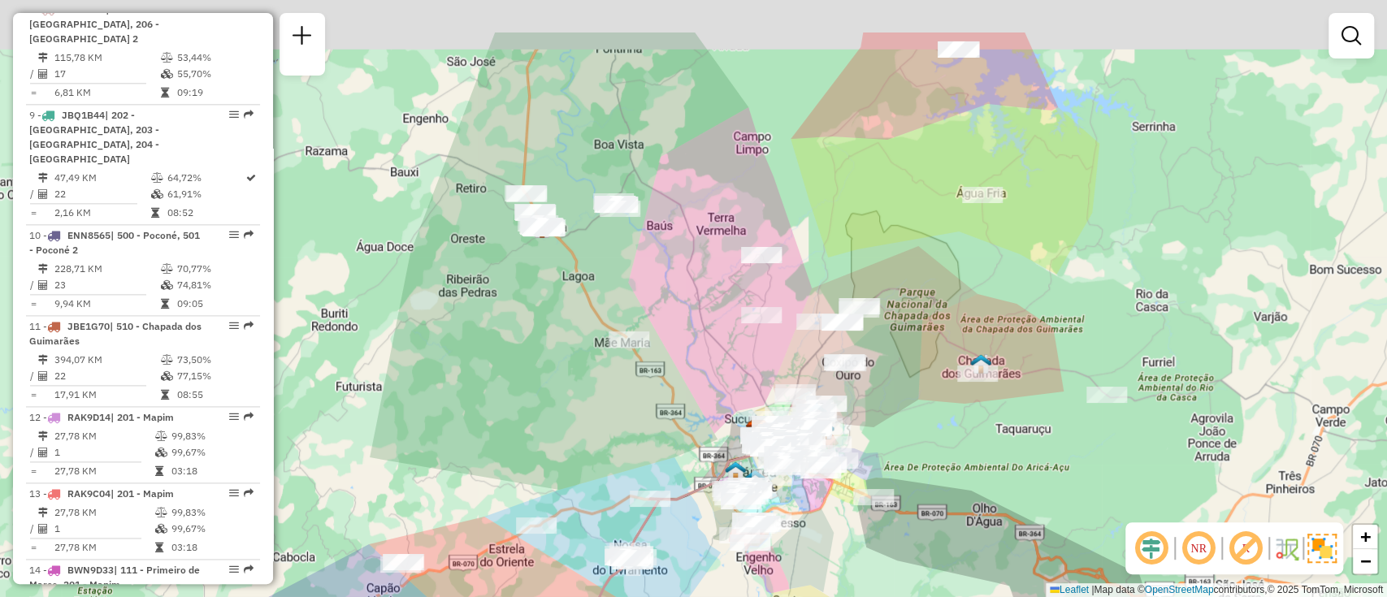
drag, startPoint x: 947, startPoint y: 466, endPoint x: 949, endPoint y: 499, distance: 33.4
click at [949, 499] on div "Janela de atendimento Grade de atendimento Capacidade Transportadoras Veículos …" at bounding box center [693, 298] width 1387 height 597
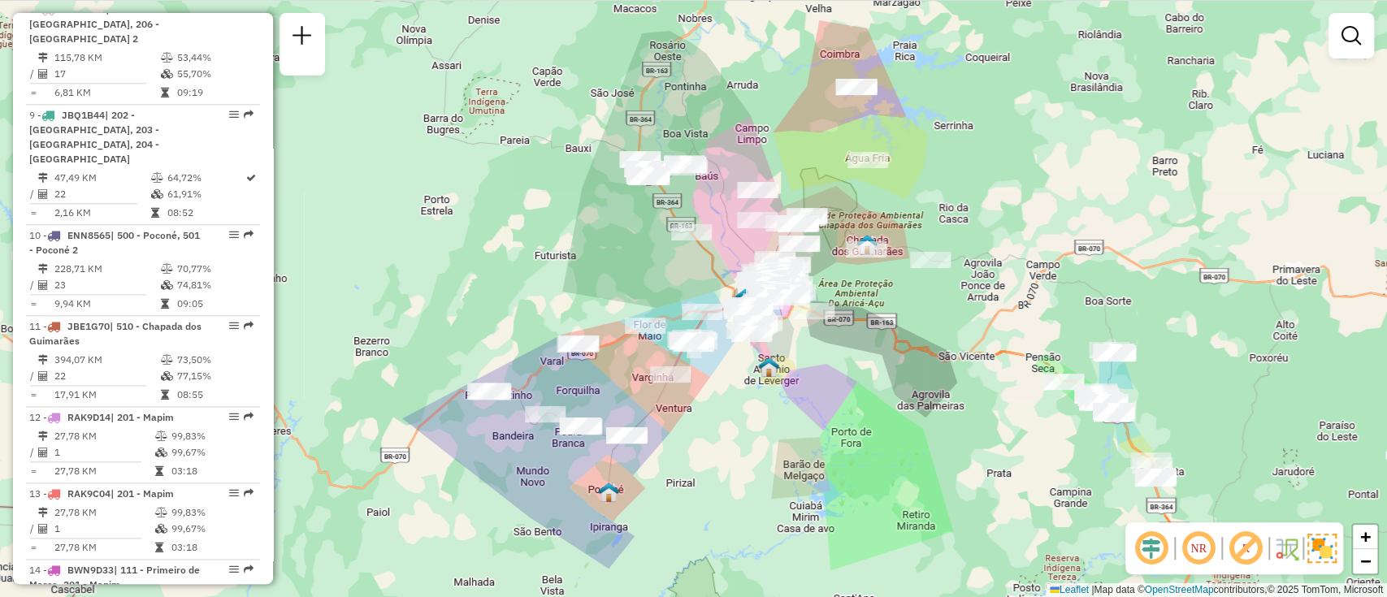
drag, startPoint x: 849, startPoint y: 379, endPoint x: 871, endPoint y: 302, distance: 80.3
click at [871, 302] on div "Janela de atendimento Grade de atendimento Capacidade Transportadoras Veículos …" at bounding box center [693, 298] width 1387 height 597
